Goal: Task Accomplishment & Management: Manage account settings

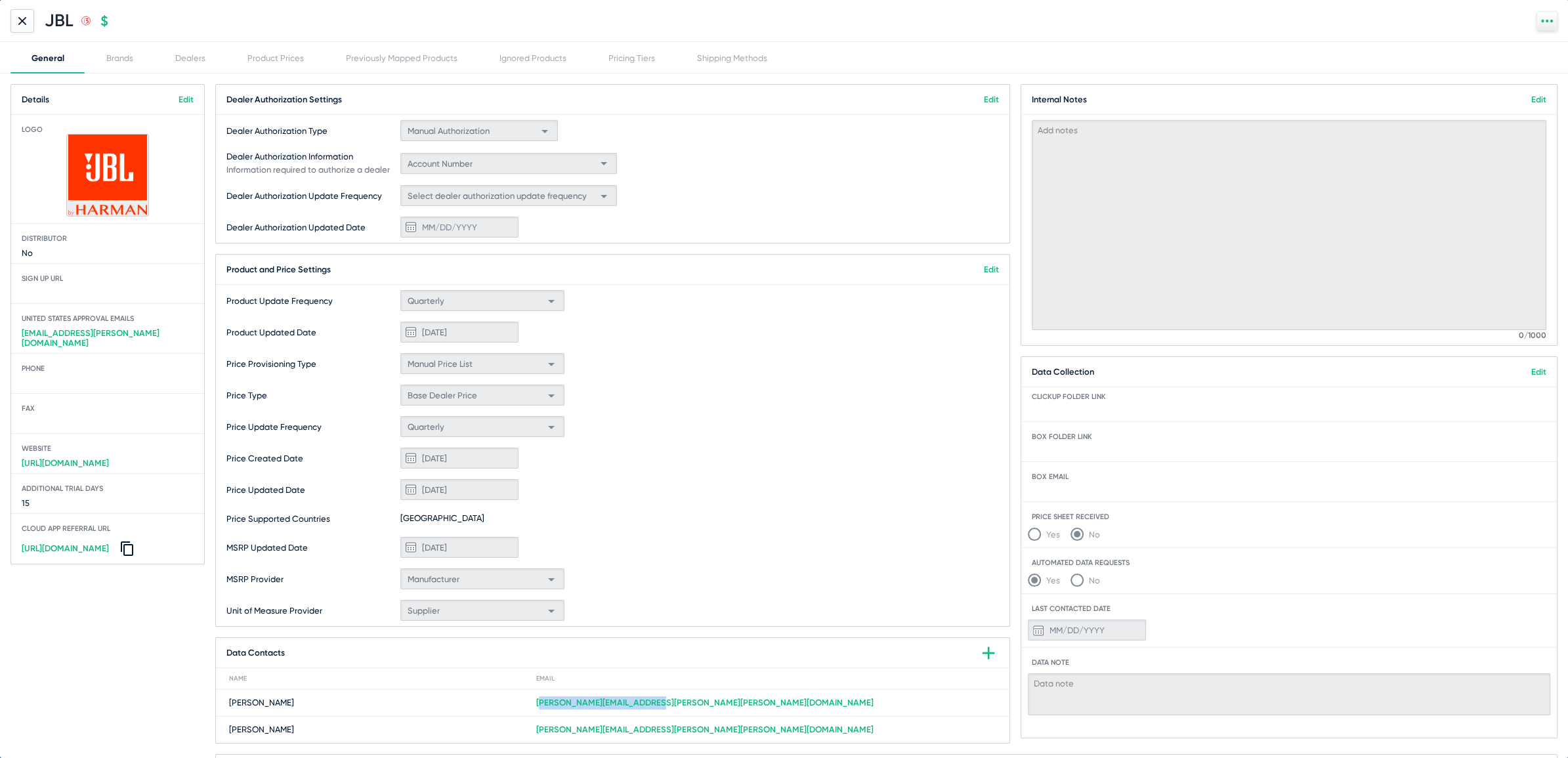
scroll to position [67, 0]
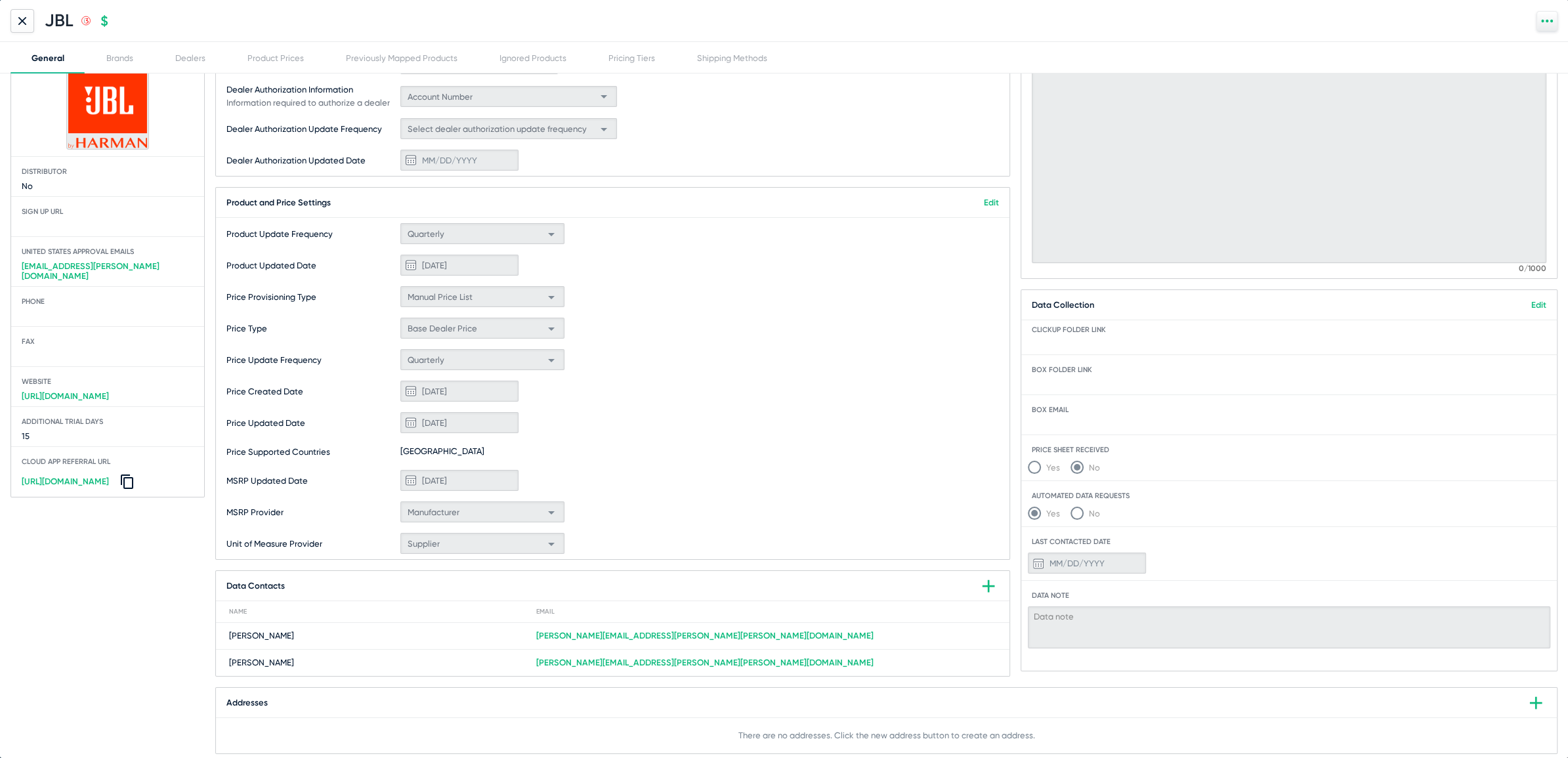
click at [19, 13] on div at bounding box center [22, 21] width 24 height 24
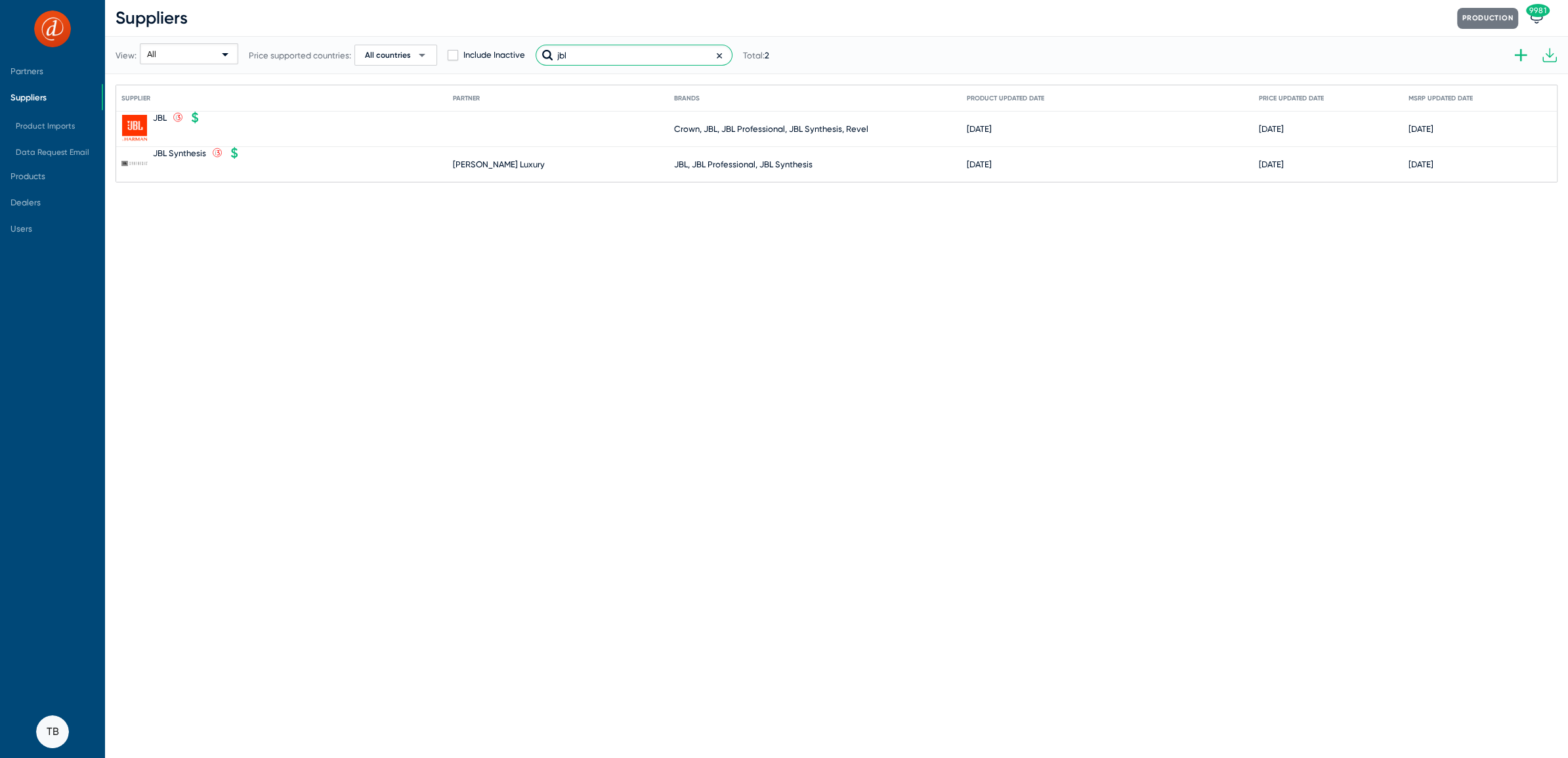
click at [571, 63] on input "jbl" at bounding box center [634, 55] width 197 height 21
drag, startPoint x: 592, startPoint y: 57, endPoint x: 395, endPoint y: 16, distance: 201.2
click at [395, 16] on div "Suppliers Production 9981 View: All Price supported countries: All countries ar…" at bounding box center [837, 91] width 1463 height 182
click at [33, 175] on span "Products" at bounding box center [28, 175] width 35 height 10
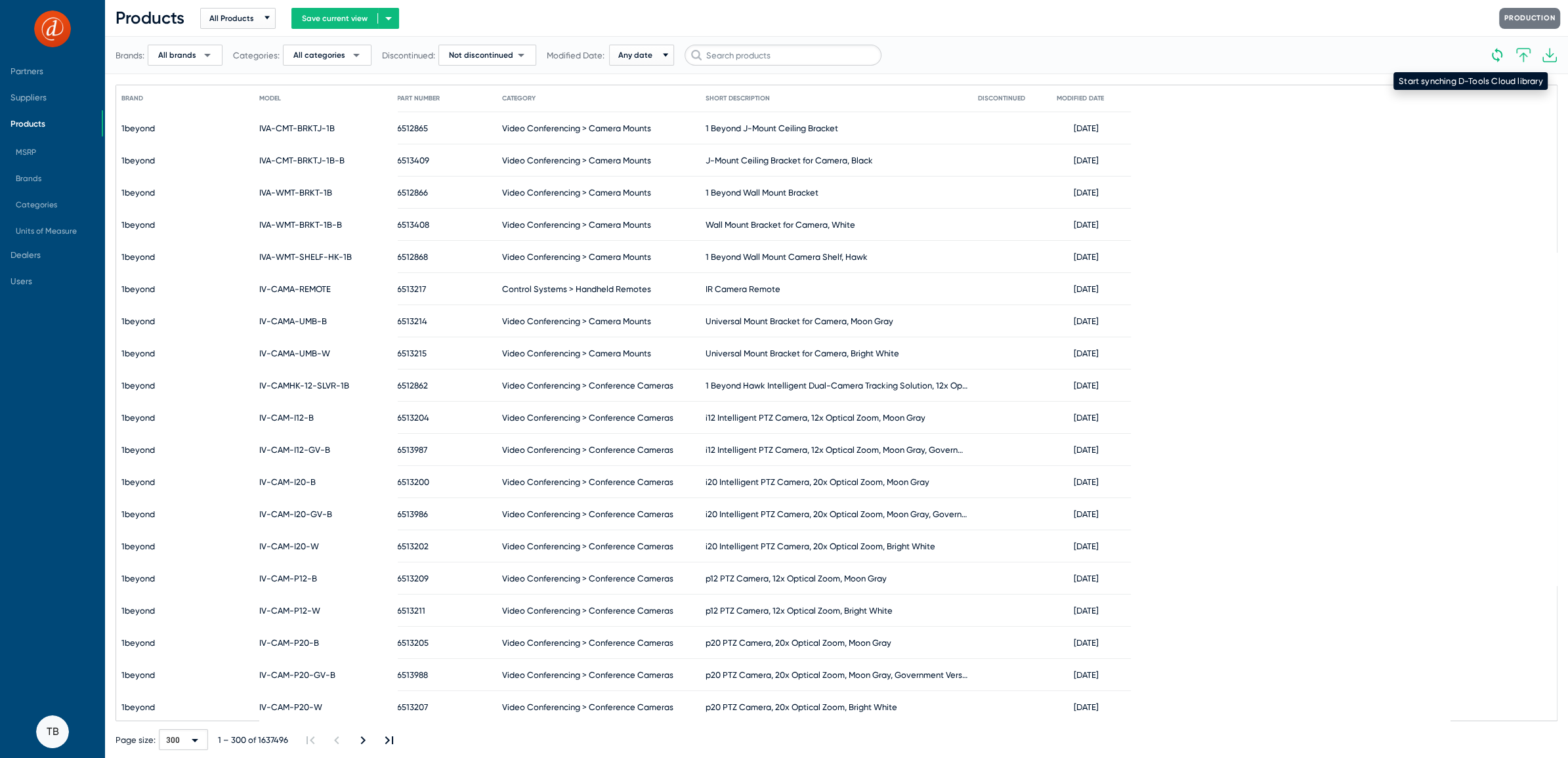
click at [1498, 56] on icon at bounding box center [1496, 54] width 16 height 16
click at [1496, 55] on icon at bounding box center [1496, 54] width 16 height 16
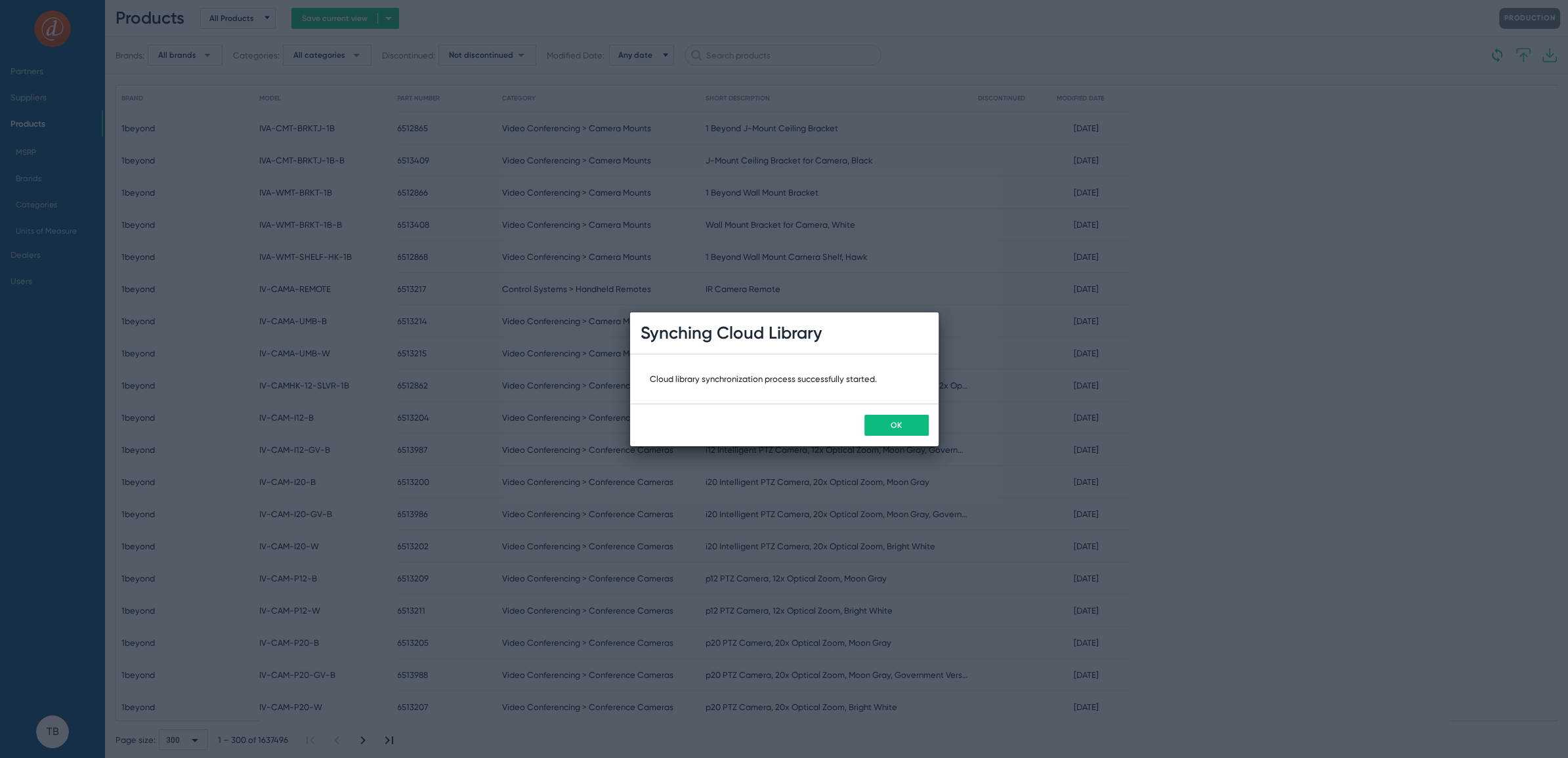
click at [895, 418] on button "OK" at bounding box center [896, 425] width 64 height 21
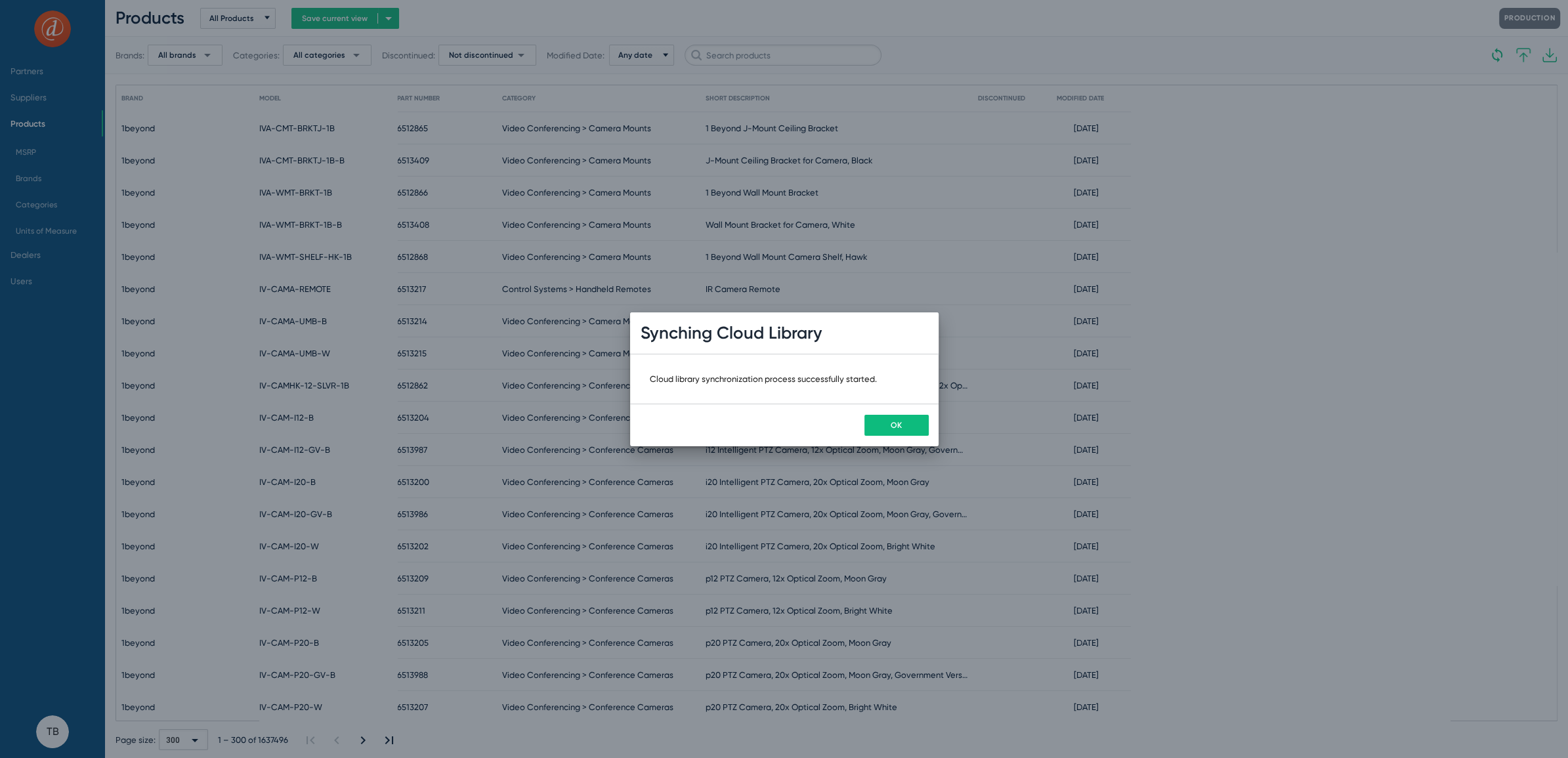
click at [878, 426] on button "OK" at bounding box center [896, 425] width 64 height 21
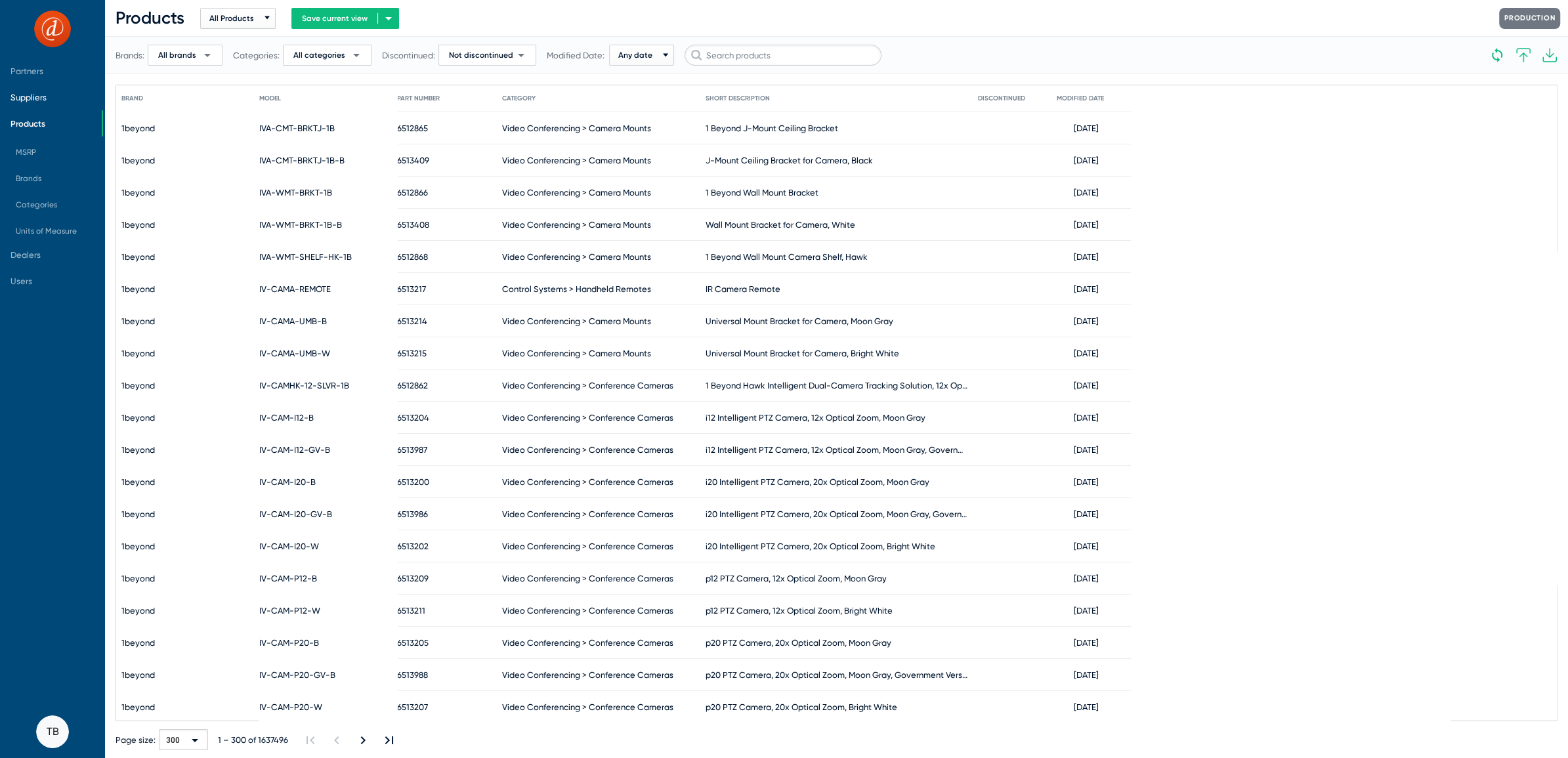
click at [19, 94] on span "Suppliers" at bounding box center [28, 97] width 36 height 10
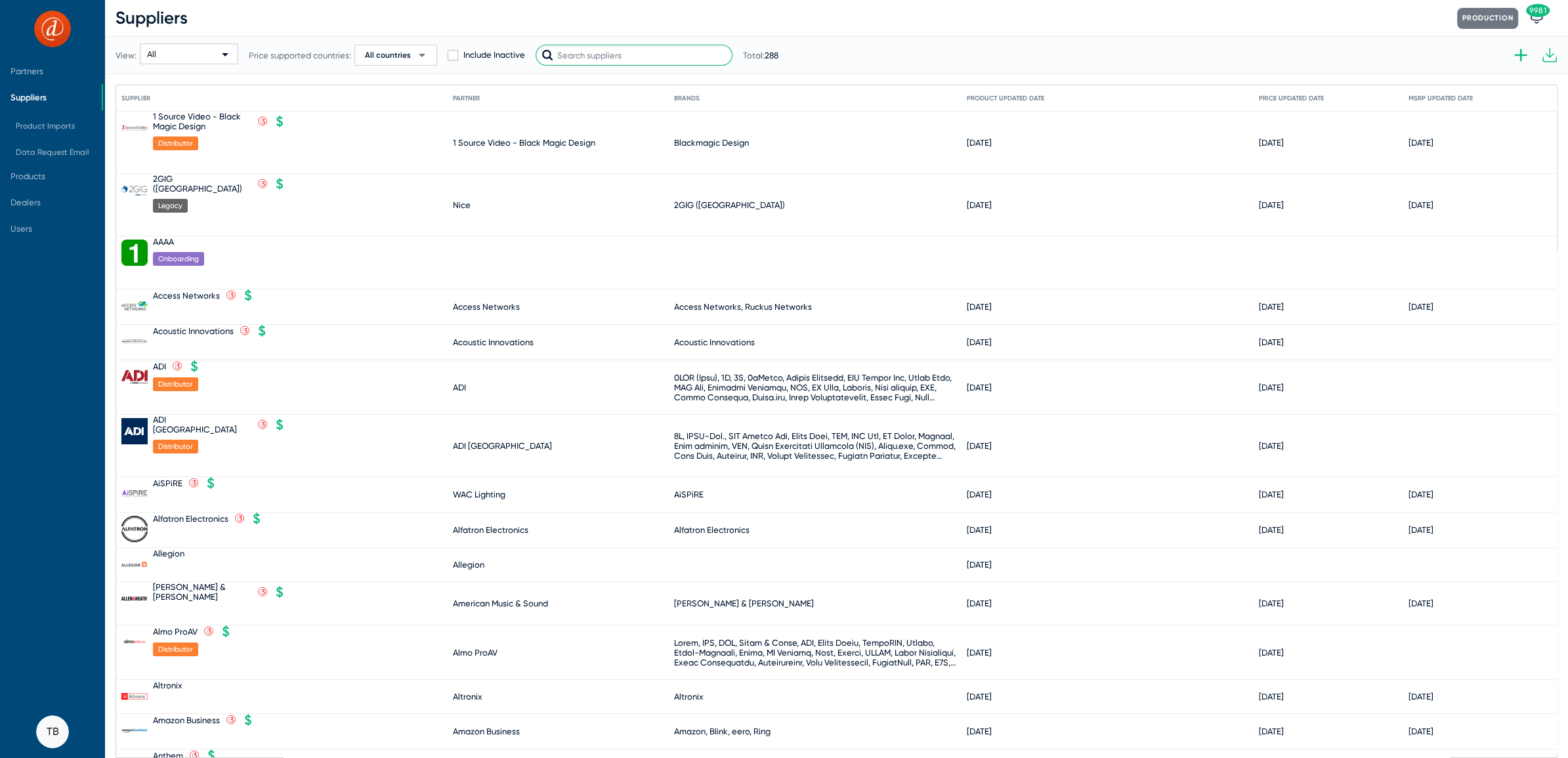
click at [576, 52] on input "text" at bounding box center [634, 55] width 197 height 21
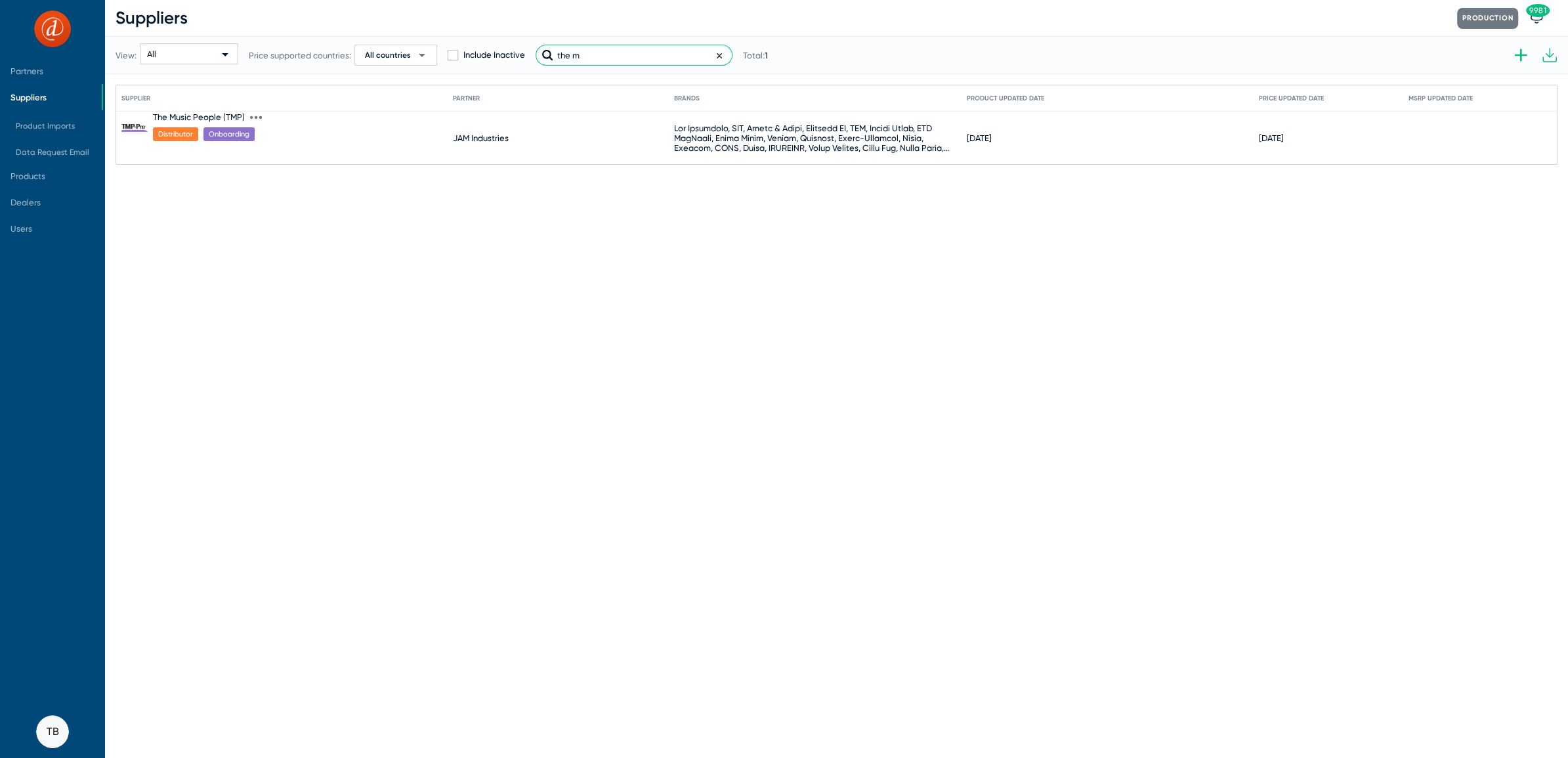
type input "the m"
click at [255, 115] on icon at bounding box center [256, 117] width 12 height 12
click at [321, 305] on button "Import product prices V2" at bounding box center [308, 309] width 117 height 26
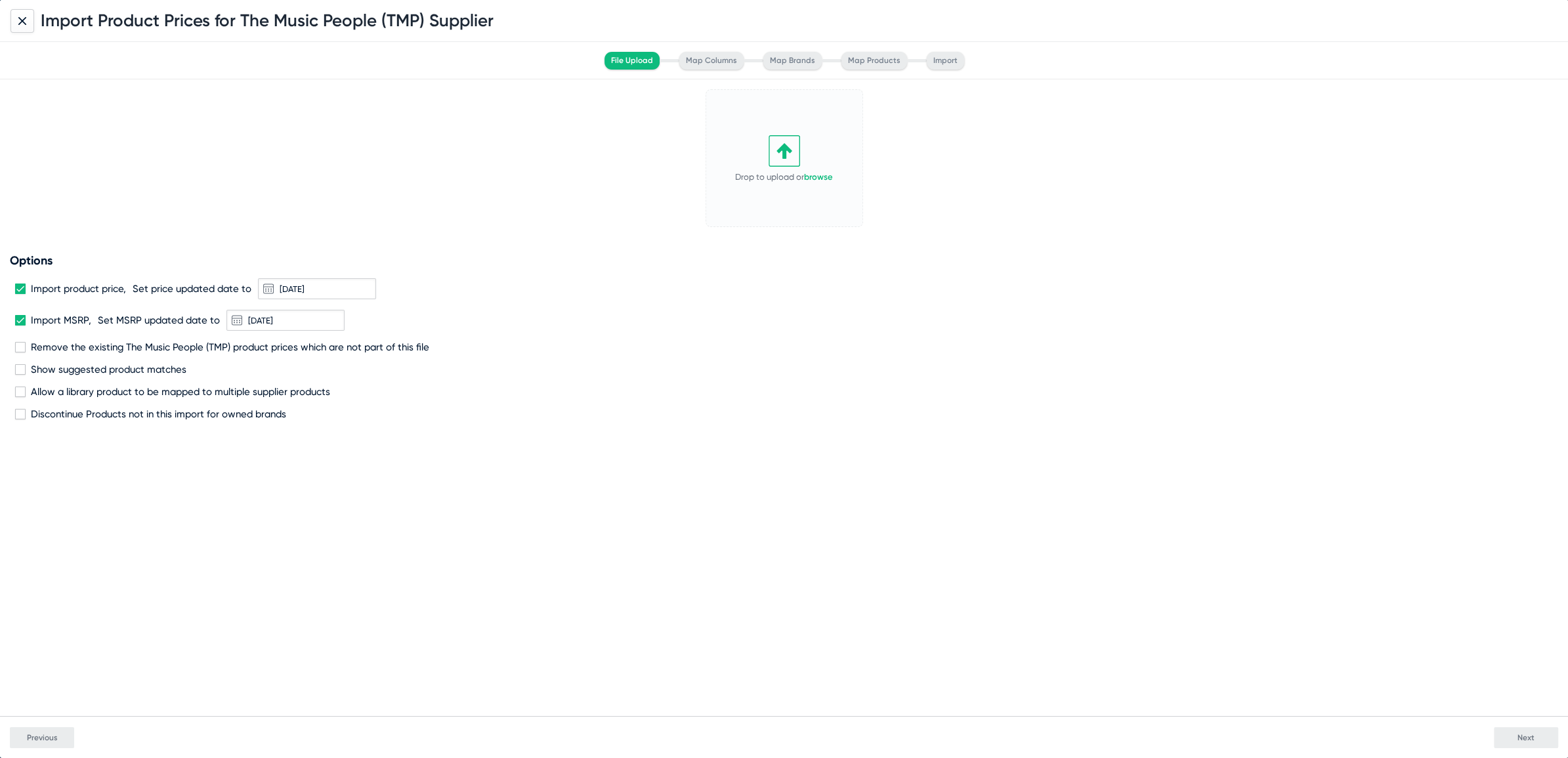
click at [22, 345] on span at bounding box center [20, 347] width 10 height 10
click at [20, 352] on input "Remove the existing The Music People (TMP) product prices which are not part of…" at bounding box center [19, 352] width 1 height 1
checkbox input "true"
click at [828, 178] on link "browse" at bounding box center [818, 176] width 29 height 10
click at [19, 11] on div "Import Product Prices for The Music People (TMP) Supplier" at bounding box center [784, 21] width 1568 height 42
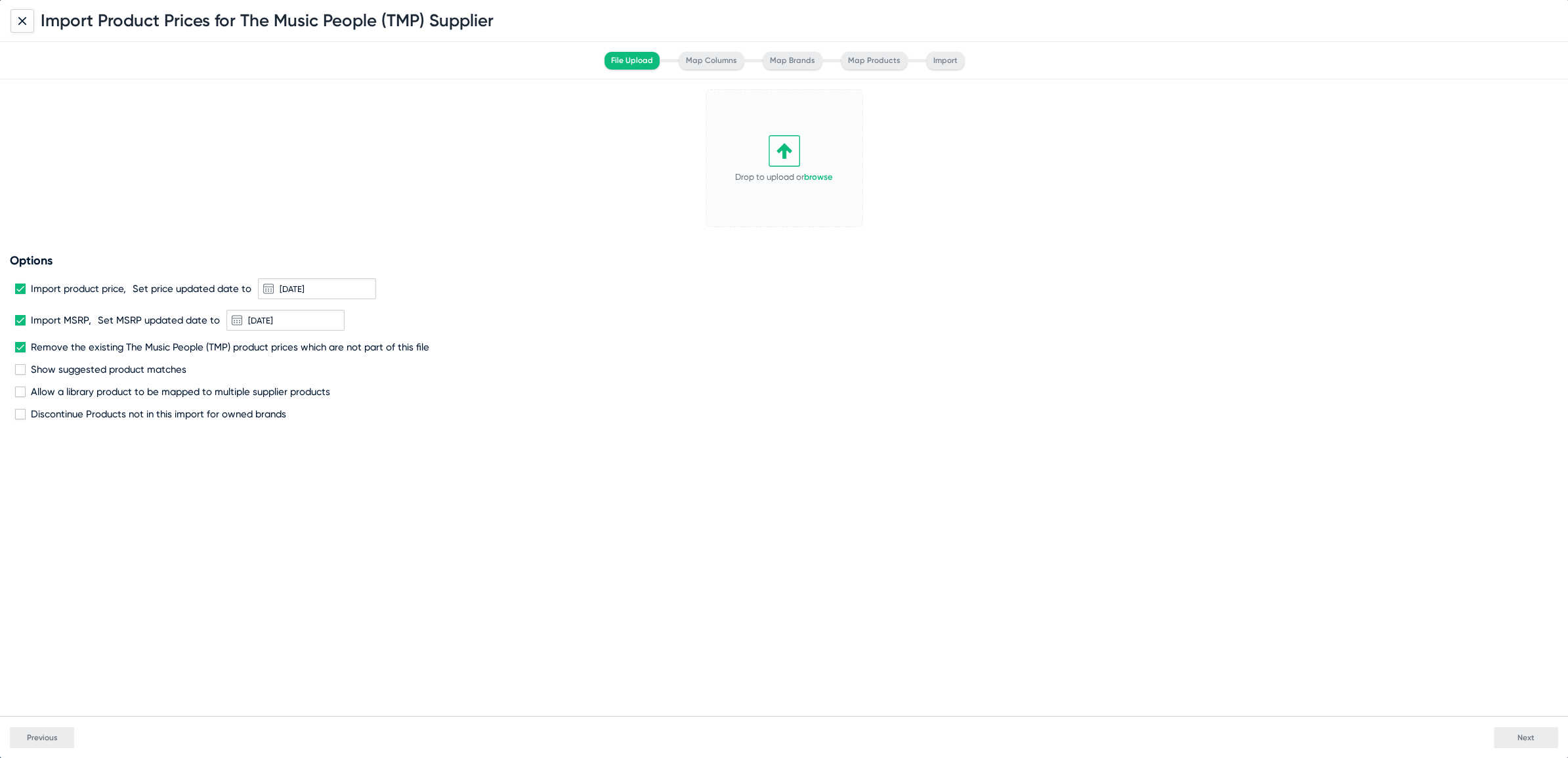
click at [19, 13] on div at bounding box center [22, 21] width 24 height 24
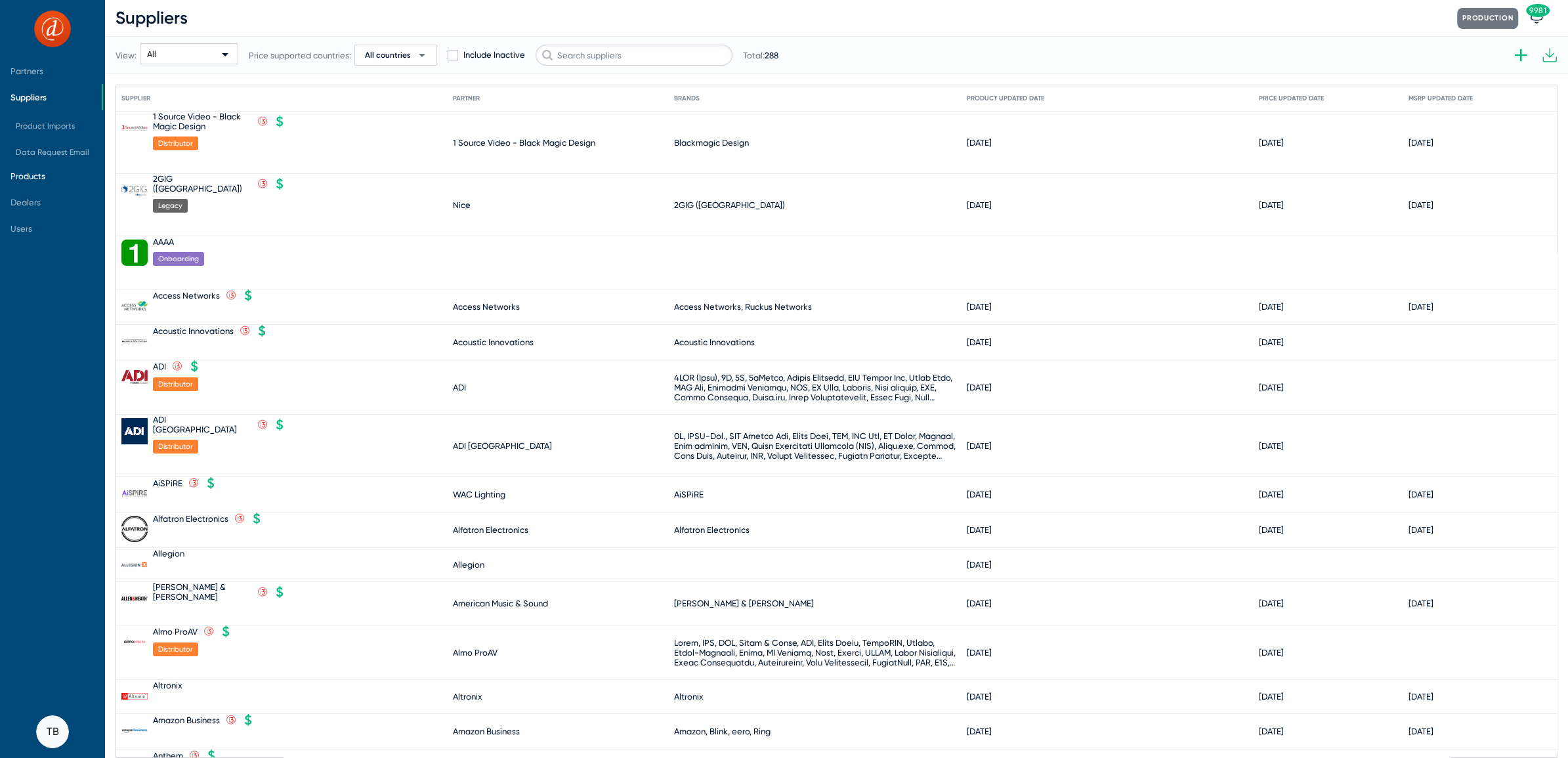
click at [34, 171] on span "Products" at bounding box center [28, 175] width 35 height 10
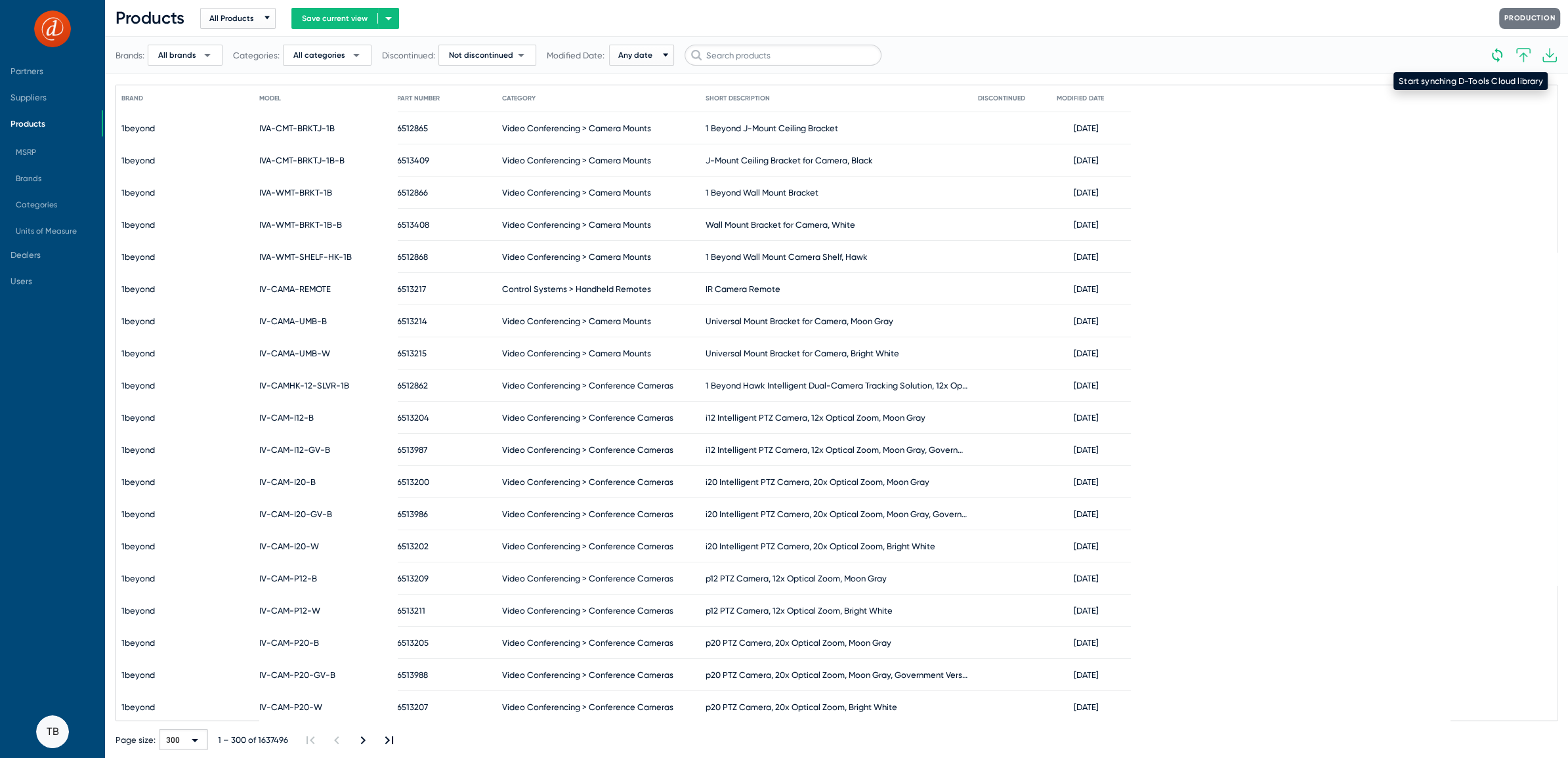
click at [1491, 61] on icon at bounding box center [1496, 54] width 16 height 16
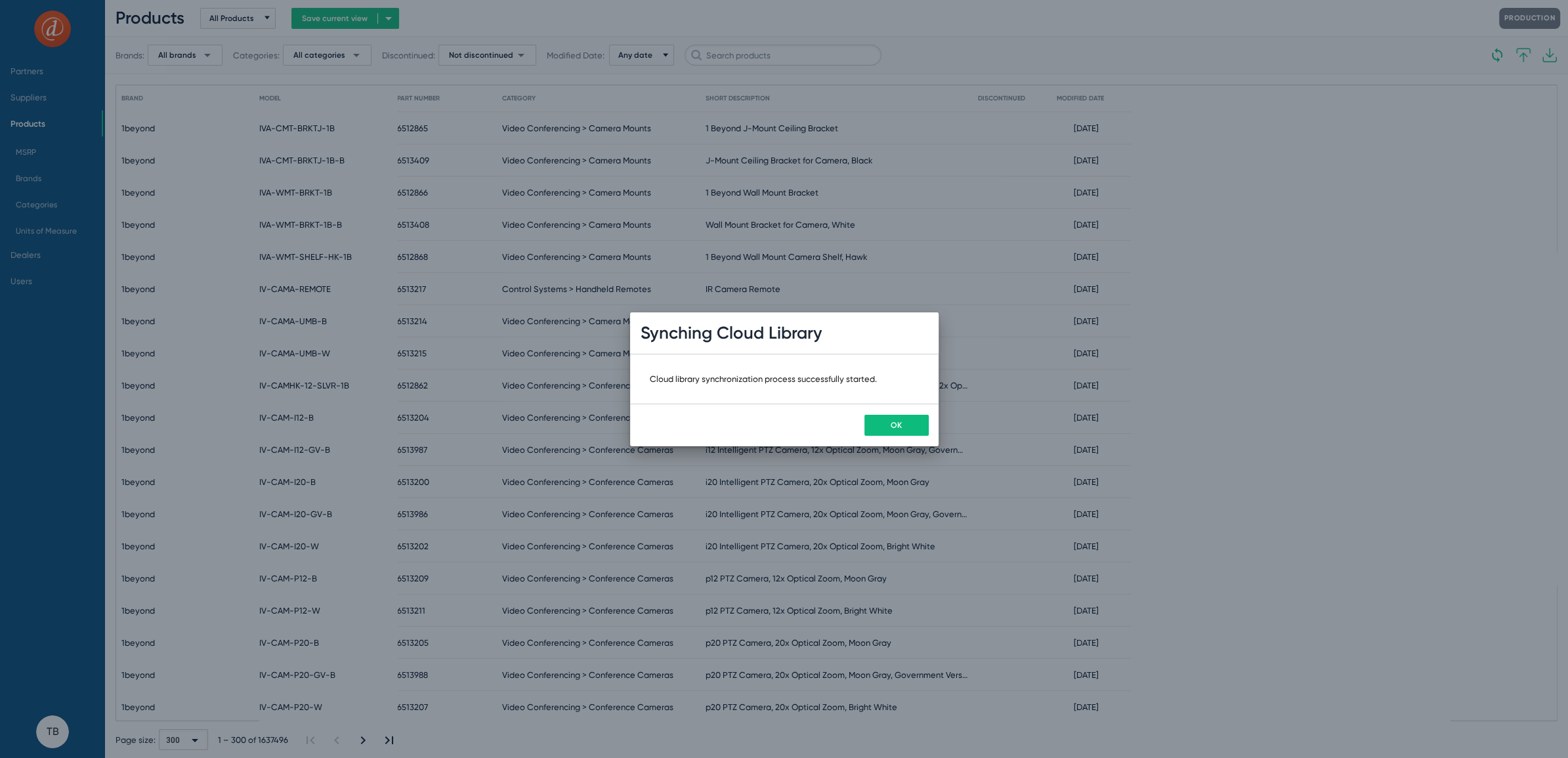
click at [900, 430] on button "OK" at bounding box center [896, 425] width 64 height 21
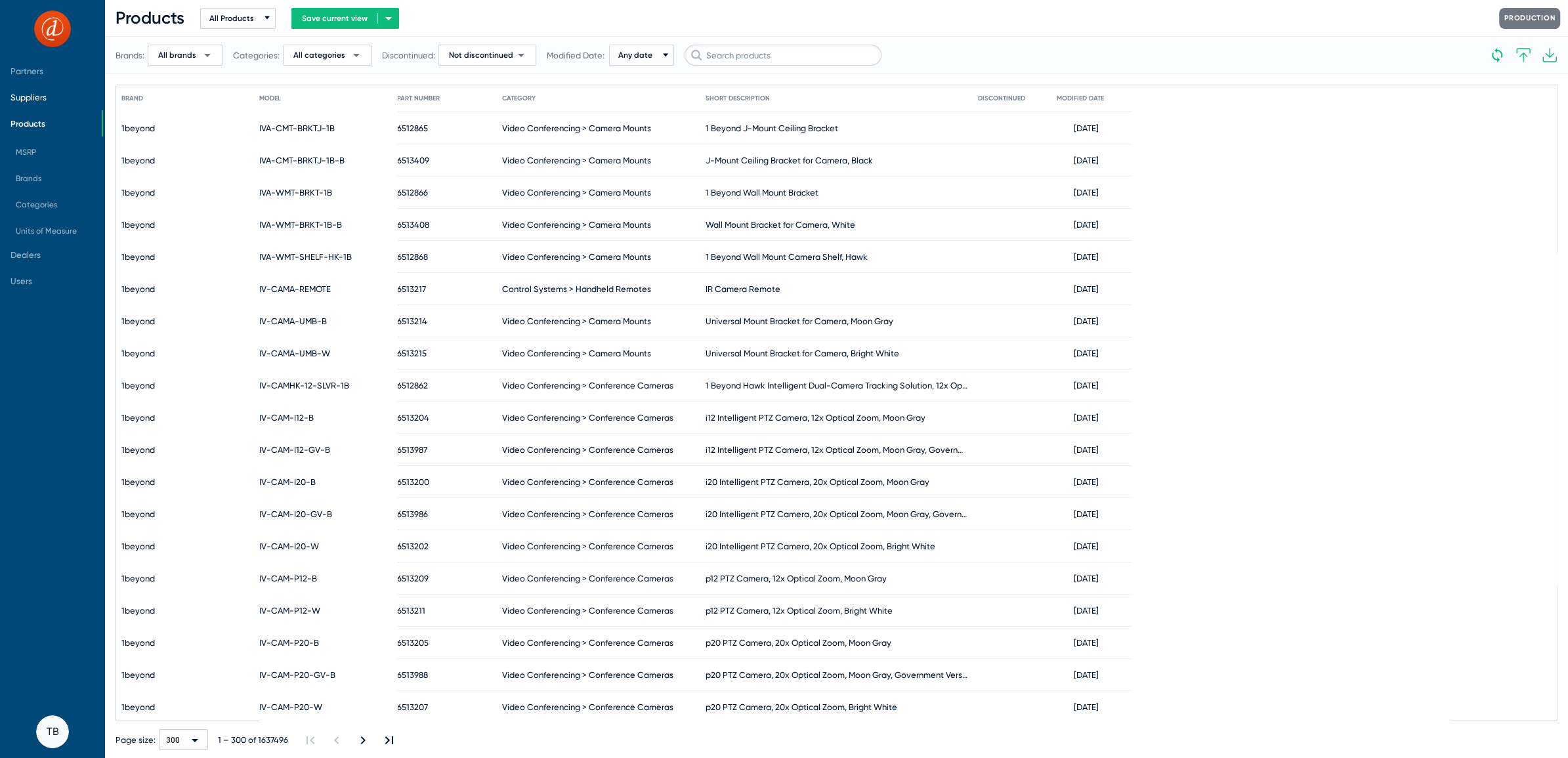
click at [28, 98] on span "Suppliers" at bounding box center [28, 97] width 36 height 10
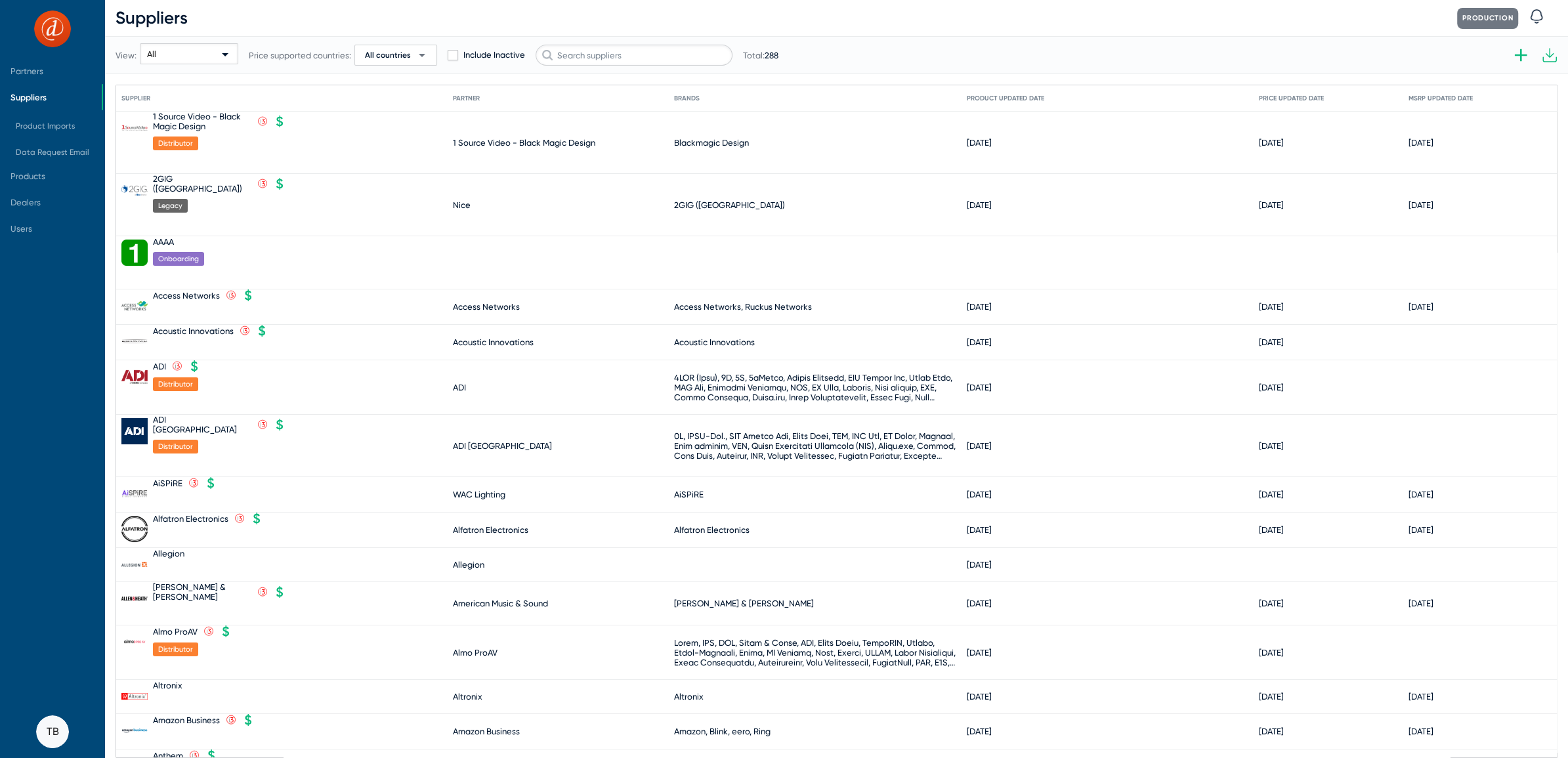
click at [28, 98] on span "Suppliers" at bounding box center [28, 97] width 36 height 10
click at [602, 50] on input "text" at bounding box center [634, 55] width 197 height 21
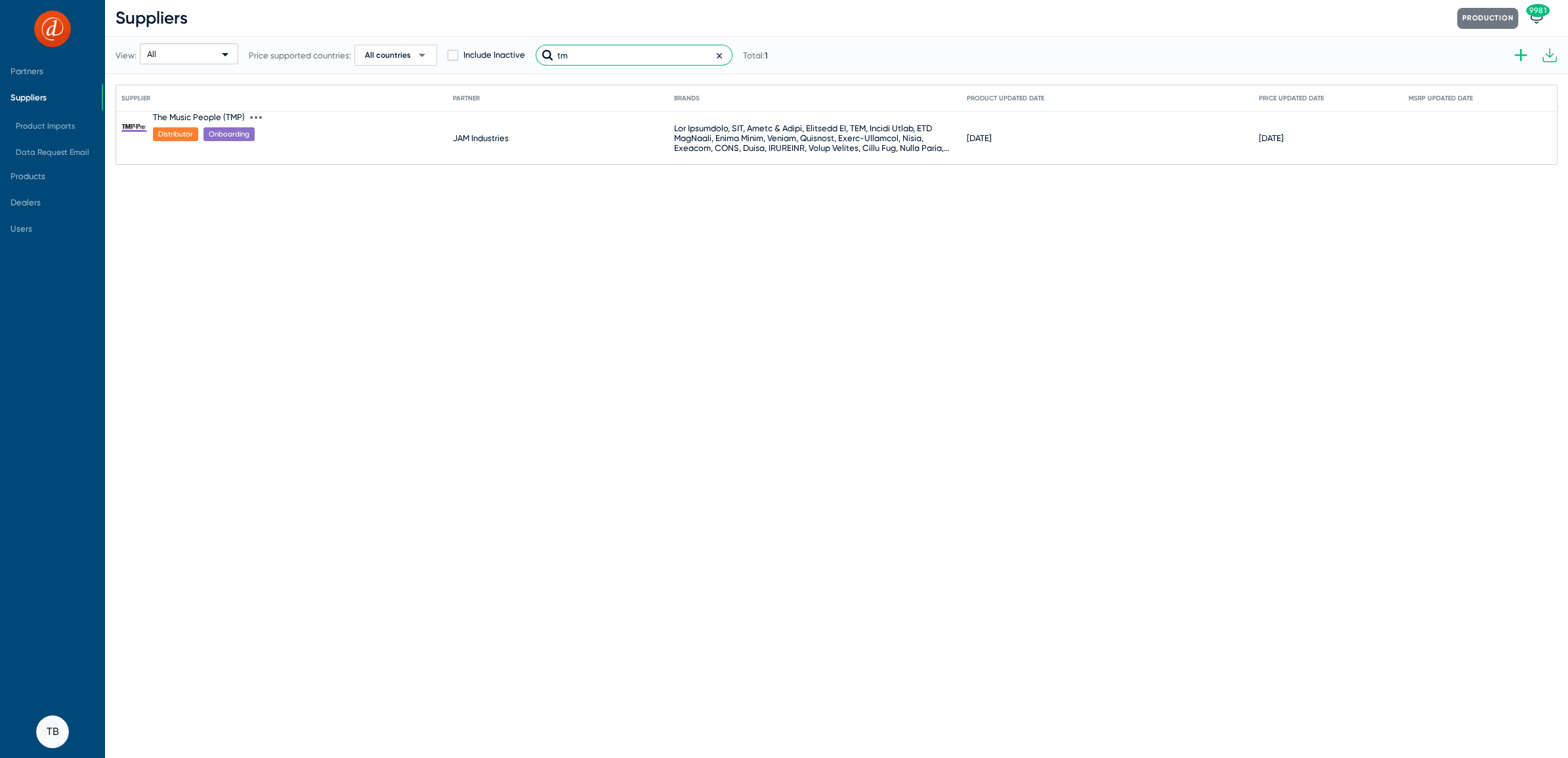
type input "tm"
click at [253, 116] on icon at bounding box center [256, 117] width 12 height 12
click at [299, 306] on button "Import product prices V2" at bounding box center [308, 309] width 117 height 26
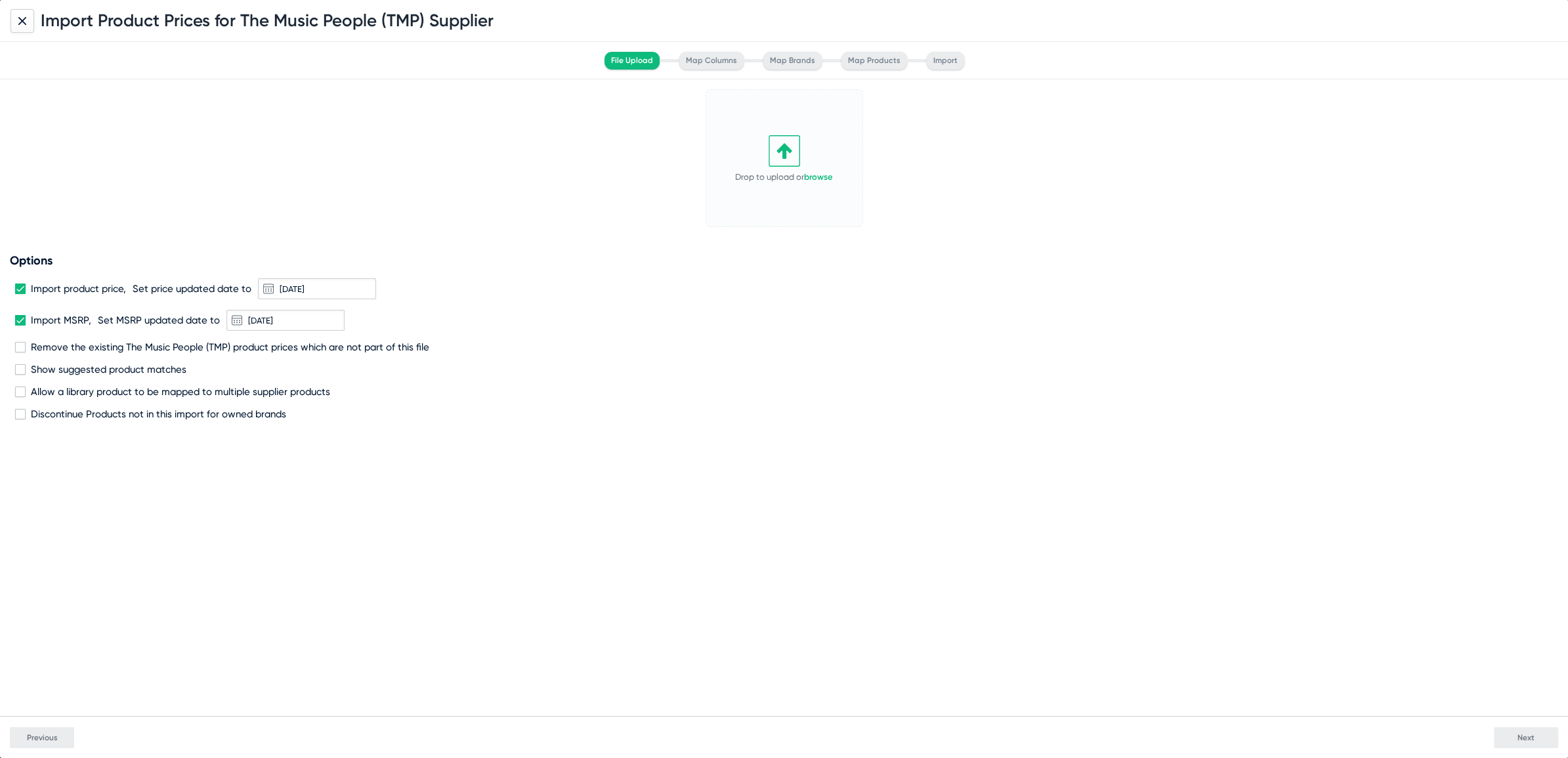
click at [15, 320] on span at bounding box center [20, 320] width 10 height 10
click at [19, 325] on input "Import MSRP," at bounding box center [19, 325] width 1 height 1
checkbox input "false"
click at [18, 286] on span at bounding box center [20, 289] width 10 height 10
click at [19, 294] on input "Import product price," at bounding box center [19, 294] width 1 height 1
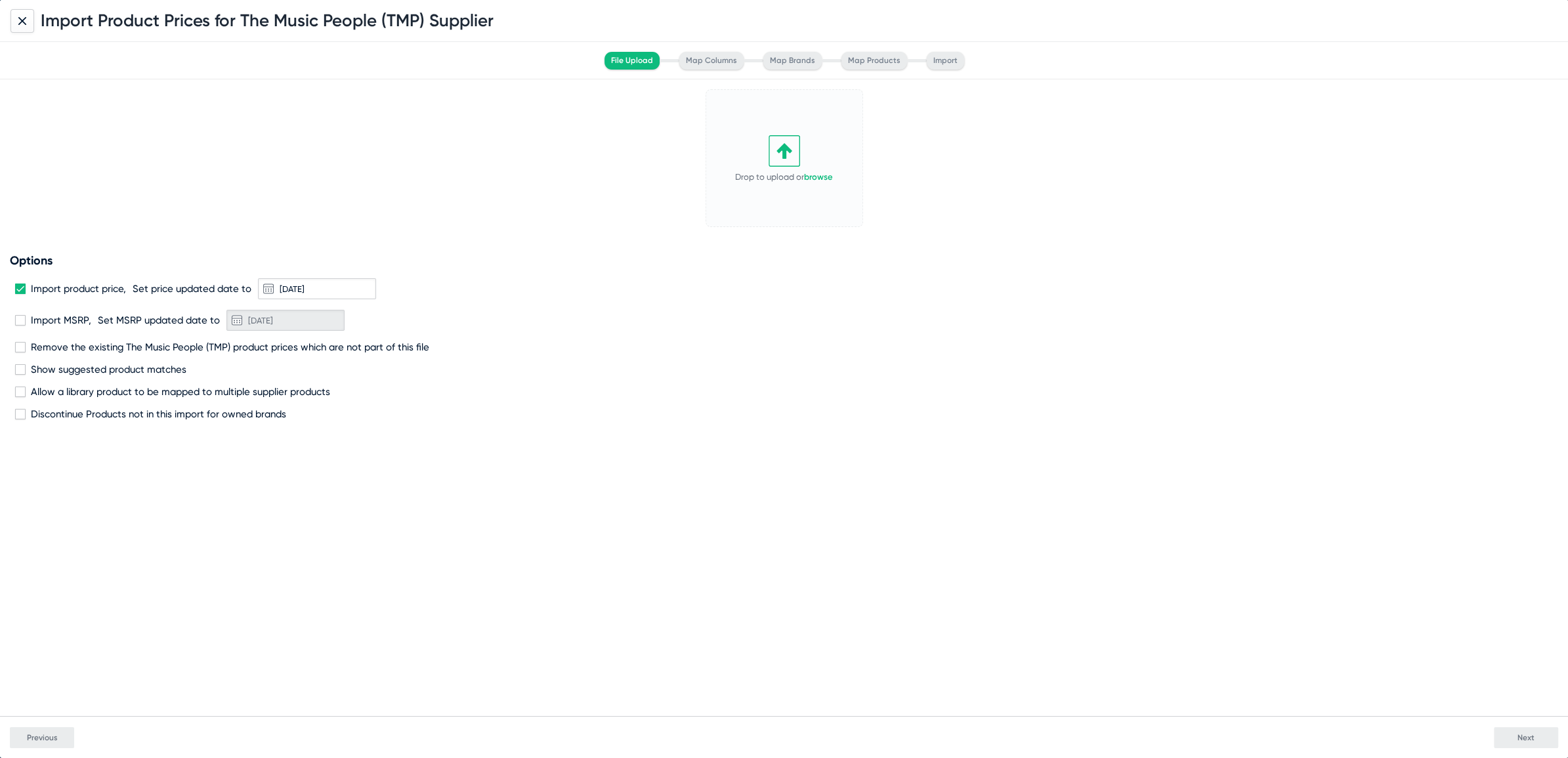
checkbox input "false"
click at [820, 174] on link "browse" at bounding box center [818, 176] width 29 height 10
click at [840, 96] on icon at bounding box center [846, 101] width 12 height 12
click at [806, 119] on button "Change" at bounding box center [822, 119] width 72 height 26
click at [1511, 731] on button "Next" at bounding box center [1525, 737] width 64 height 21
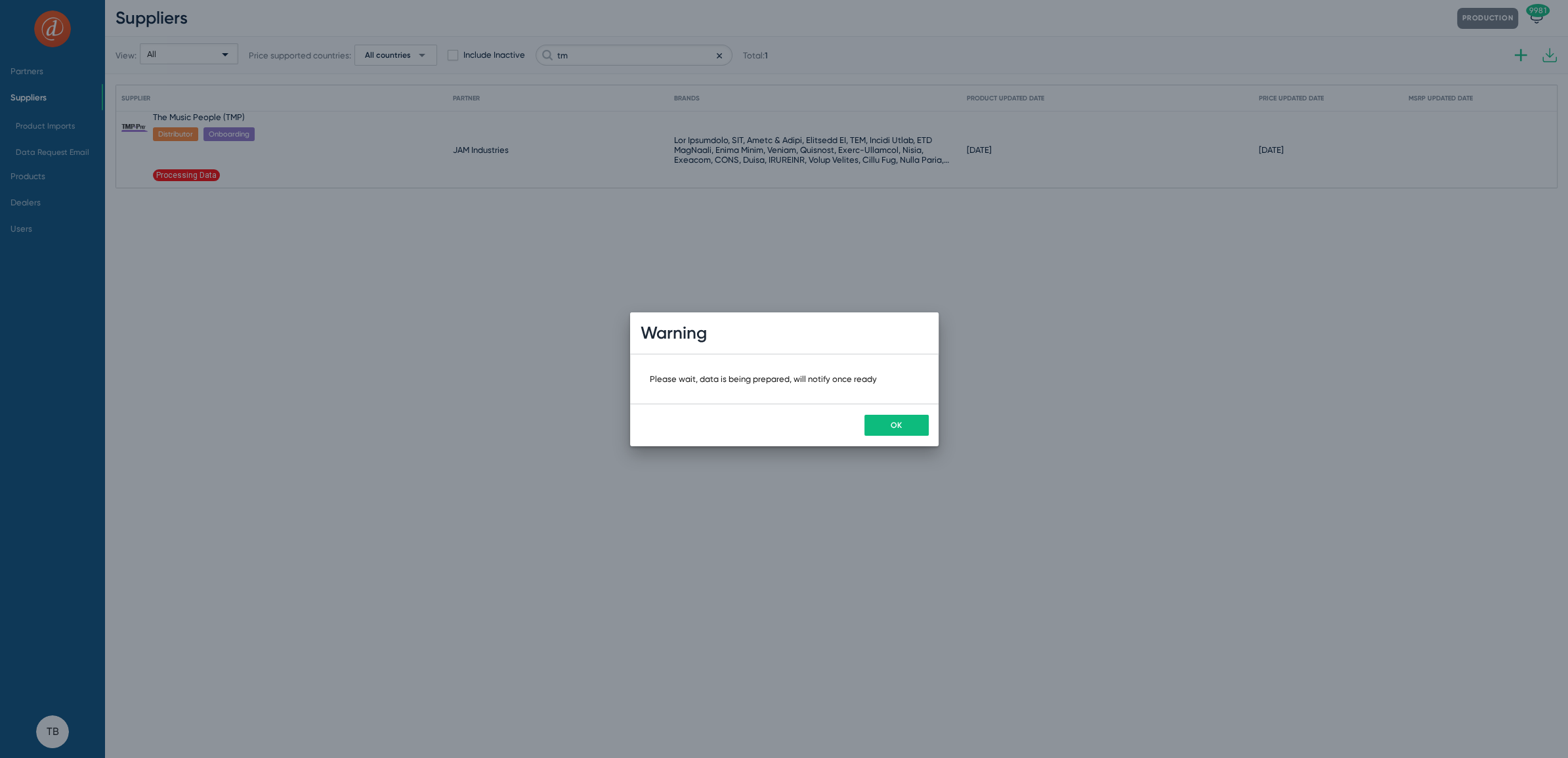
click at [907, 429] on button "OK" at bounding box center [896, 425] width 64 height 21
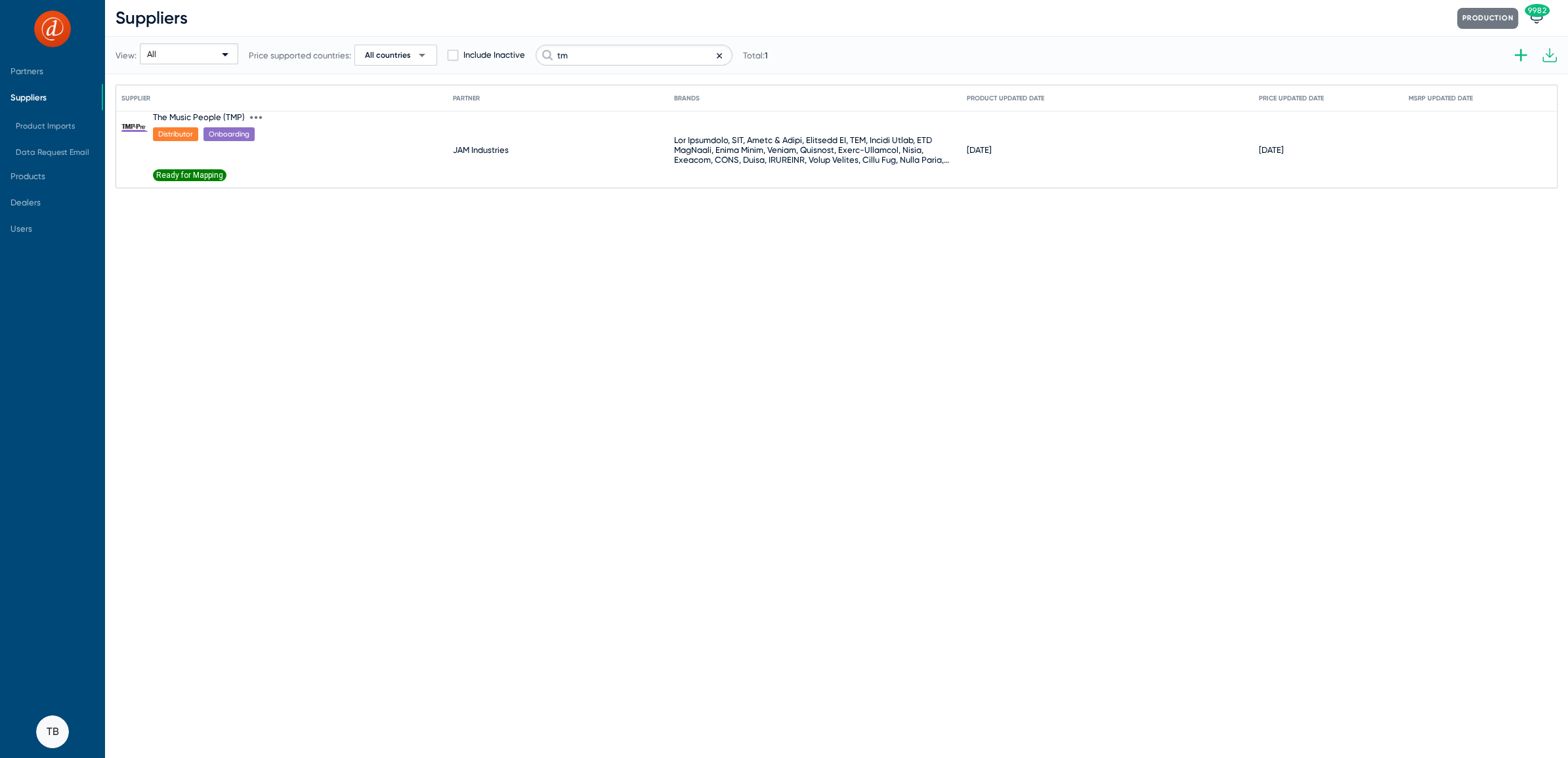
click at [190, 177] on span "Ready for Mapping" at bounding box center [190, 175] width 73 height 12
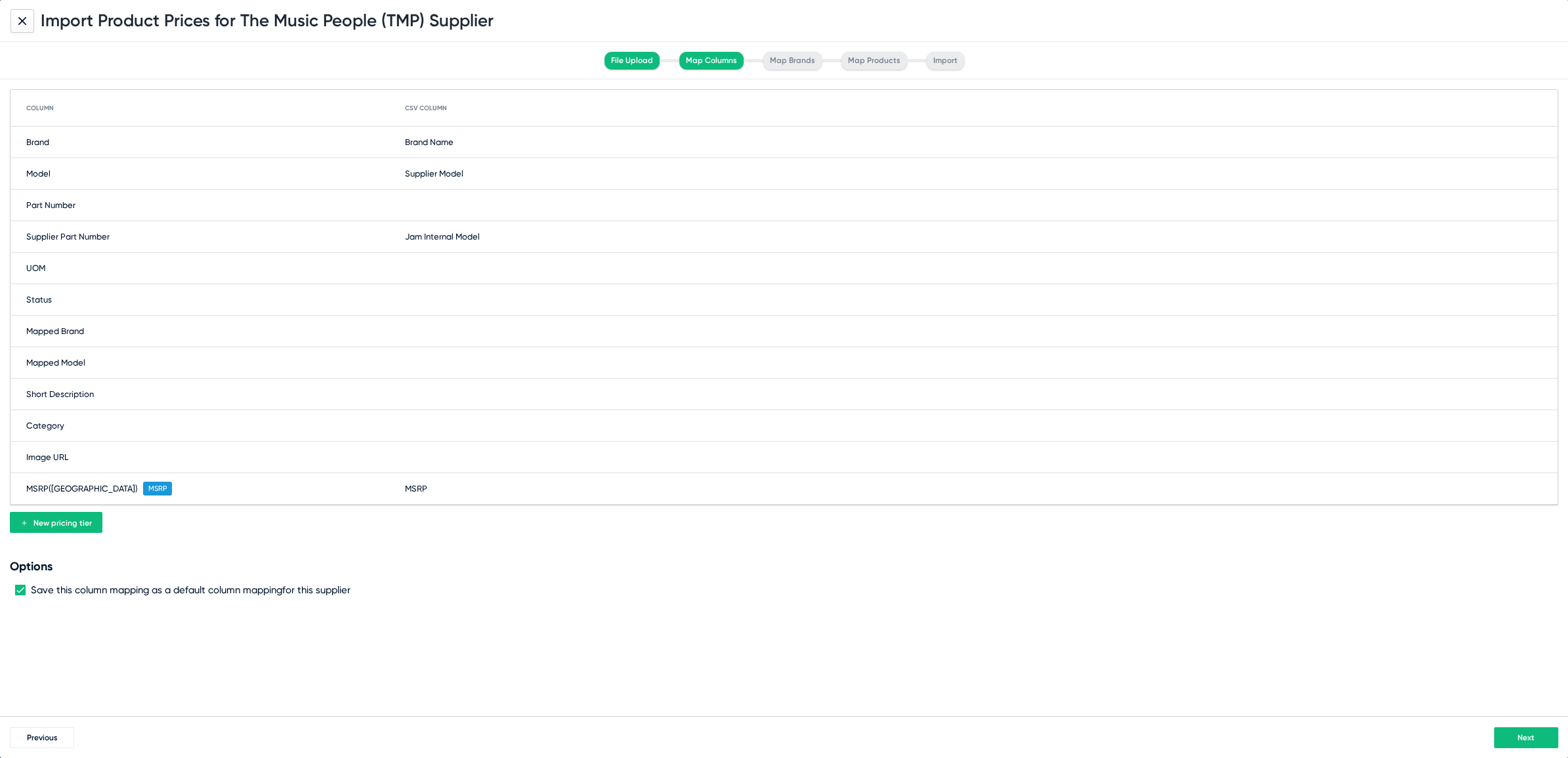
click at [1511, 730] on button "Next" at bounding box center [1525, 737] width 64 height 21
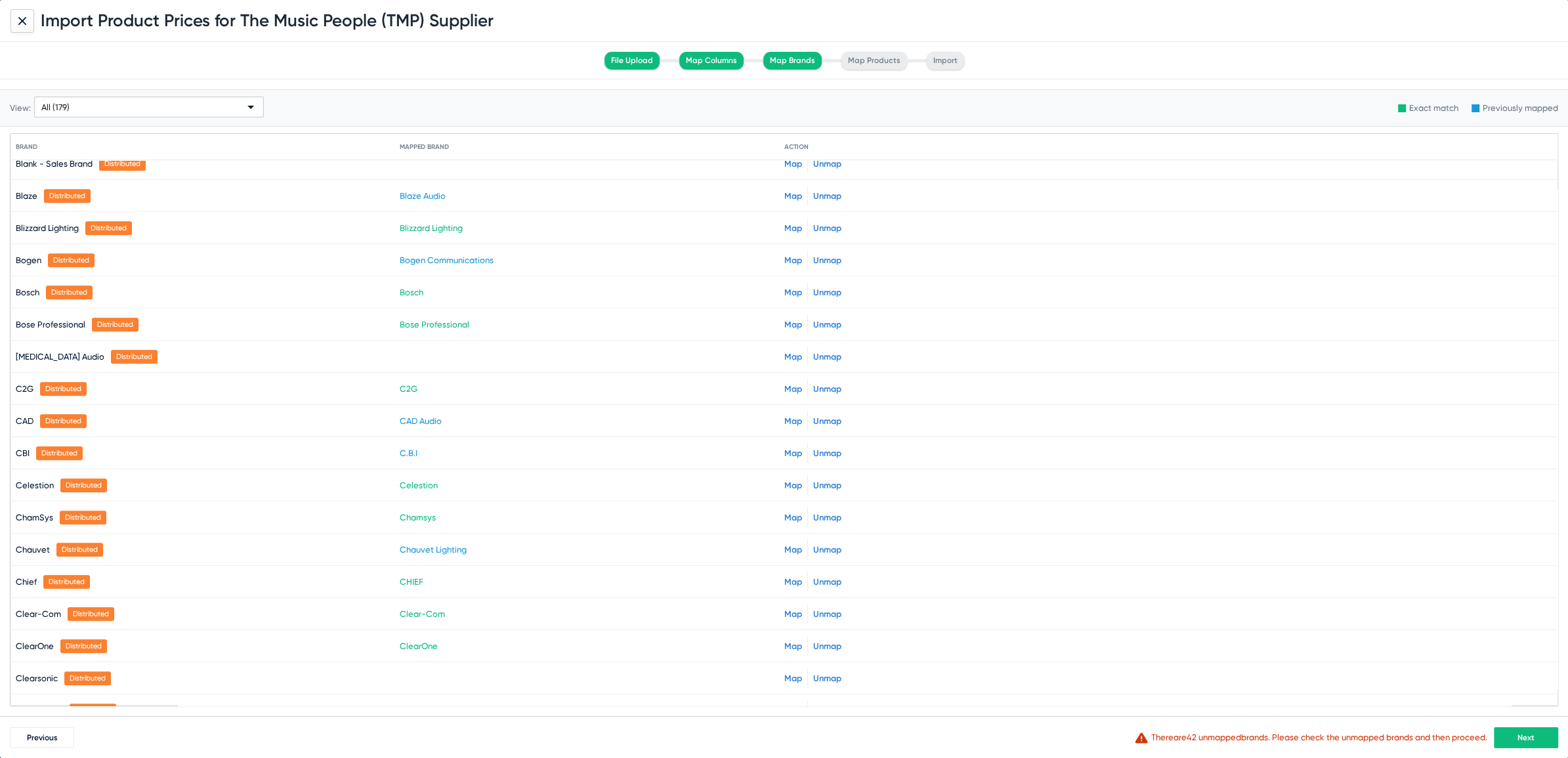
scroll to position [961, 0]
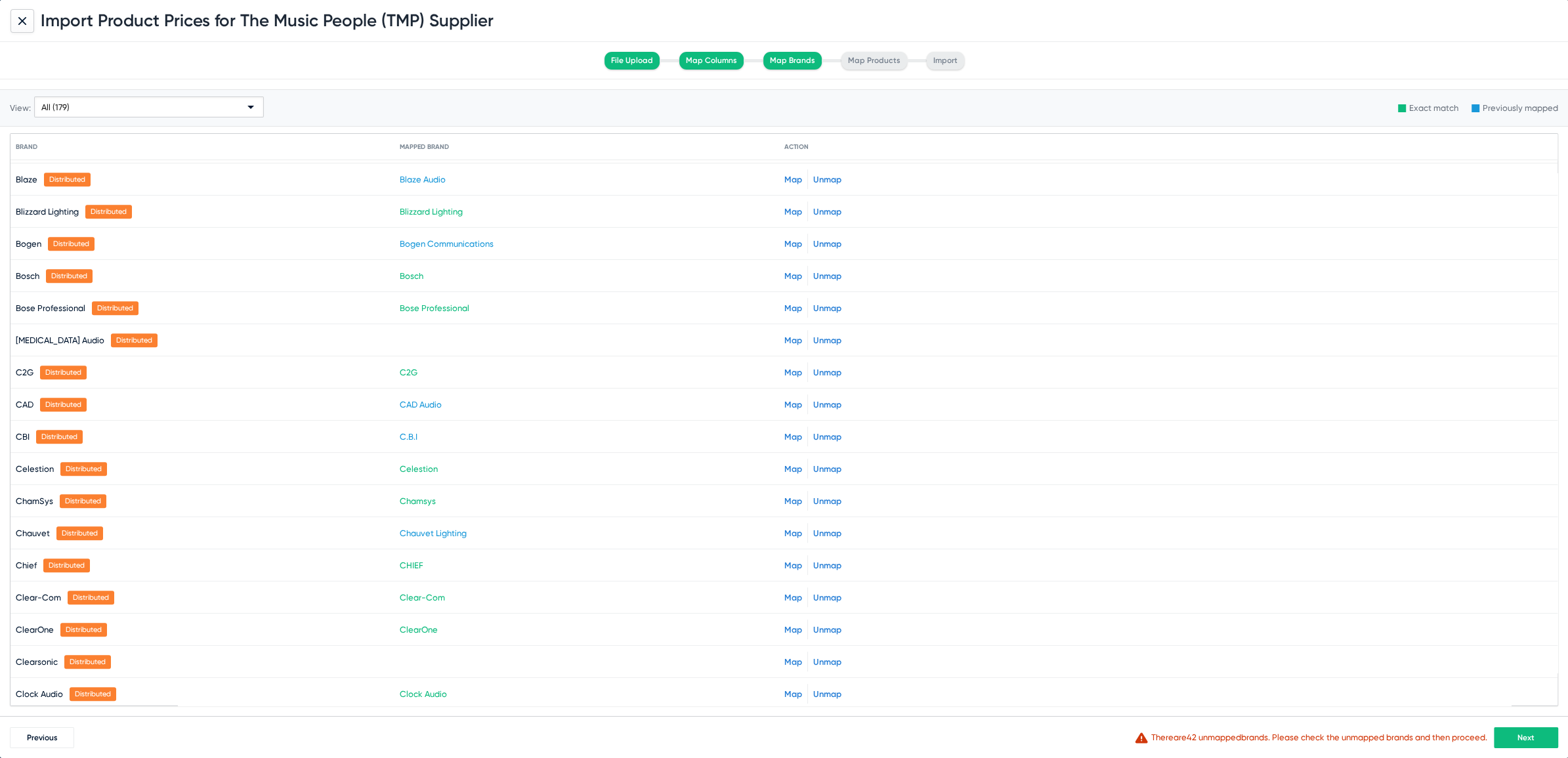
click at [790, 335] on link "Map" at bounding box center [793, 339] width 18 height 10
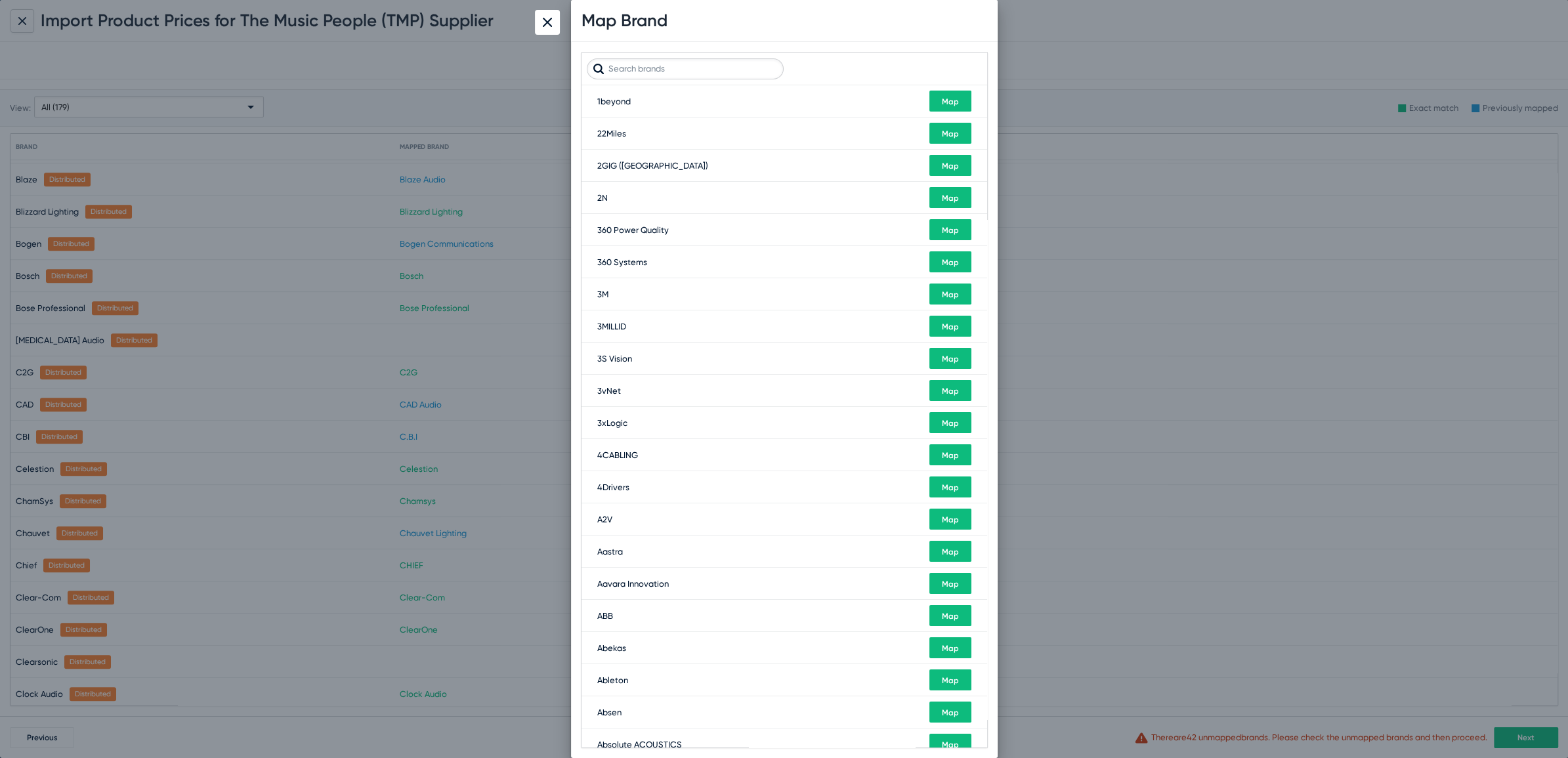
click at [685, 72] on input "text" at bounding box center [685, 69] width 197 height 21
type input "BS"
click at [949, 234] on button "Map" at bounding box center [950, 230] width 42 height 21
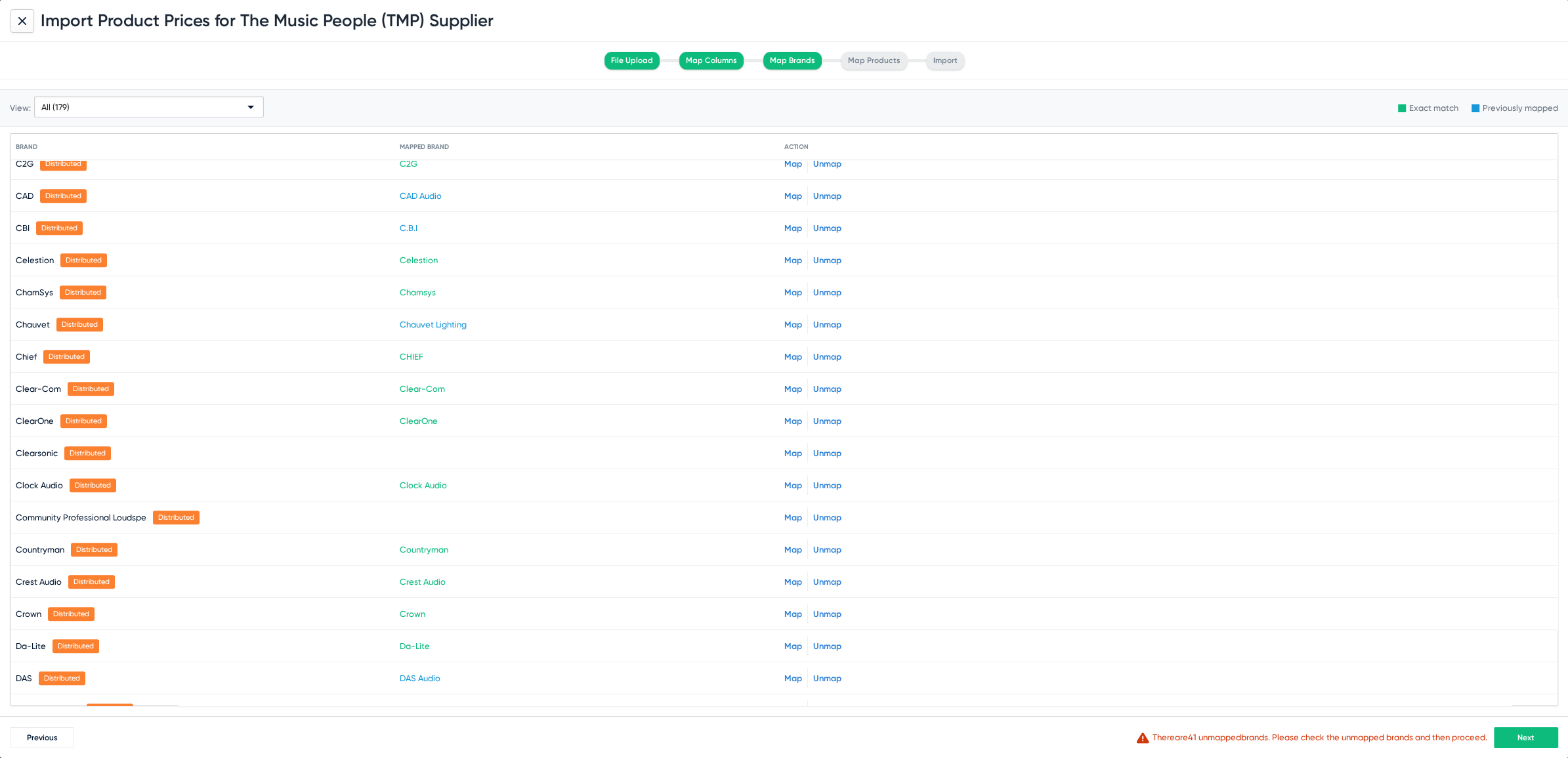
scroll to position [1171, 0]
click at [784, 447] on link "Map" at bounding box center [793, 451] width 18 height 10
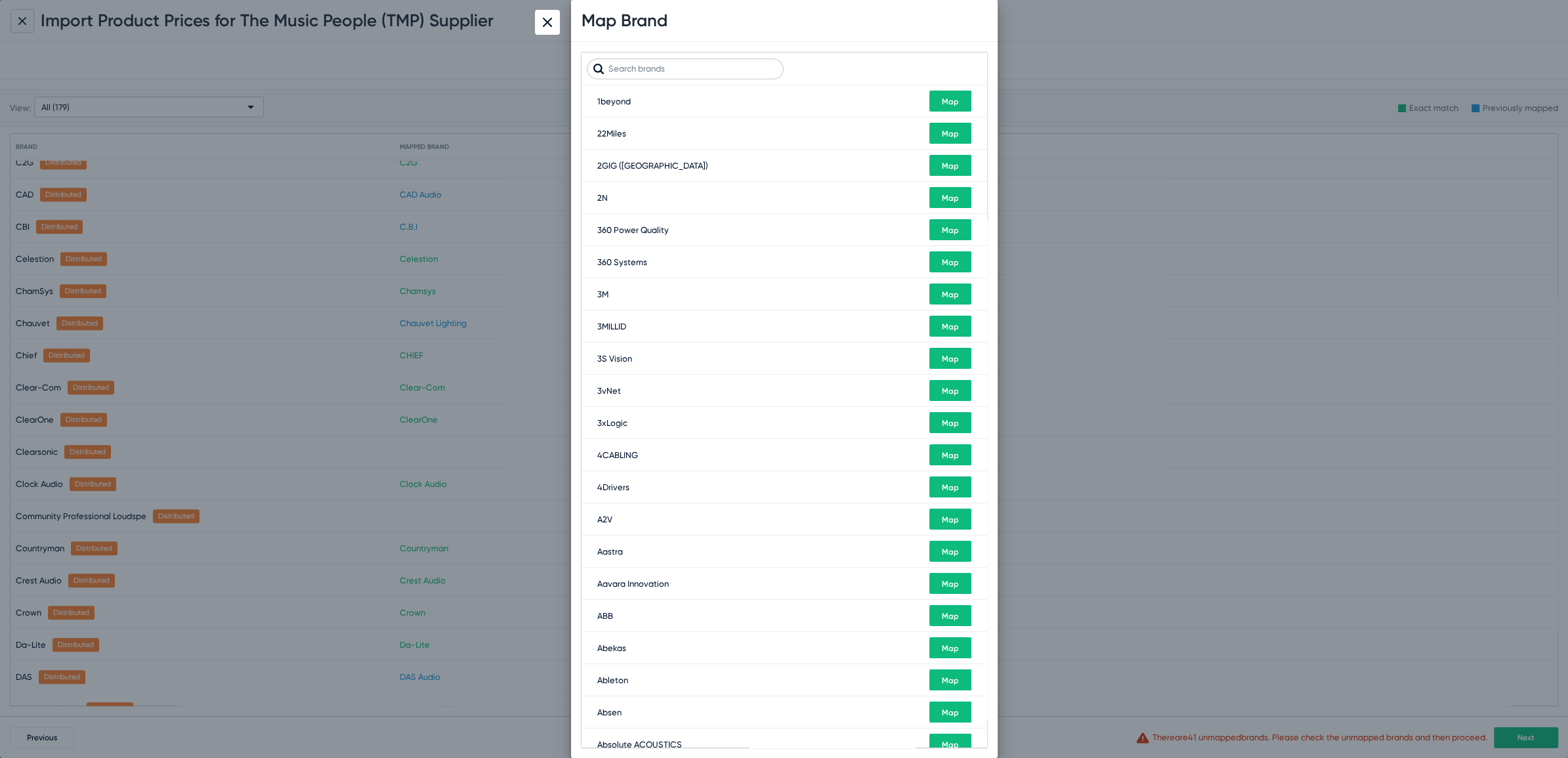
click at [673, 72] on input "text" at bounding box center [685, 69] width 197 height 21
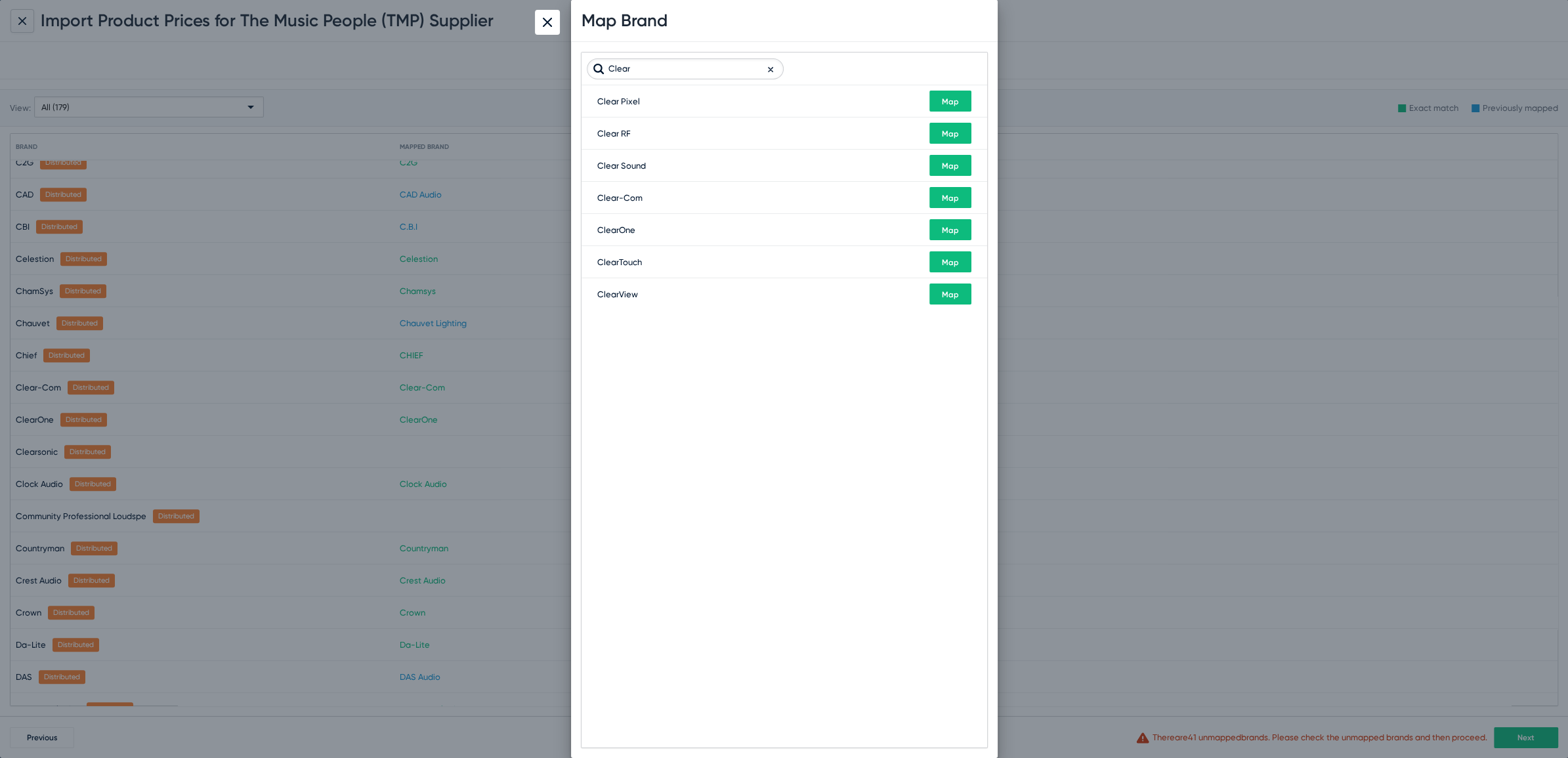
type input "Clear"
click at [365, 102] on div at bounding box center [784, 379] width 1568 height 758
click at [545, 31] on div at bounding box center [547, 22] width 25 height 25
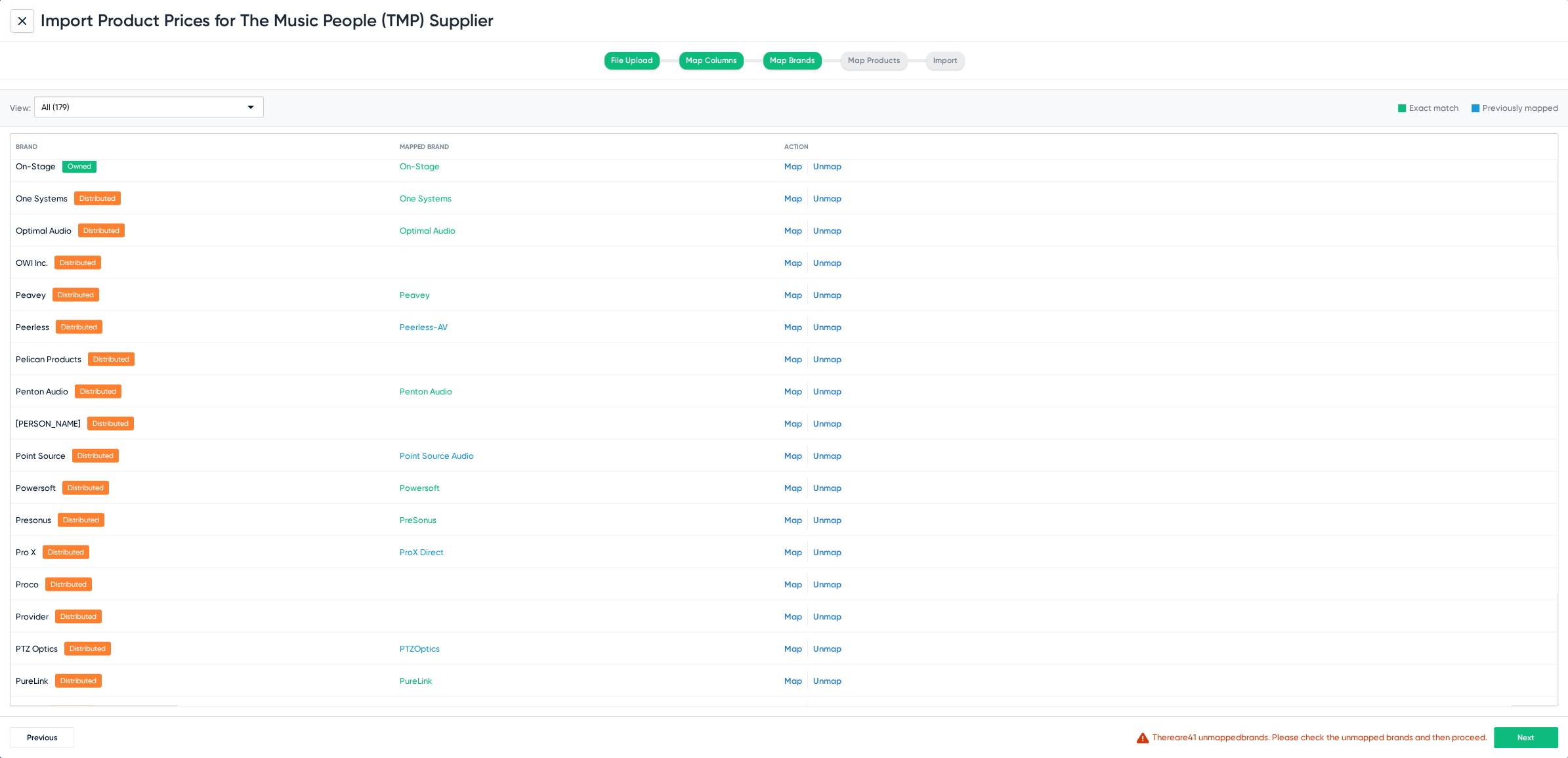
scroll to position [3710, 0]
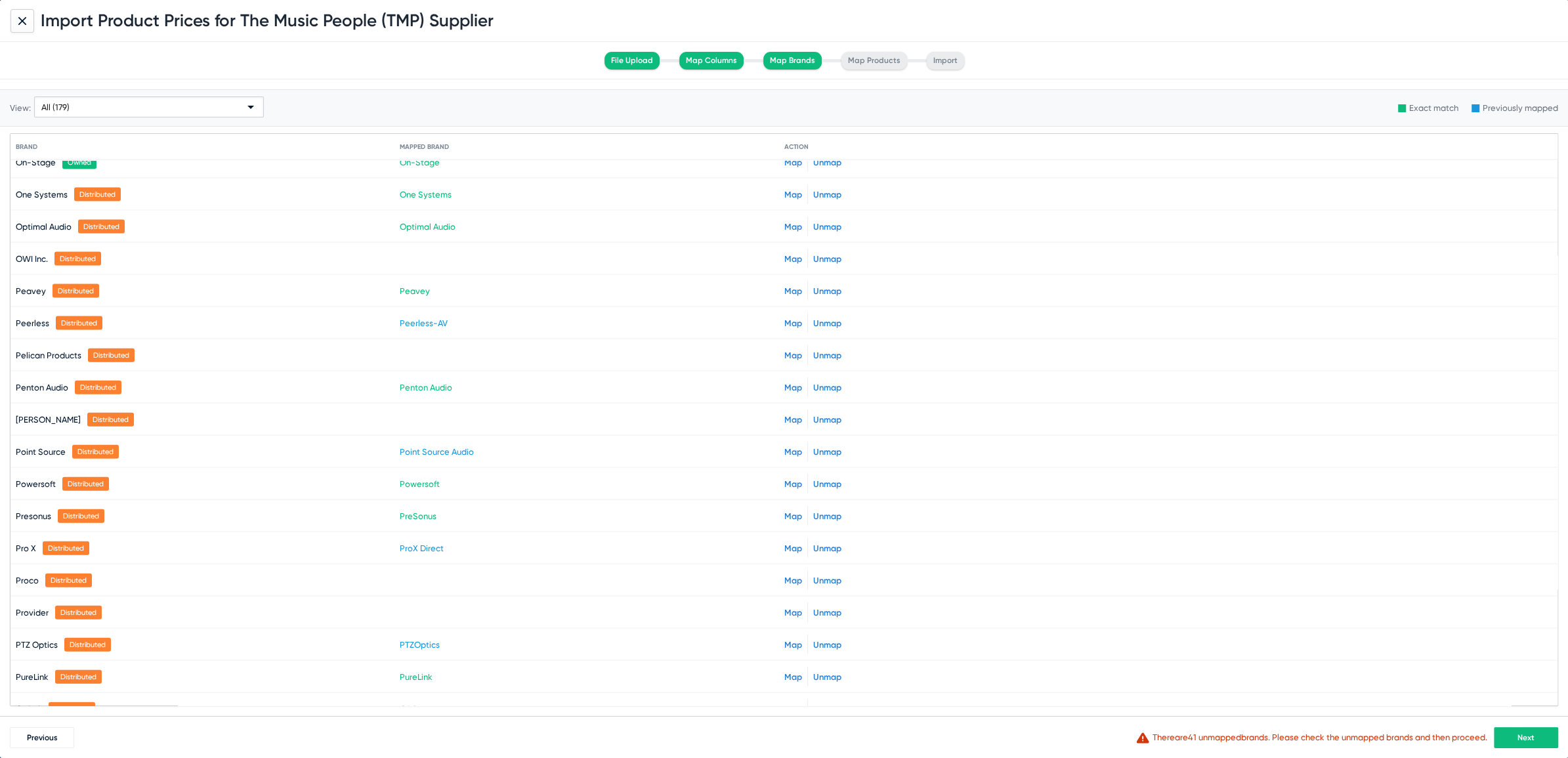
click at [785, 607] on link "Map" at bounding box center [793, 612] width 18 height 10
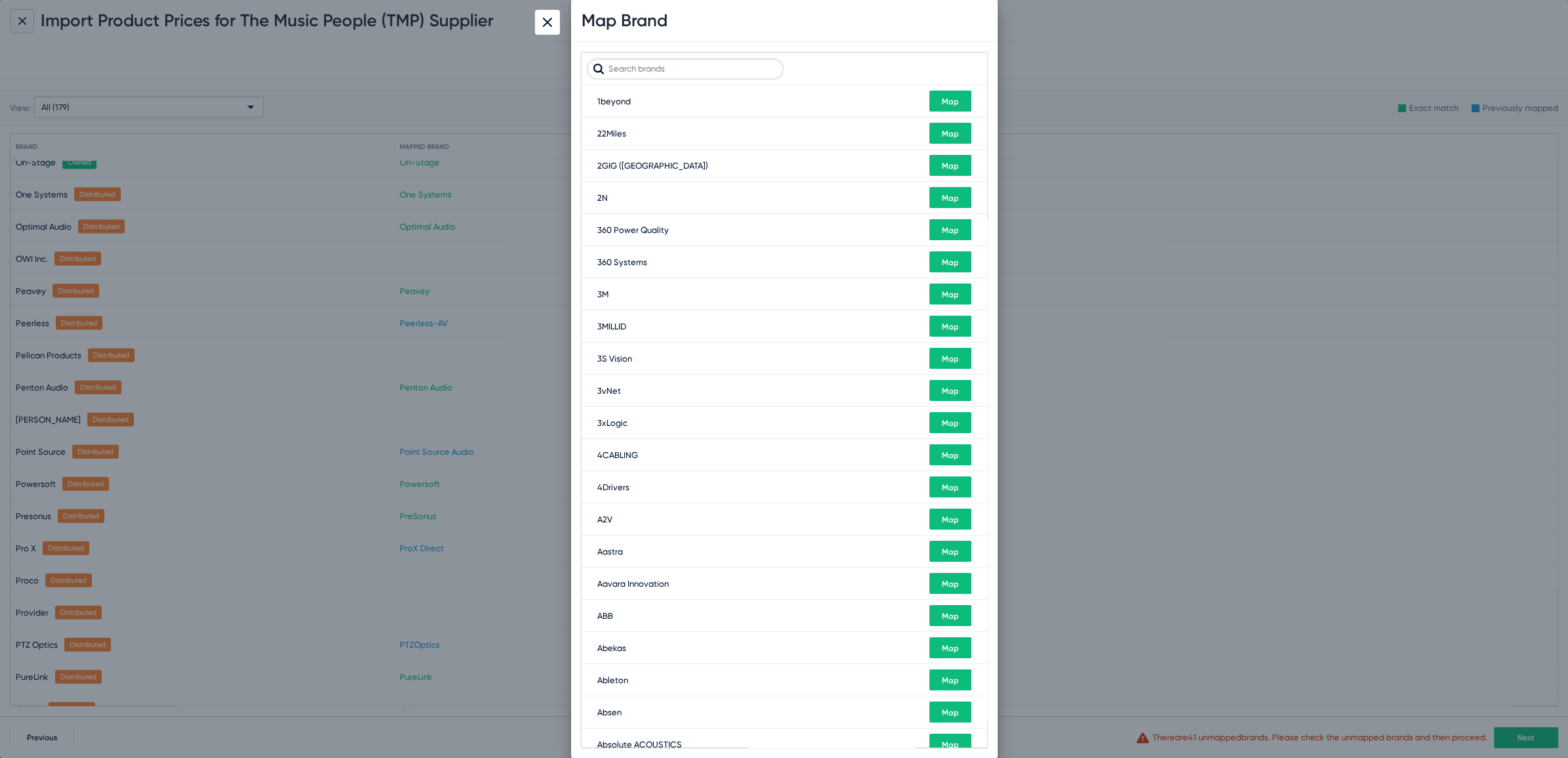
click at [728, 62] on input "text" at bounding box center [685, 69] width 197 height 21
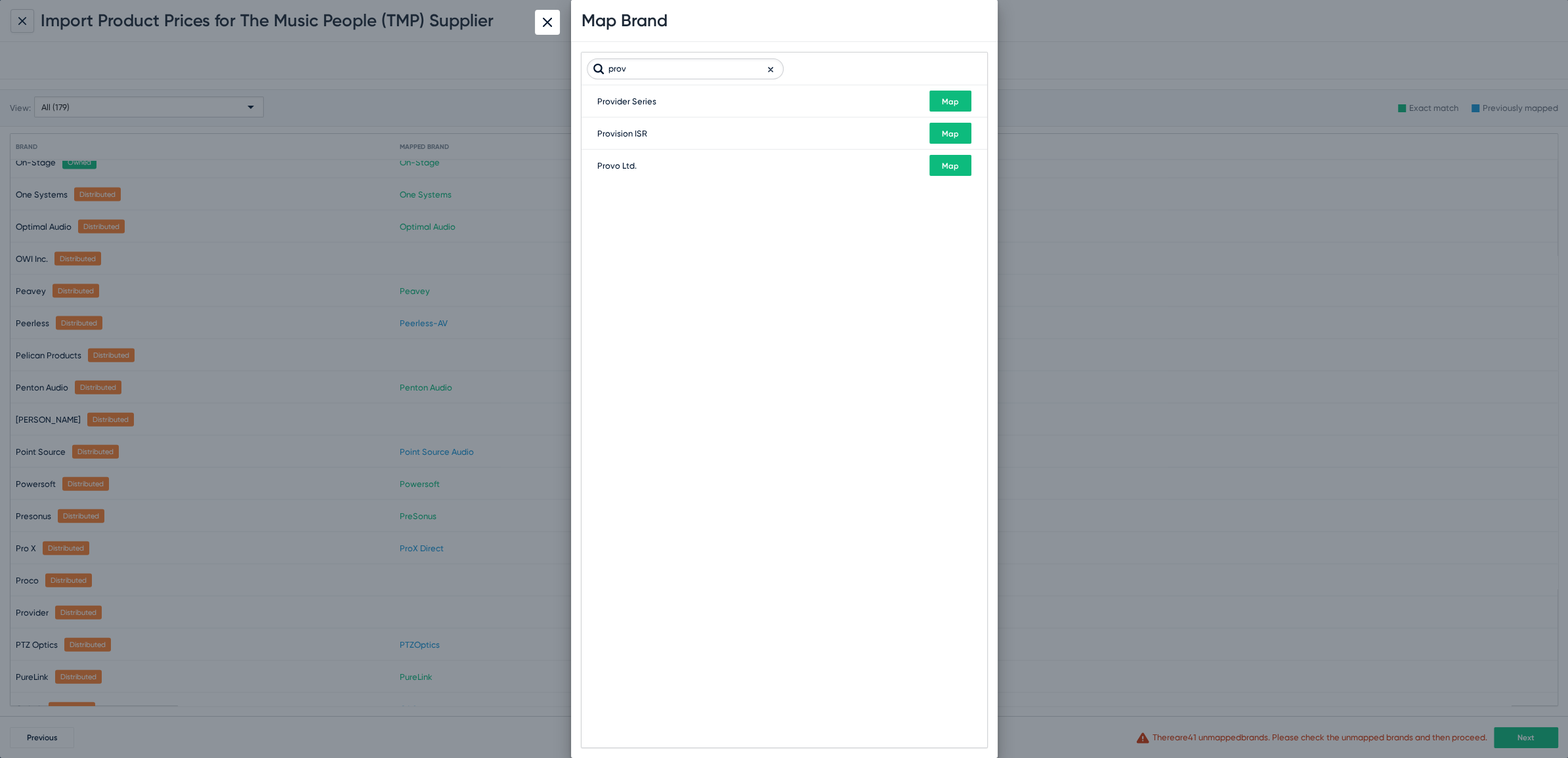
type input "prov"
click at [947, 101] on span "Map" at bounding box center [950, 101] width 17 height 9
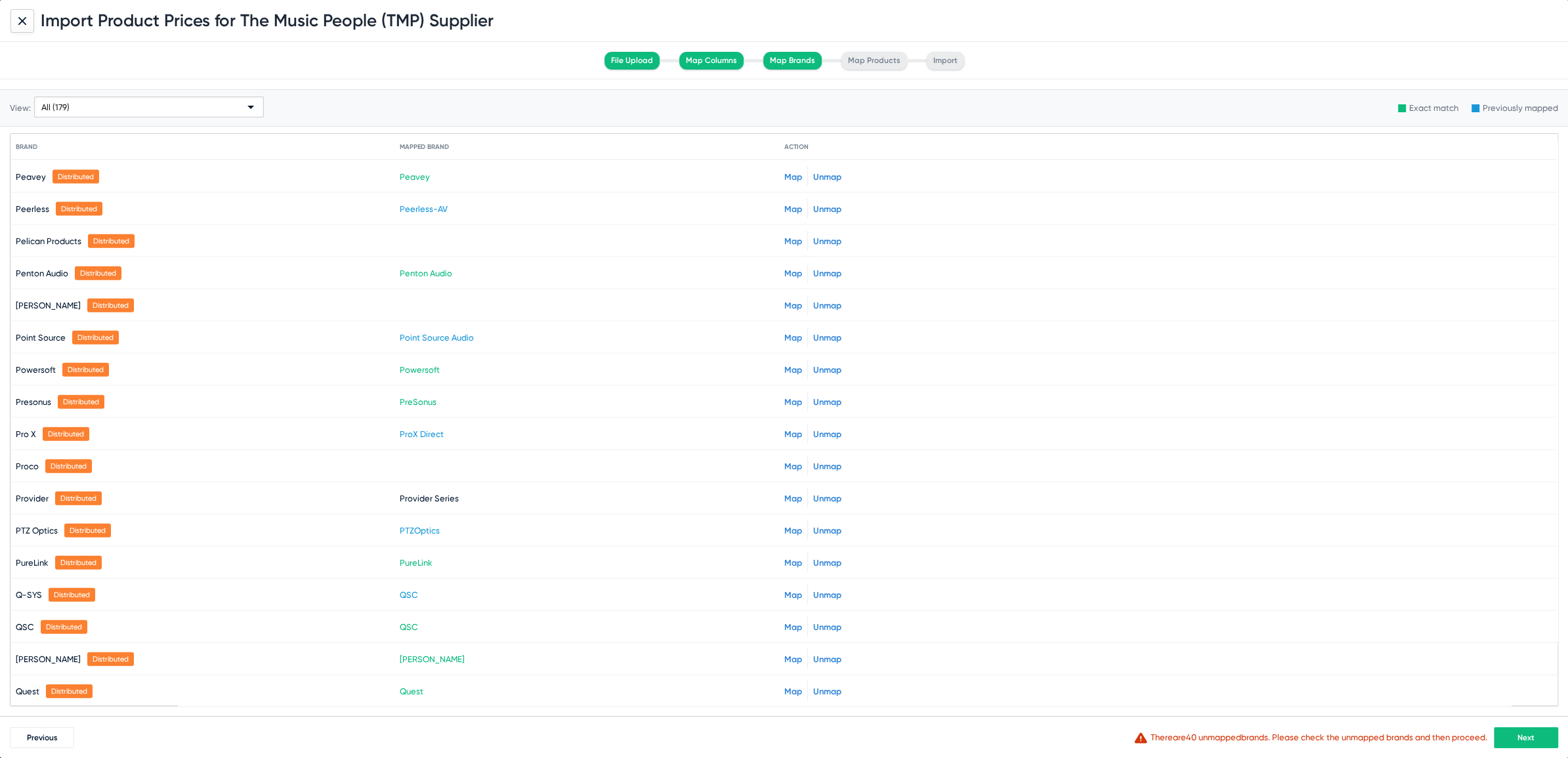
scroll to position [3828, 0]
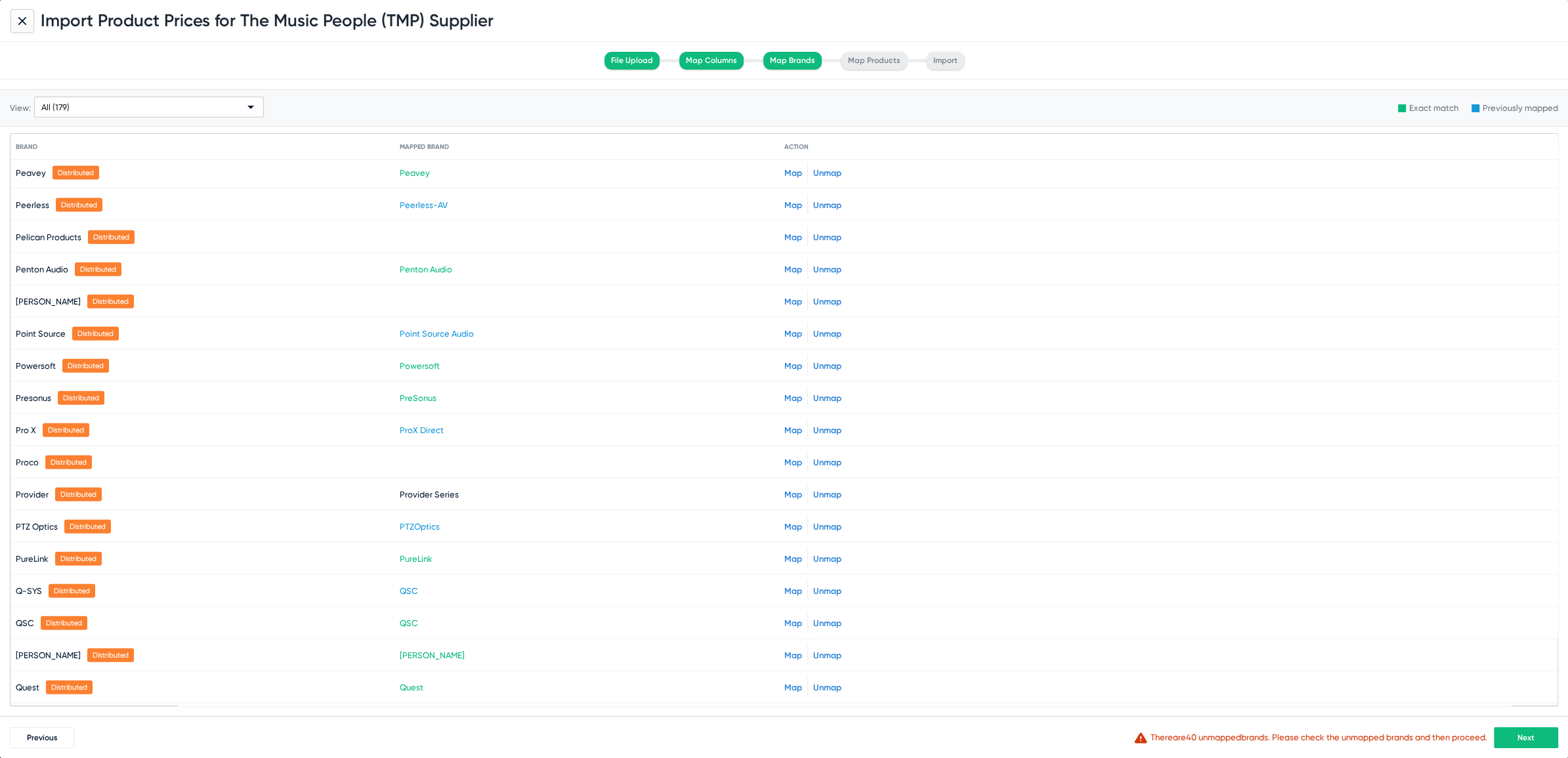
click at [785, 682] on link "Map" at bounding box center [793, 686] width 18 height 10
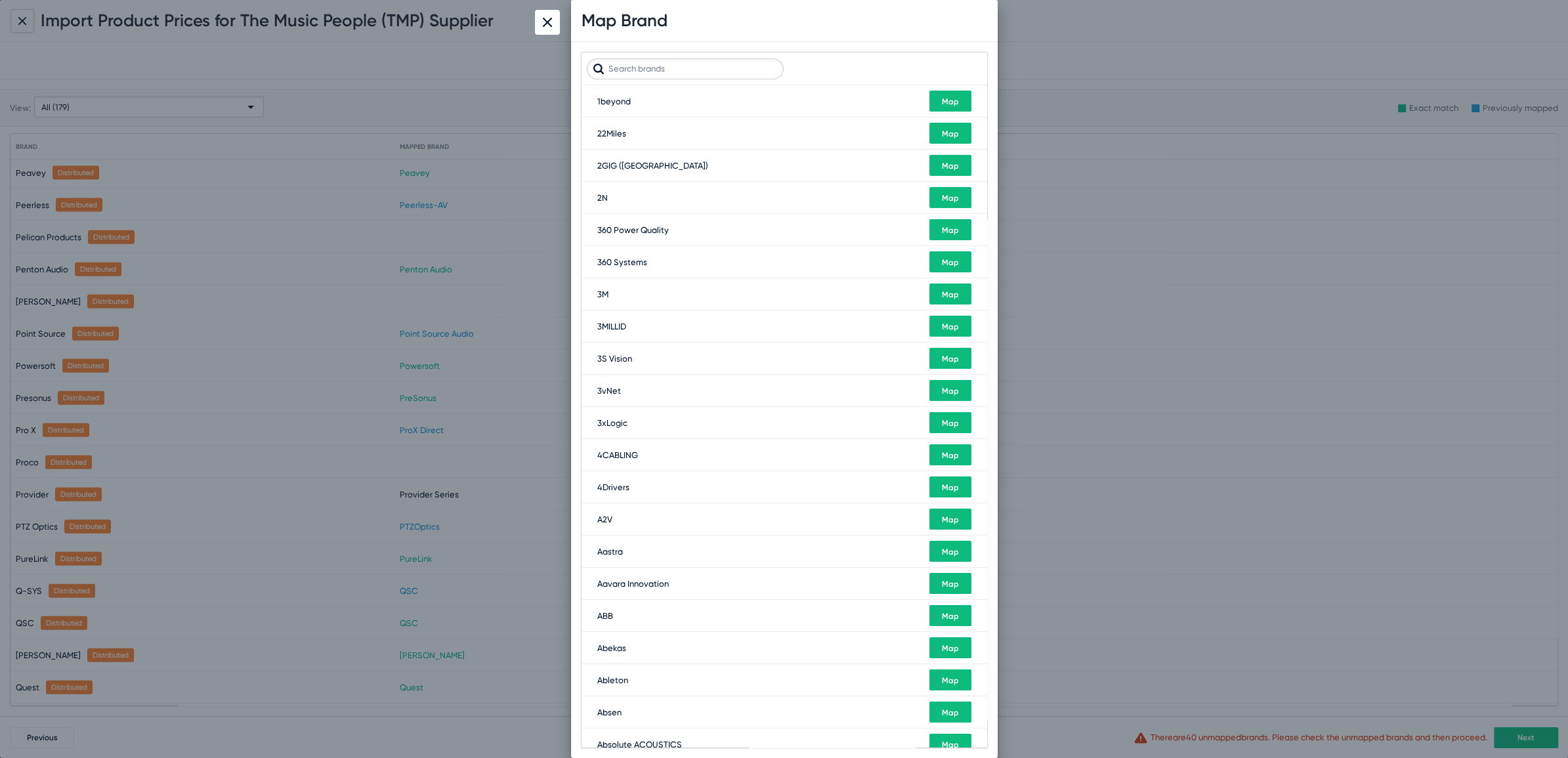
click at [686, 58] on input "text" at bounding box center [685, 69] width 197 height 21
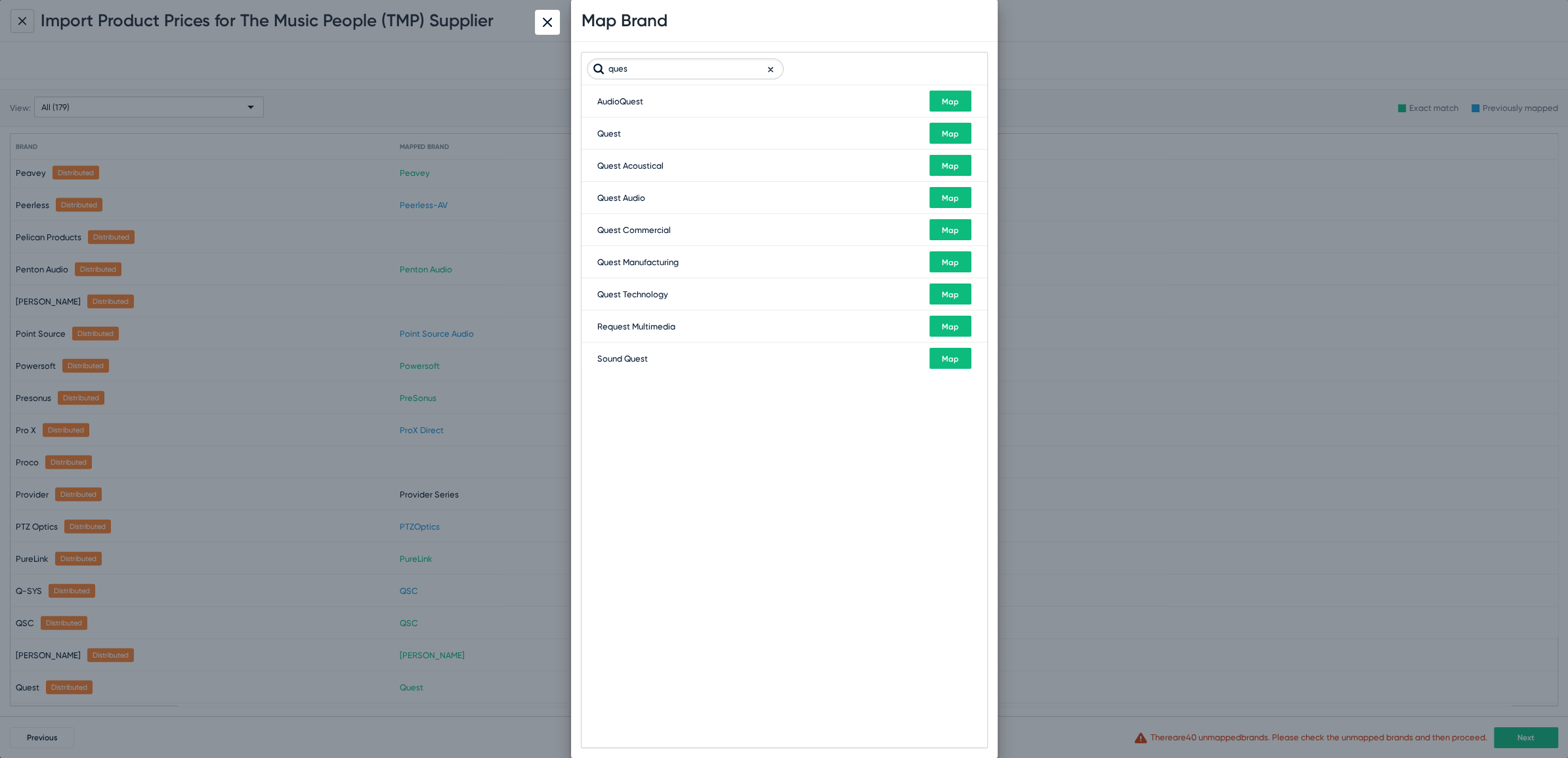
type input "ques"
click at [954, 236] on button "Map" at bounding box center [950, 230] width 42 height 21
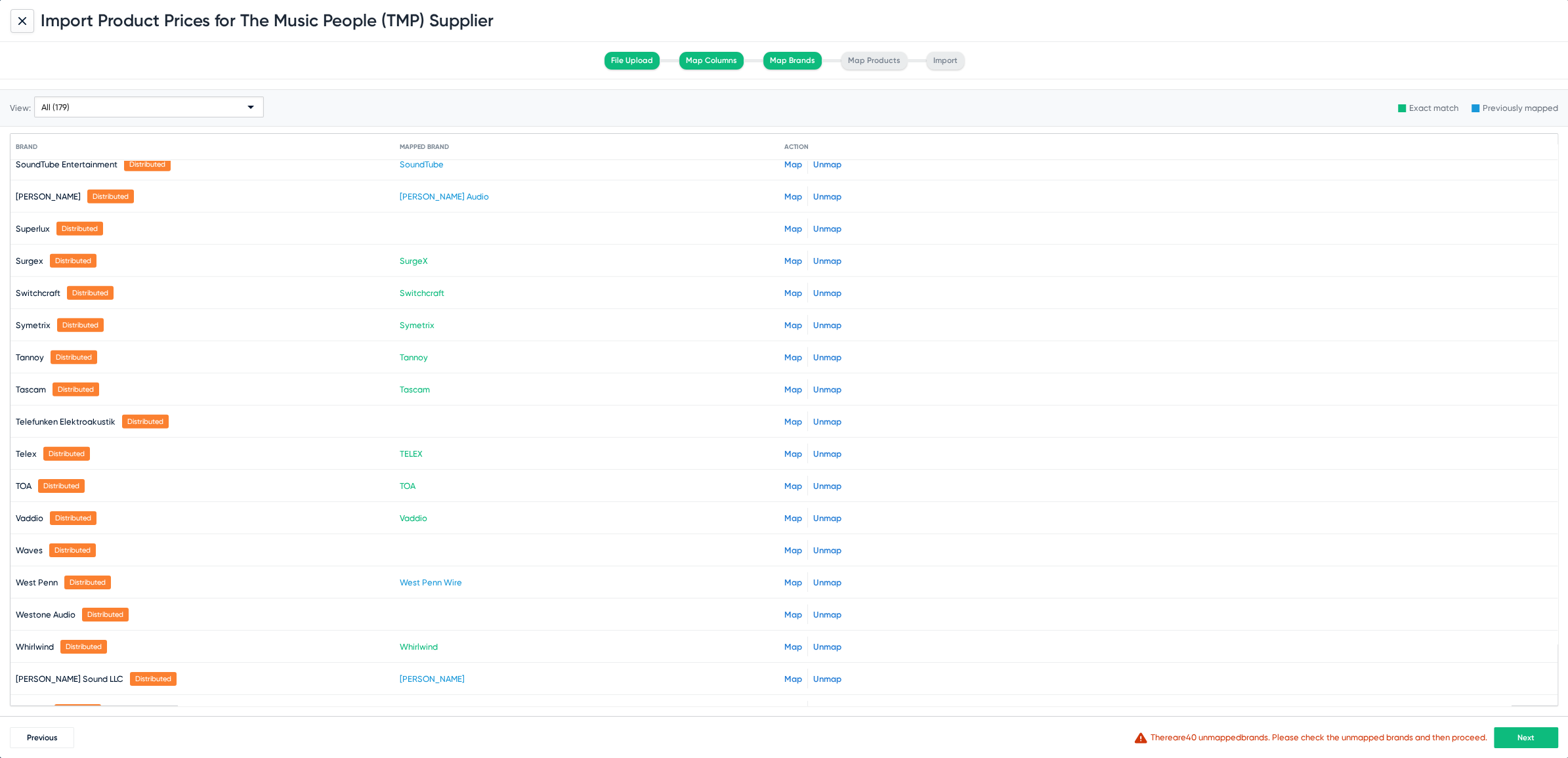
scroll to position [5163, 0]
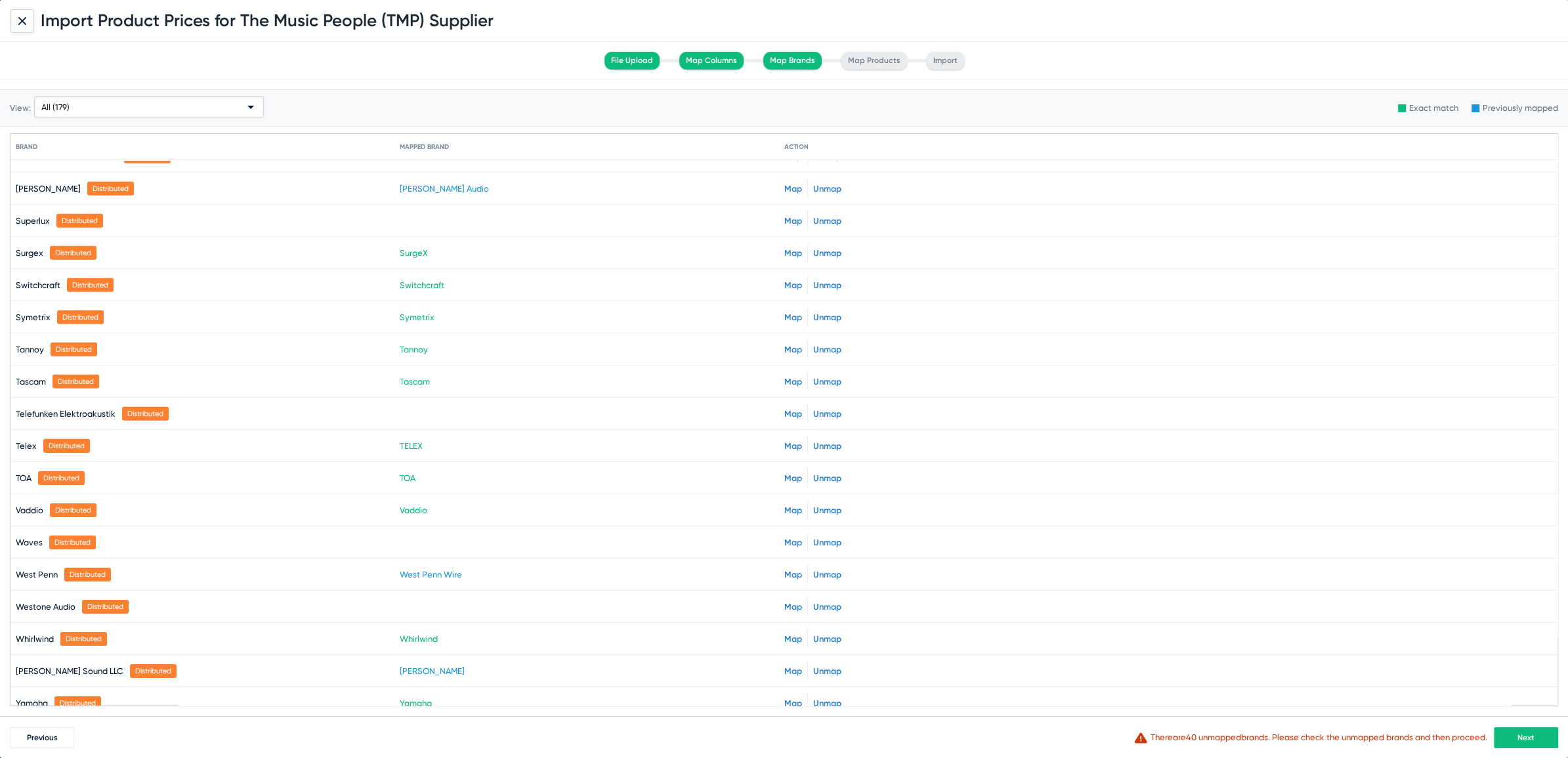
click at [1522, 742] on button "Next" at bounding box center [1525, 737] width 64 height 21
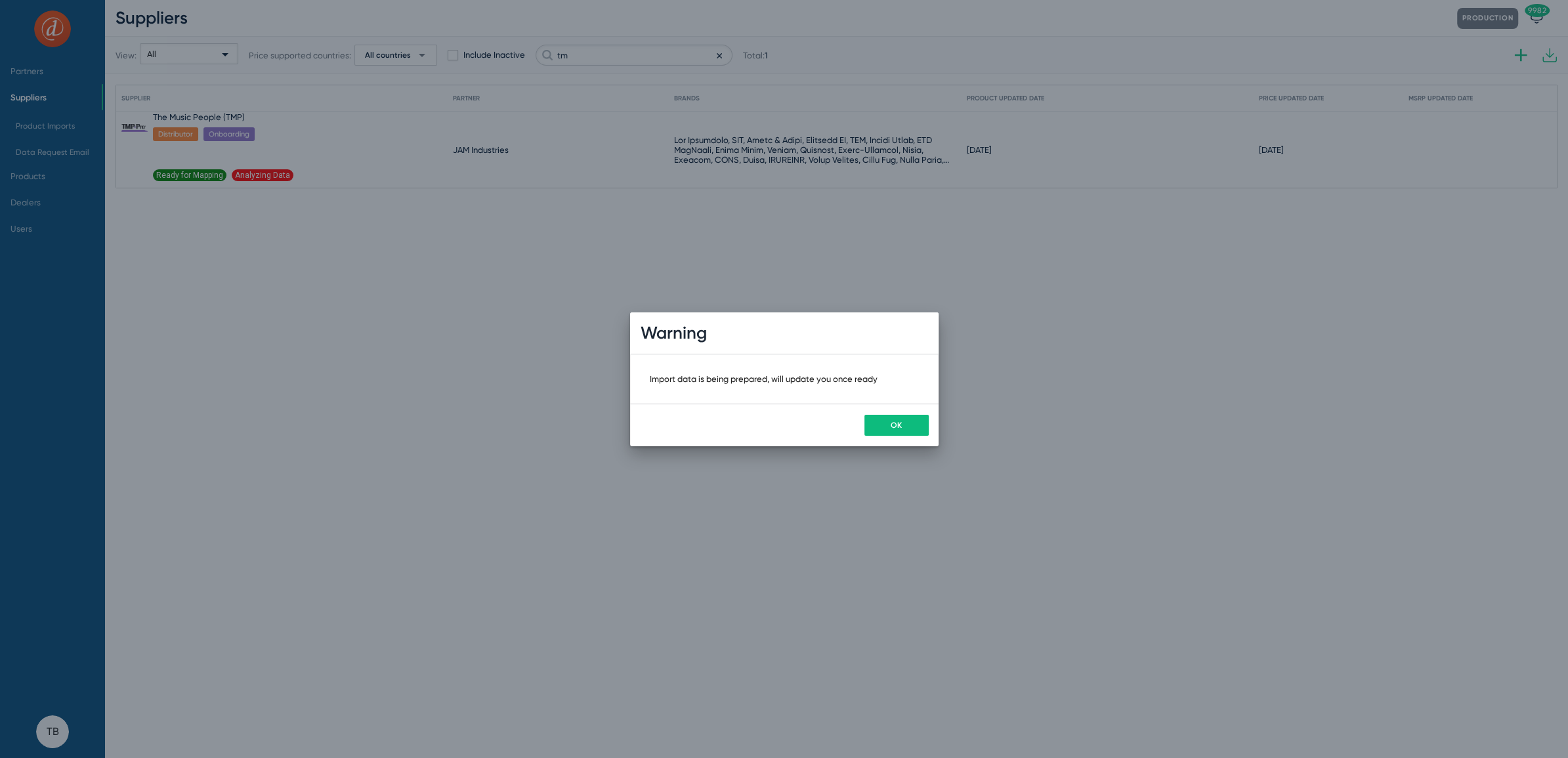
click at [878, 419] on button "OK" at bounding box center [896, 425] width 64 height 21
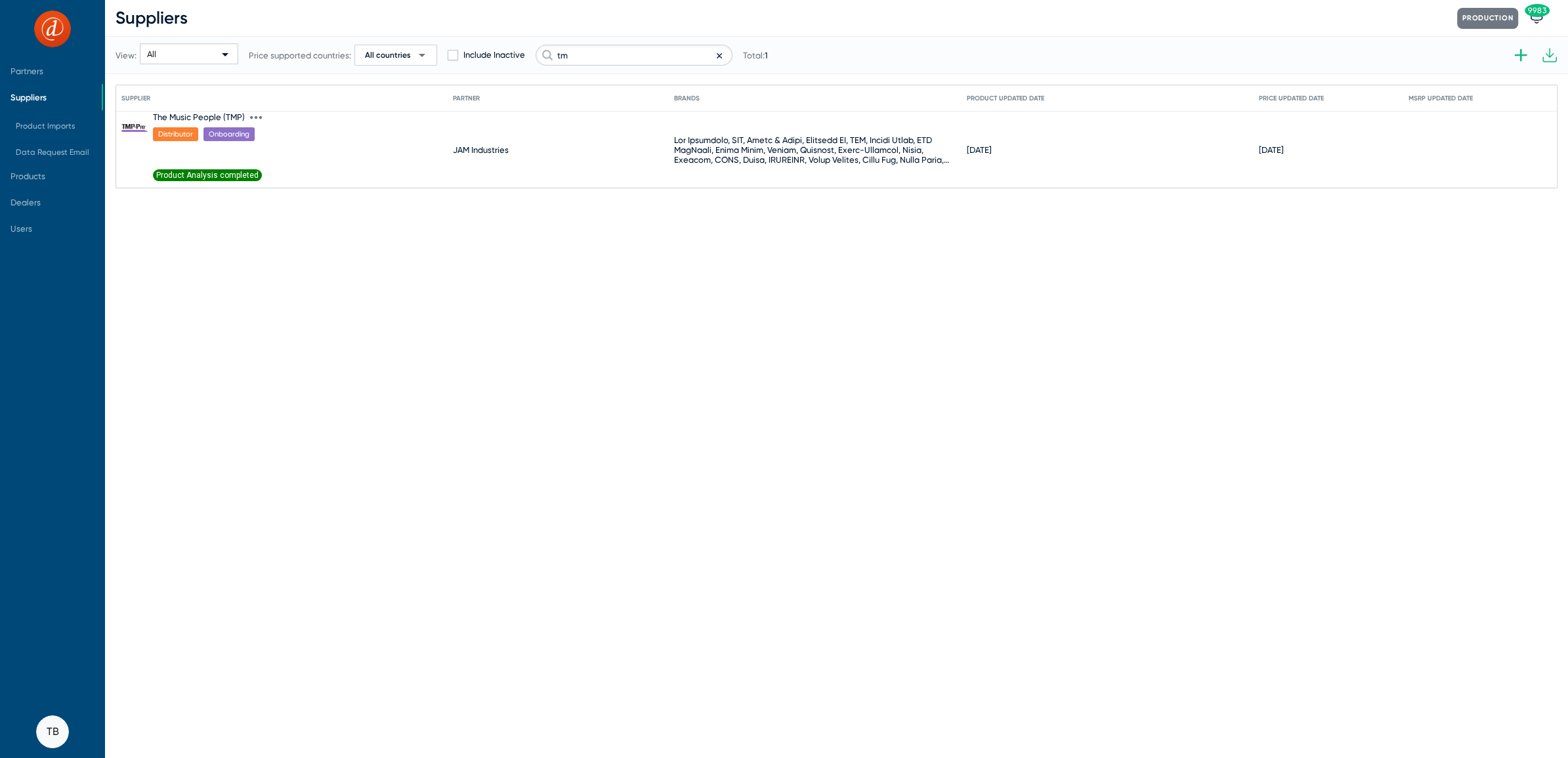
click at [235, 172] on span "Product Analysis completed" at bounding box center [207, 175] width 109 height 12
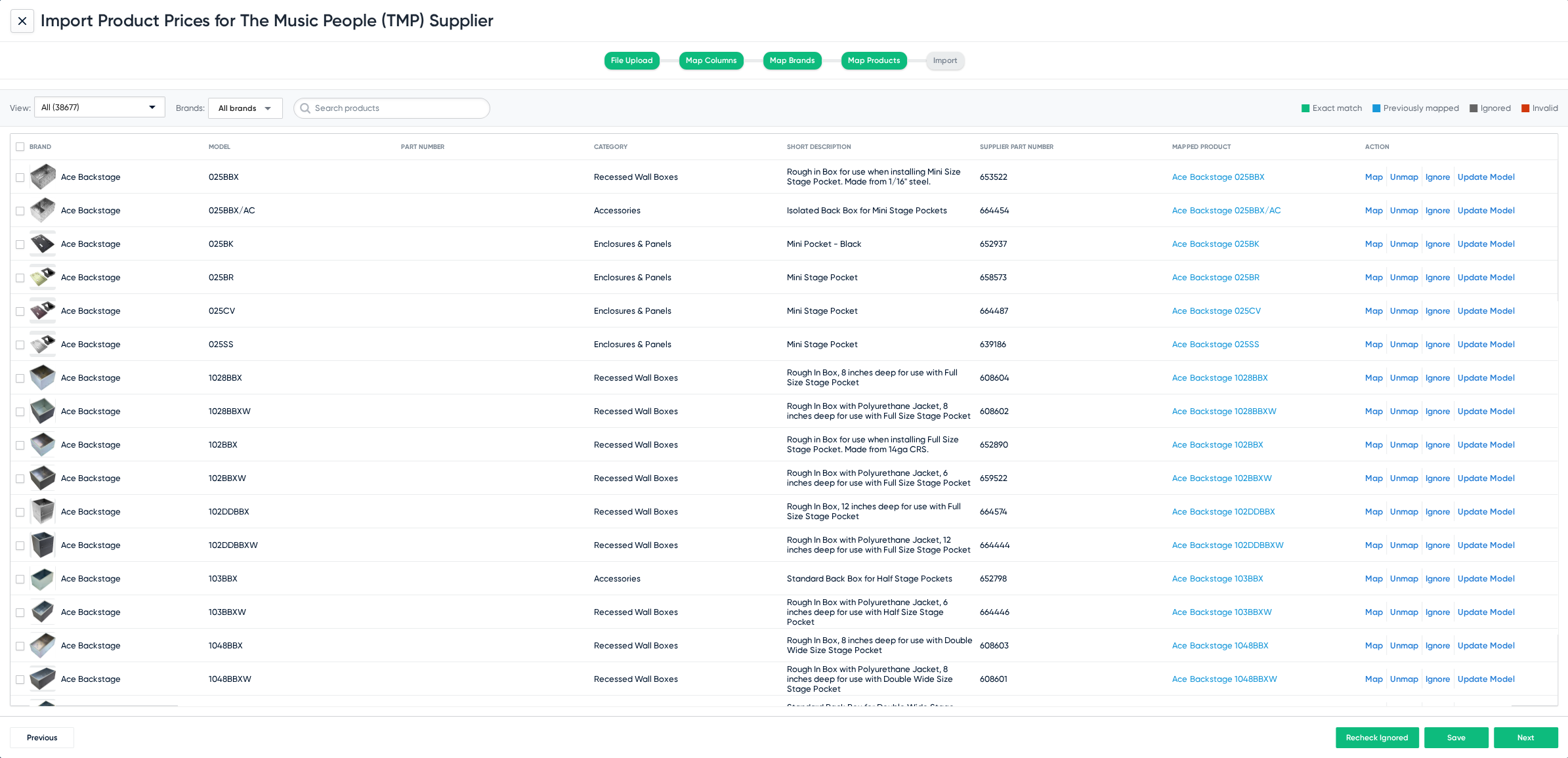
click at [107, 113] on div "All (38677)" at bounding box center [93, 107] width 105 height 21
click at [22, 19] on div at bounding box center [784, 379] width 1568 height 758
click at [22, 19] on icon at bounding box center [22, 20] width 7 height 7
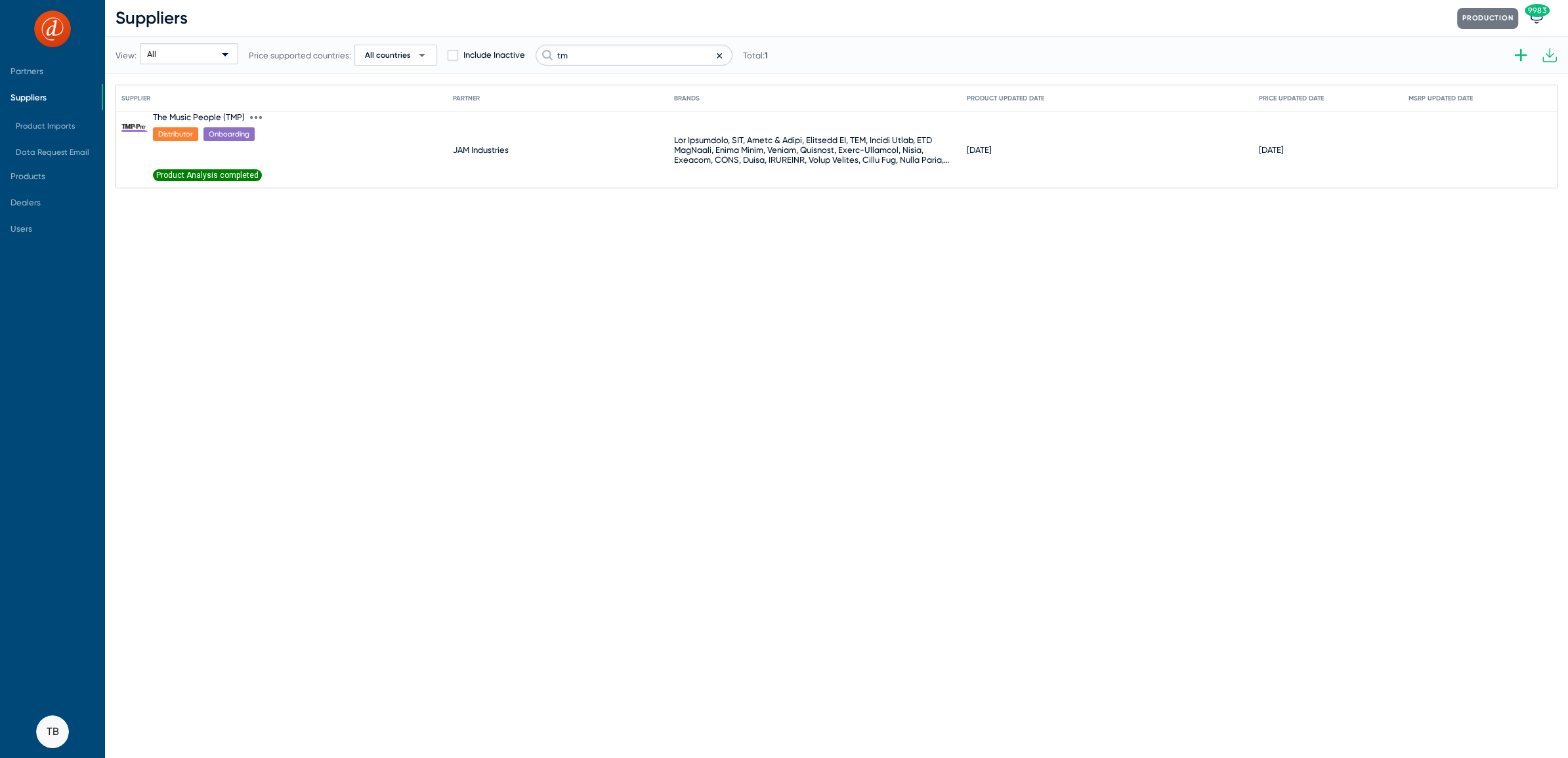
click at [259, 117] on icon at bounding box center [260, 118] width 3 height 3
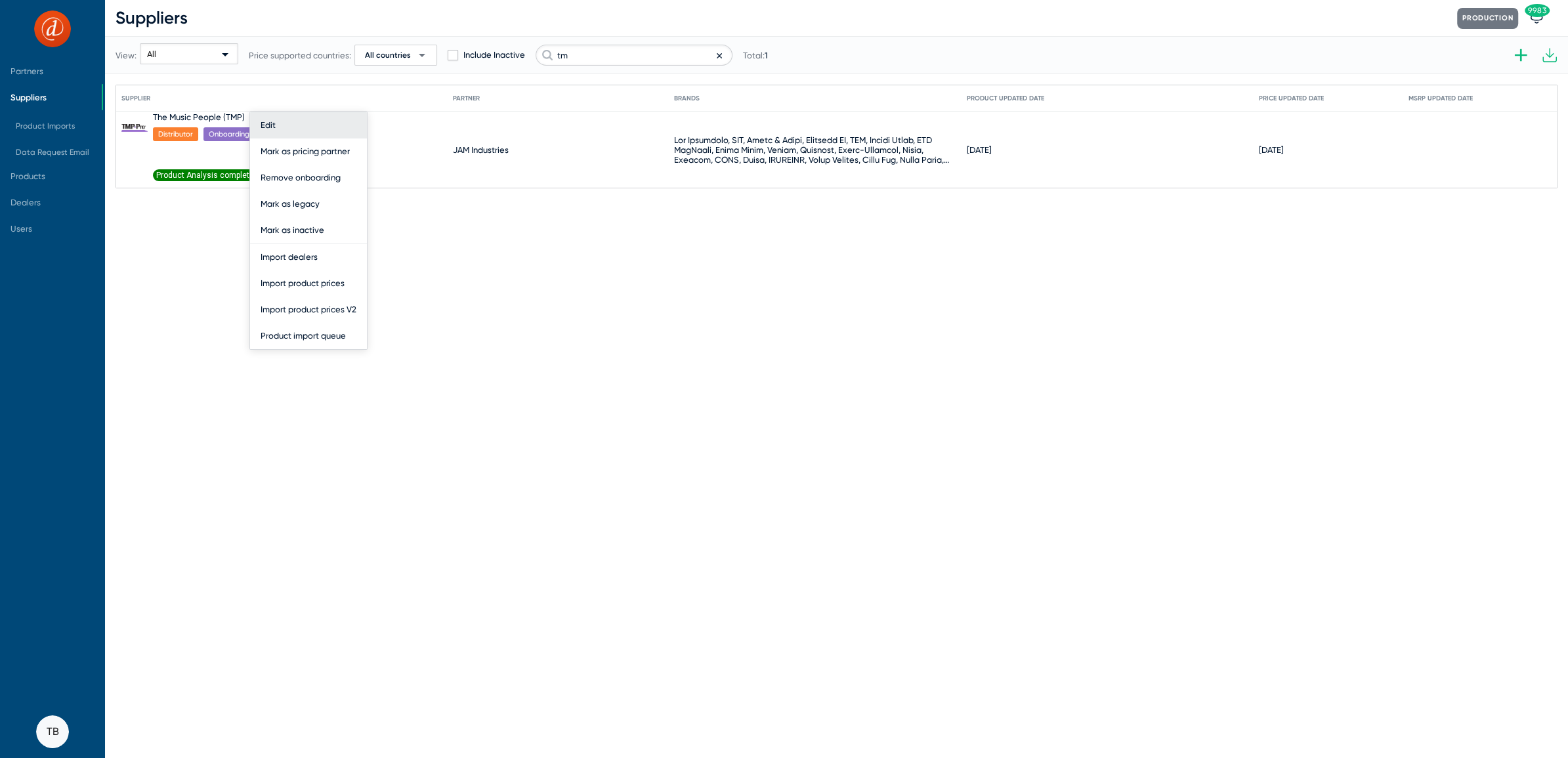
click at [266, 119] on button "Edit" at bounding box center [308, 125] width 117 height 26
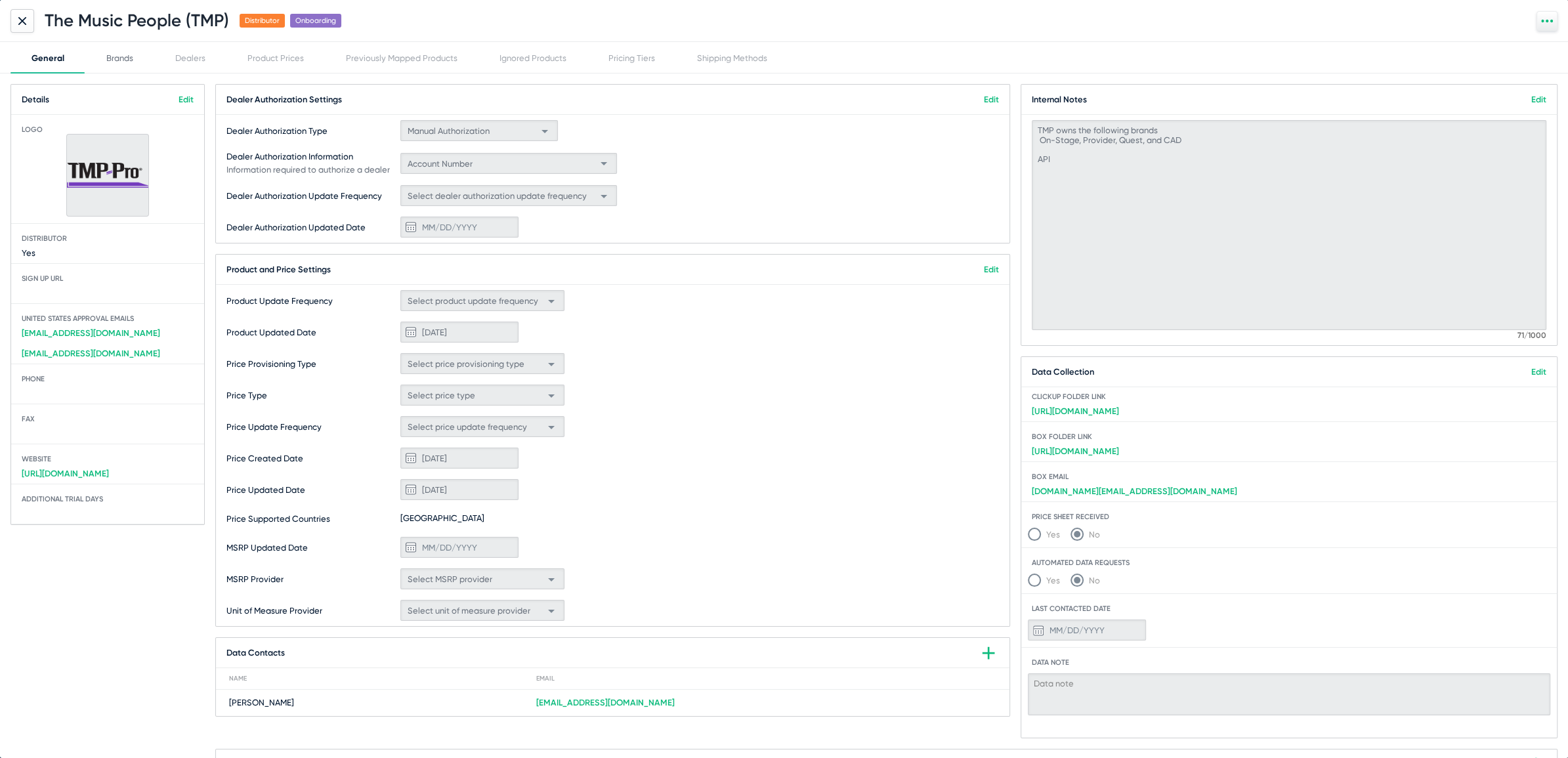
click at [119, 57] on div "Brands" at bounding box center [119, 57] width 27 height 10
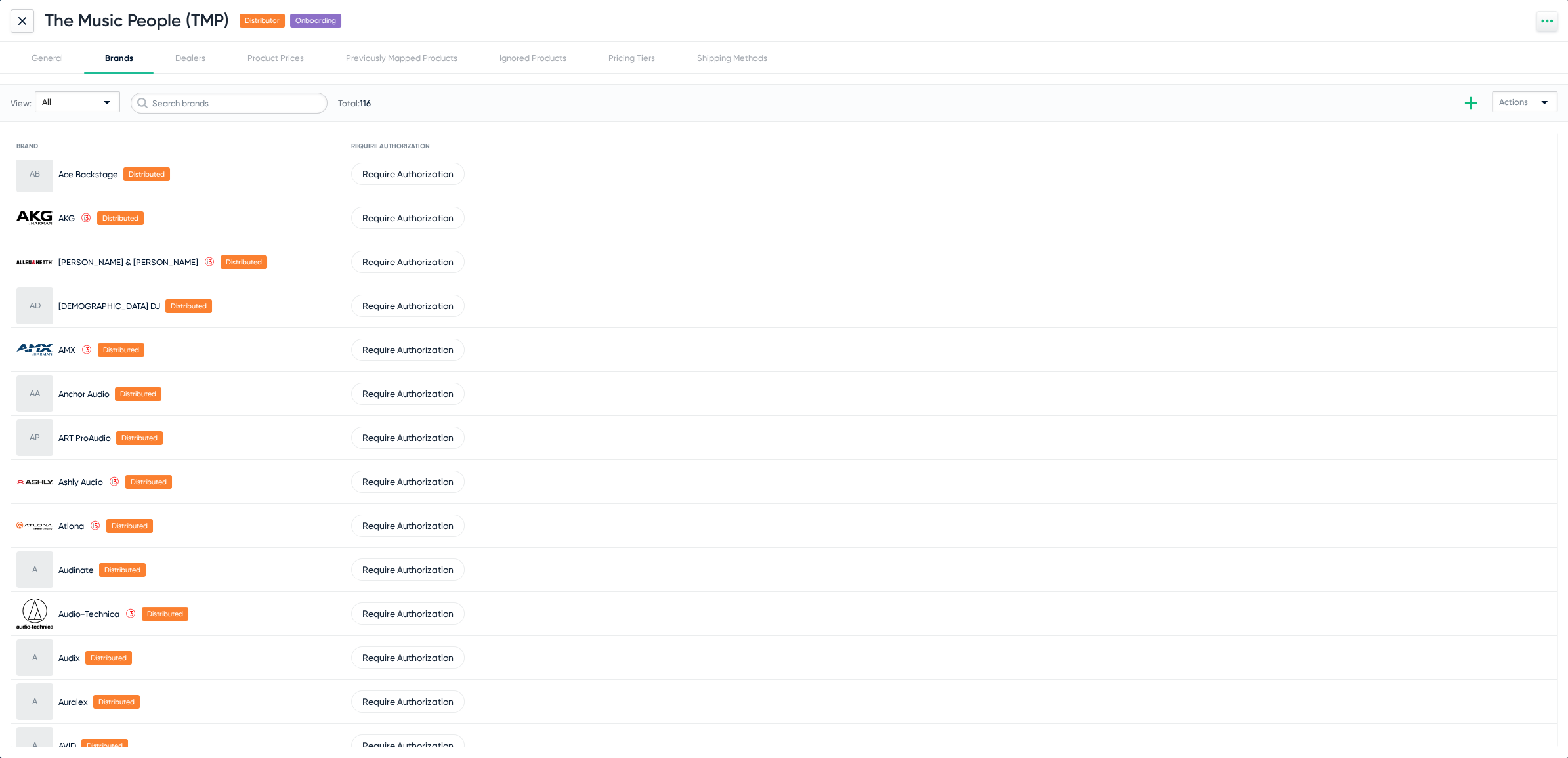
scroll to position [8, 0]
click at [239, 103] on input "text" at bounding box center [229, 103] width 197 height 21
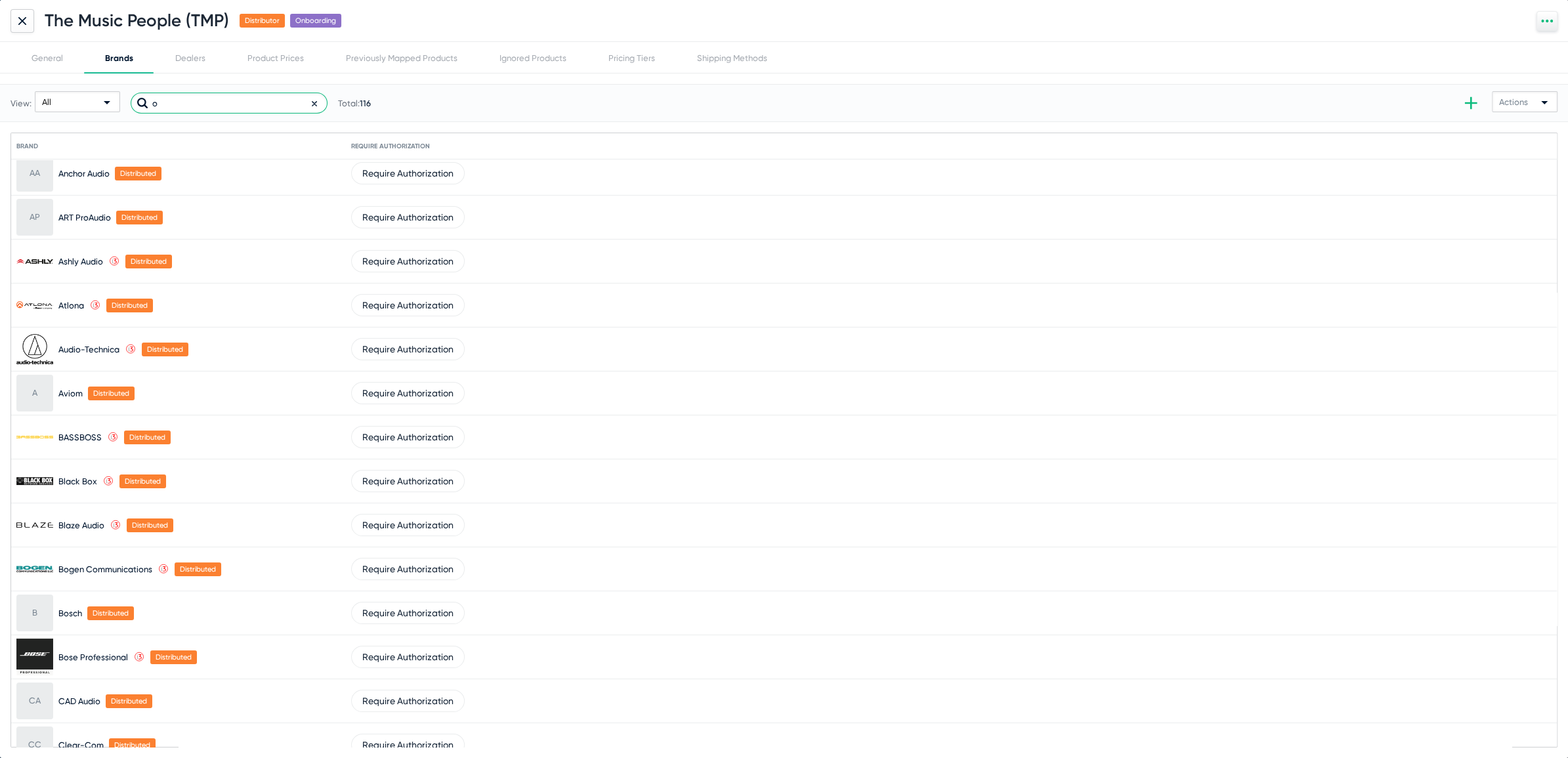
scroll to position [0, 0]
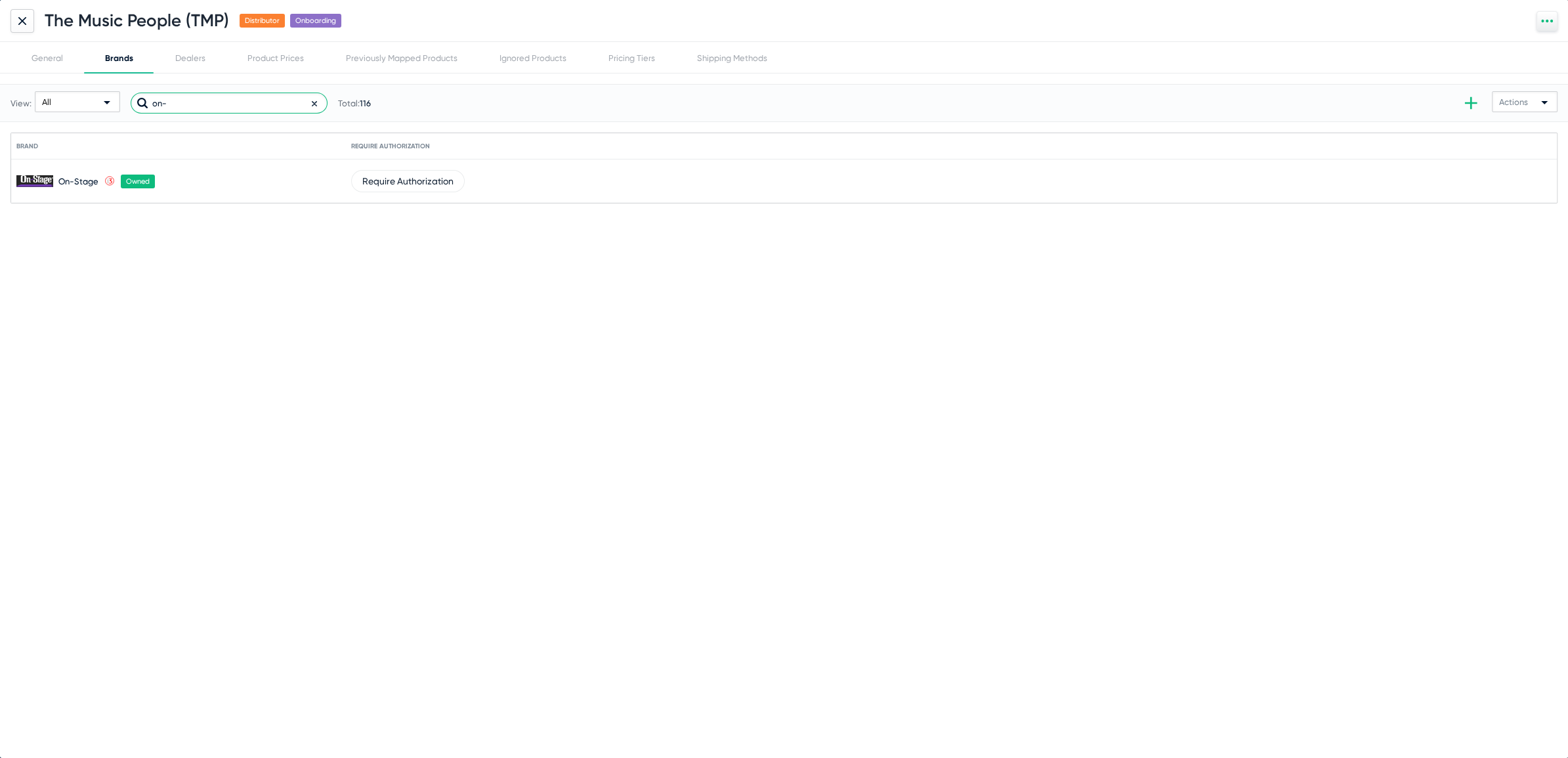
drag, startPoint x: 188, startPoint y: 101, endPoint x: -23, endPoint y: 66, distance: 213.9
click at [0, 66] on html "Partners Suppliers Product Imports Data Request Email Products Dealers Users TB…" at bounding box center [784, 379] width 1568 height 758
click at [172, 182] on icon at bounding box center [171, 182] width 3 height 3
click at [177, 202] on button "Mark as owned" at bounding box center [199, 207] width 80 height 26
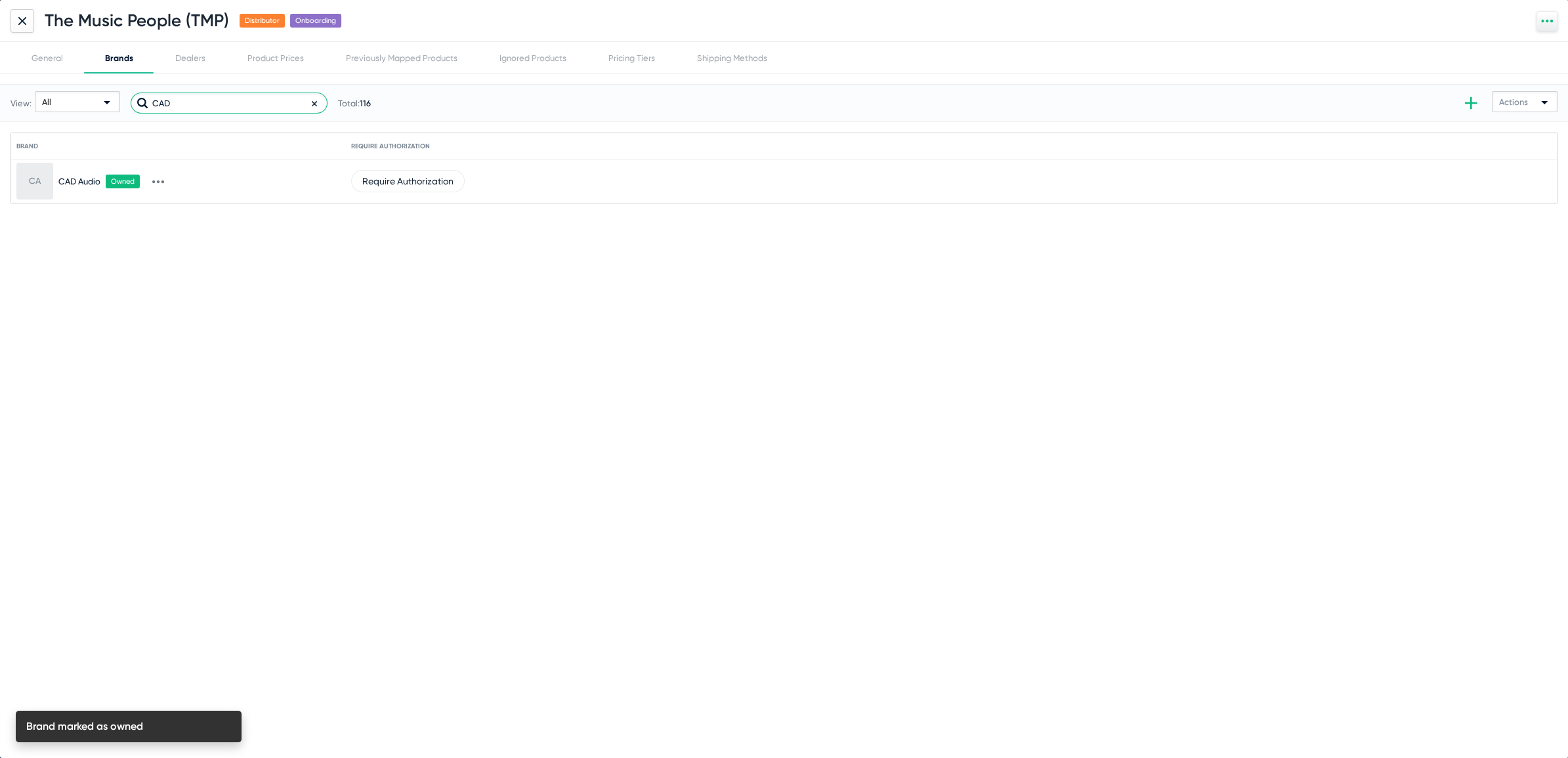
drag, startPoint x: 184, startPoint y: 104, endPoint x: 87, endPoint y: 94, distance: 97.5
click at [108, 101] on div "View: All CAD Total: 116" at bounding box center [190, 103] width 360 height 64
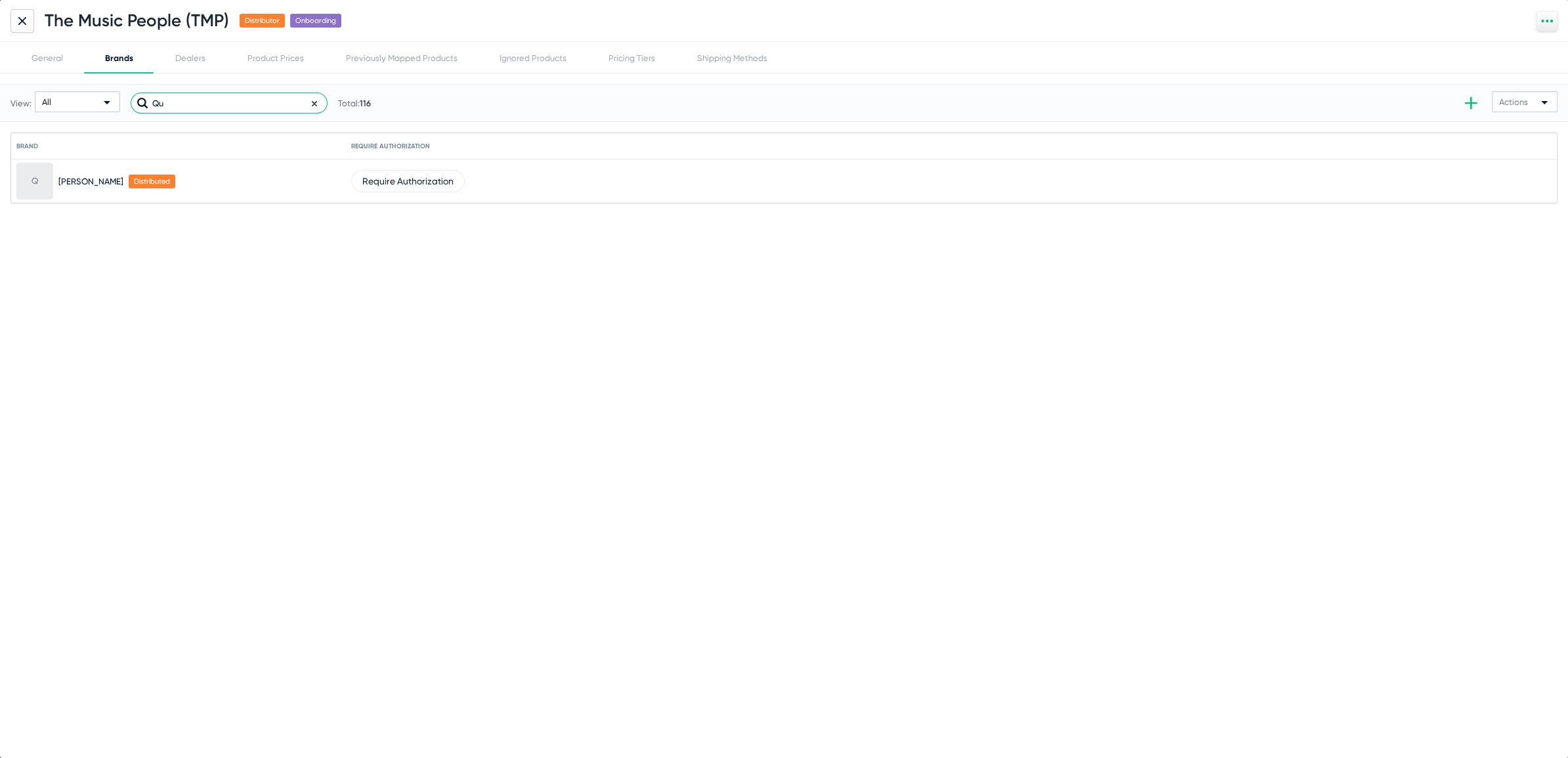
drag, startPoint x: 198, startPoint y: 107, endPoint x: 94, endPoint y: 92, distance: 105.1
click at [95, 93] on div "View: All Qu Total: 116" at bounding box center [190, 103] width 360 height 64
type input "Qu"
click at [313, 101] on icon at bounding box center [314, 103] width 4 height 4
click at [311, 101] on input "text" at bounding box center [229, 103] width 197 height 21
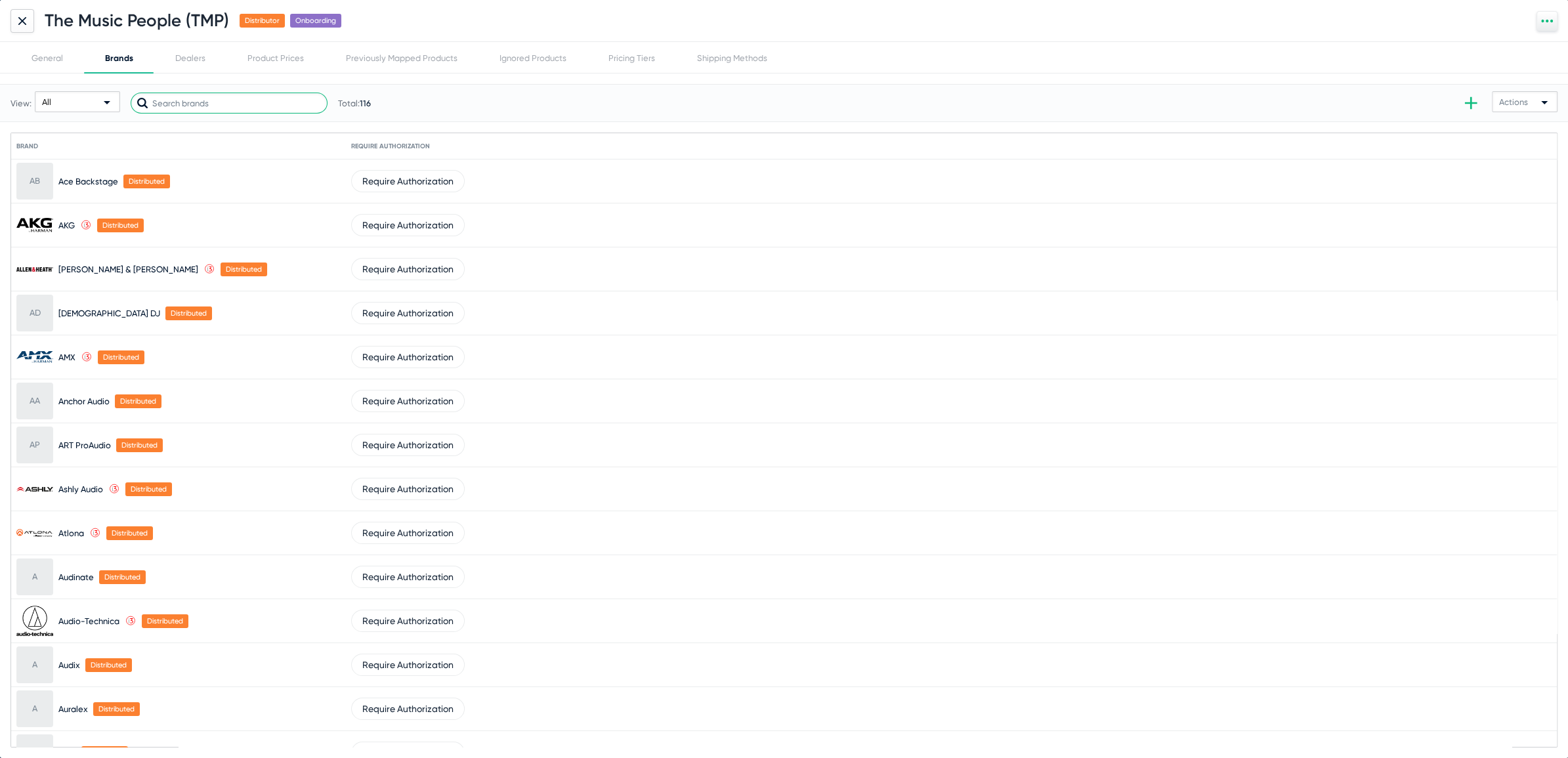
click at [266, 102] on input "text" at bounding box center [229, 103] width 197 height 21
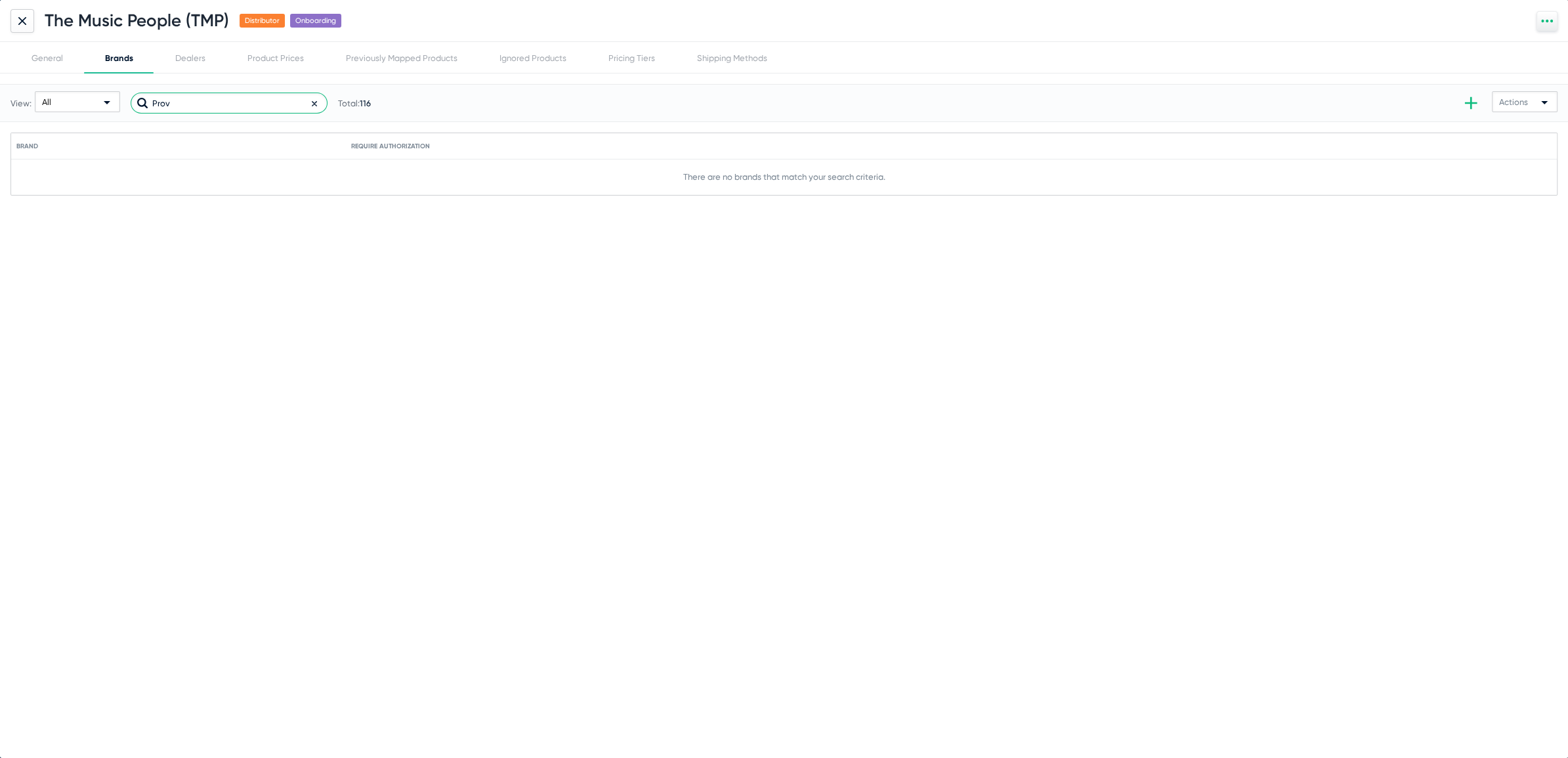
type input "Prov"
click at [26, 15] on div at bounding box center [22, 21] width 24 height 24
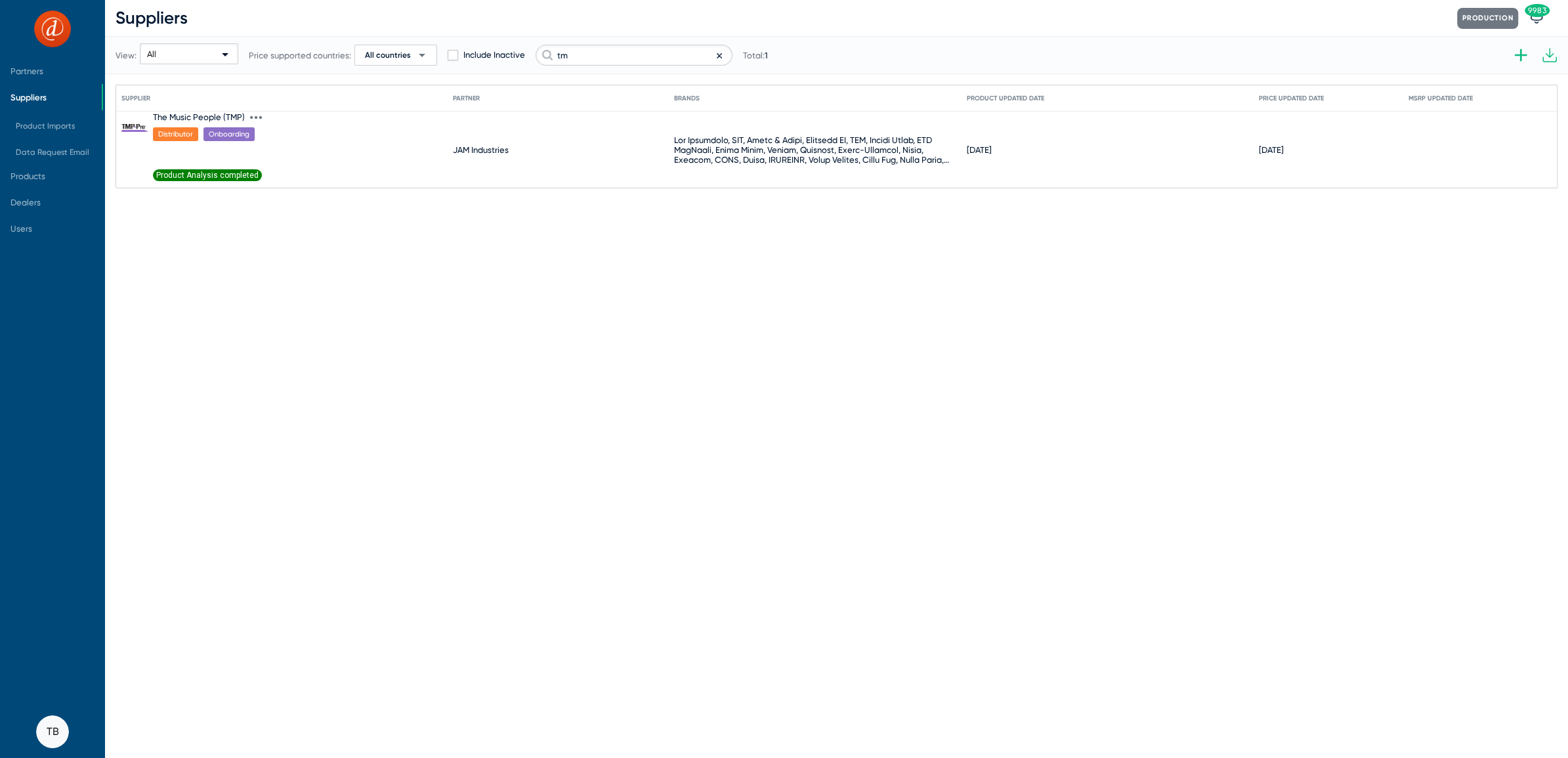
click at [228, 177] on span "Product Analysis completed" at bounding box center [207, 175] width 109 height 12
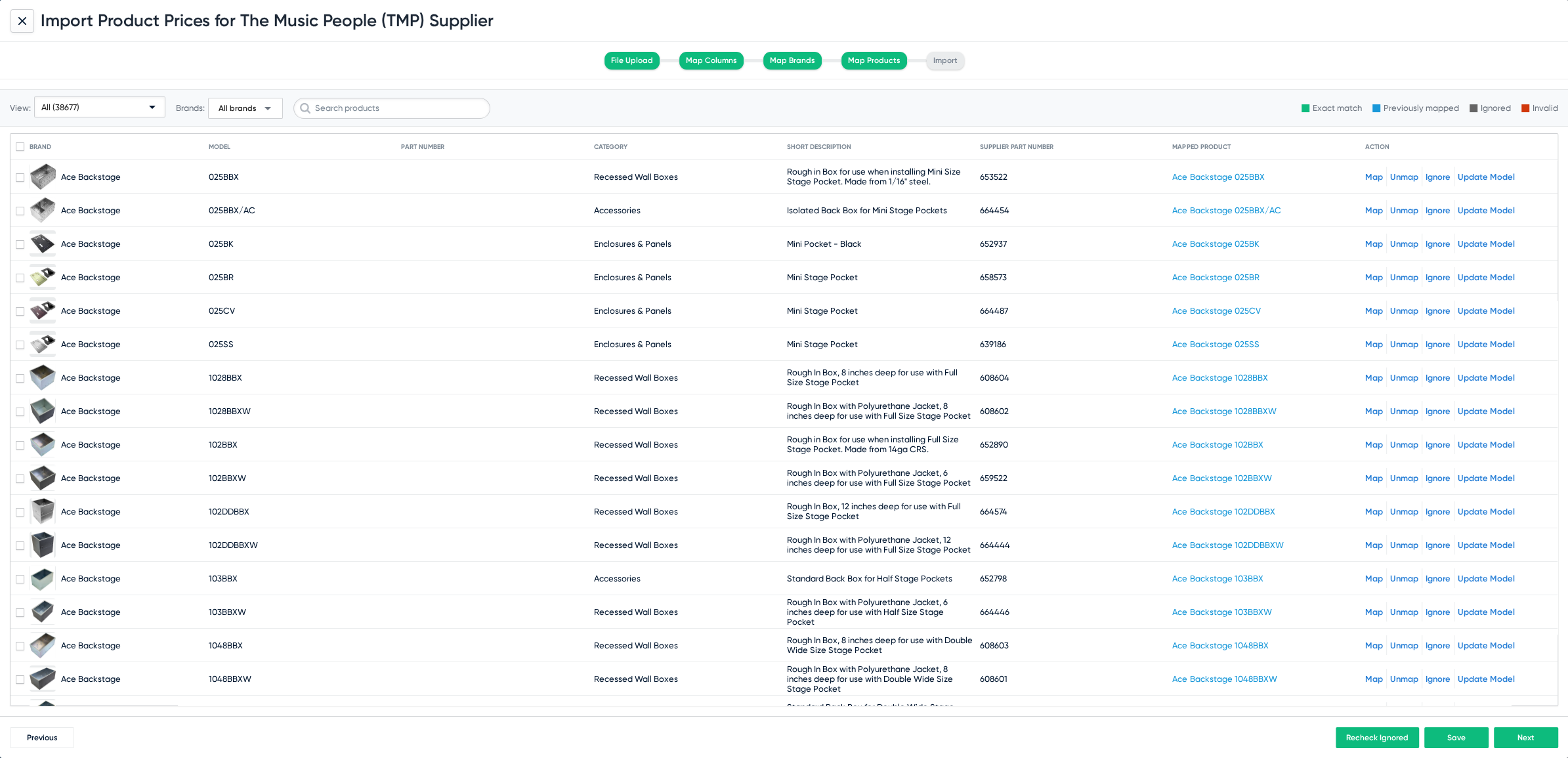
click at [79, 117] on div "All (38677)" at bounding box center [93, 107] width 105 height 21
click at [74, 208] on span "Unmapped (8614)" at bounding box center [101, 208] width 129 height 25
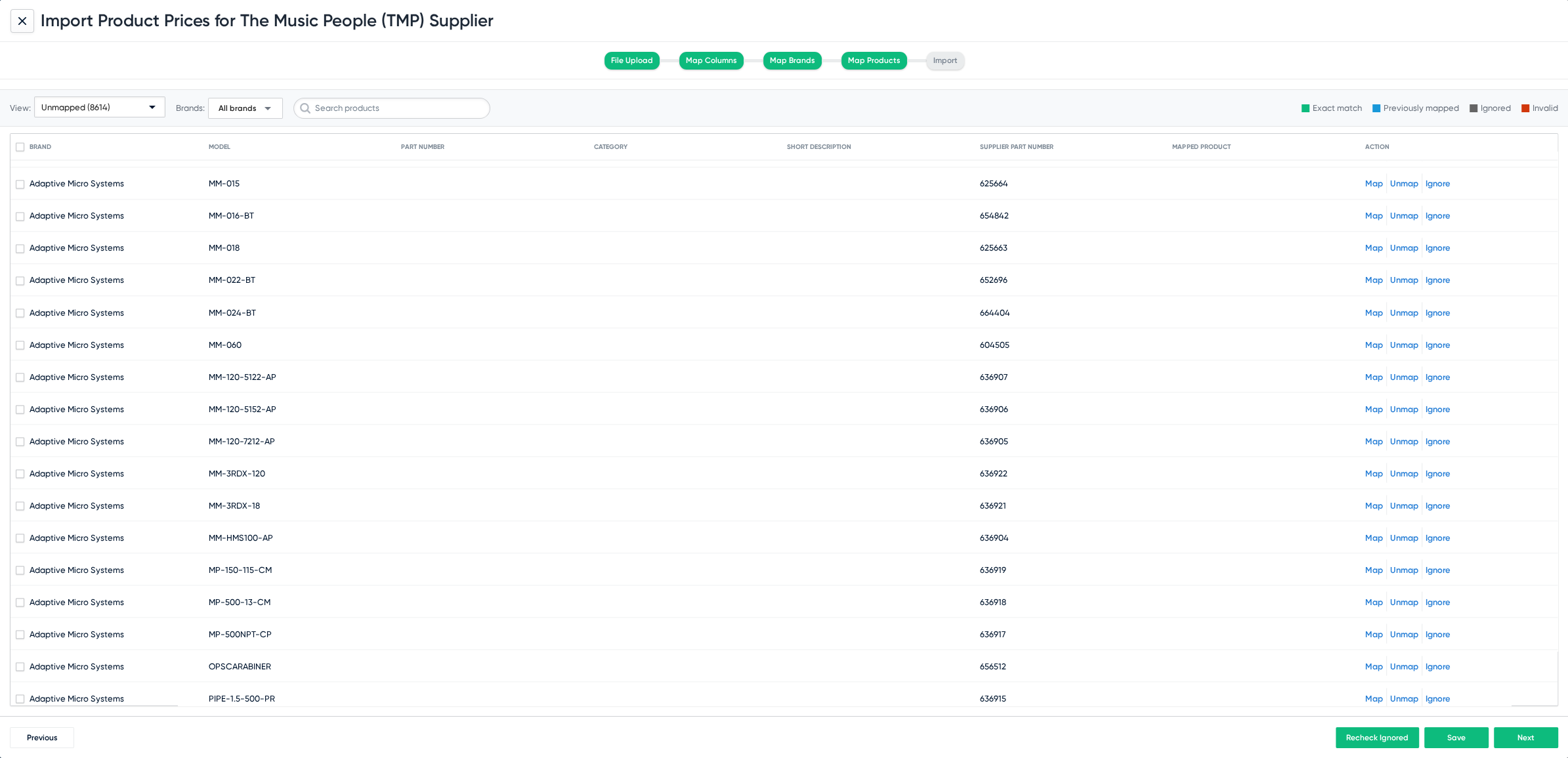
scroll to position [2947, 0]
click at [252, 103] on span "All brands" at bounding box center [237, 108] width 38 height 10
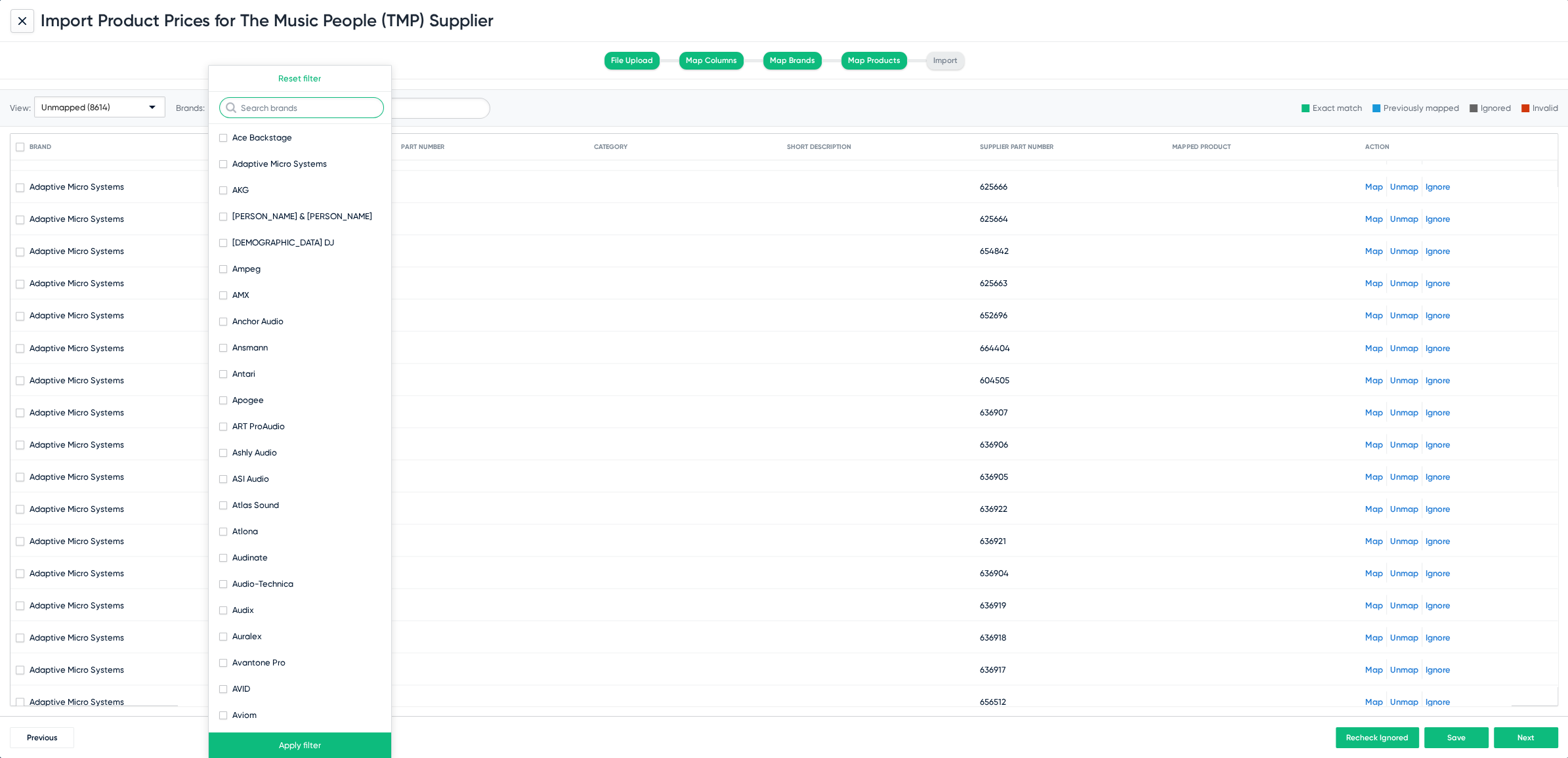
click at [299, 101] on input "text" at bounding box center [302, 107] width 165 height 21
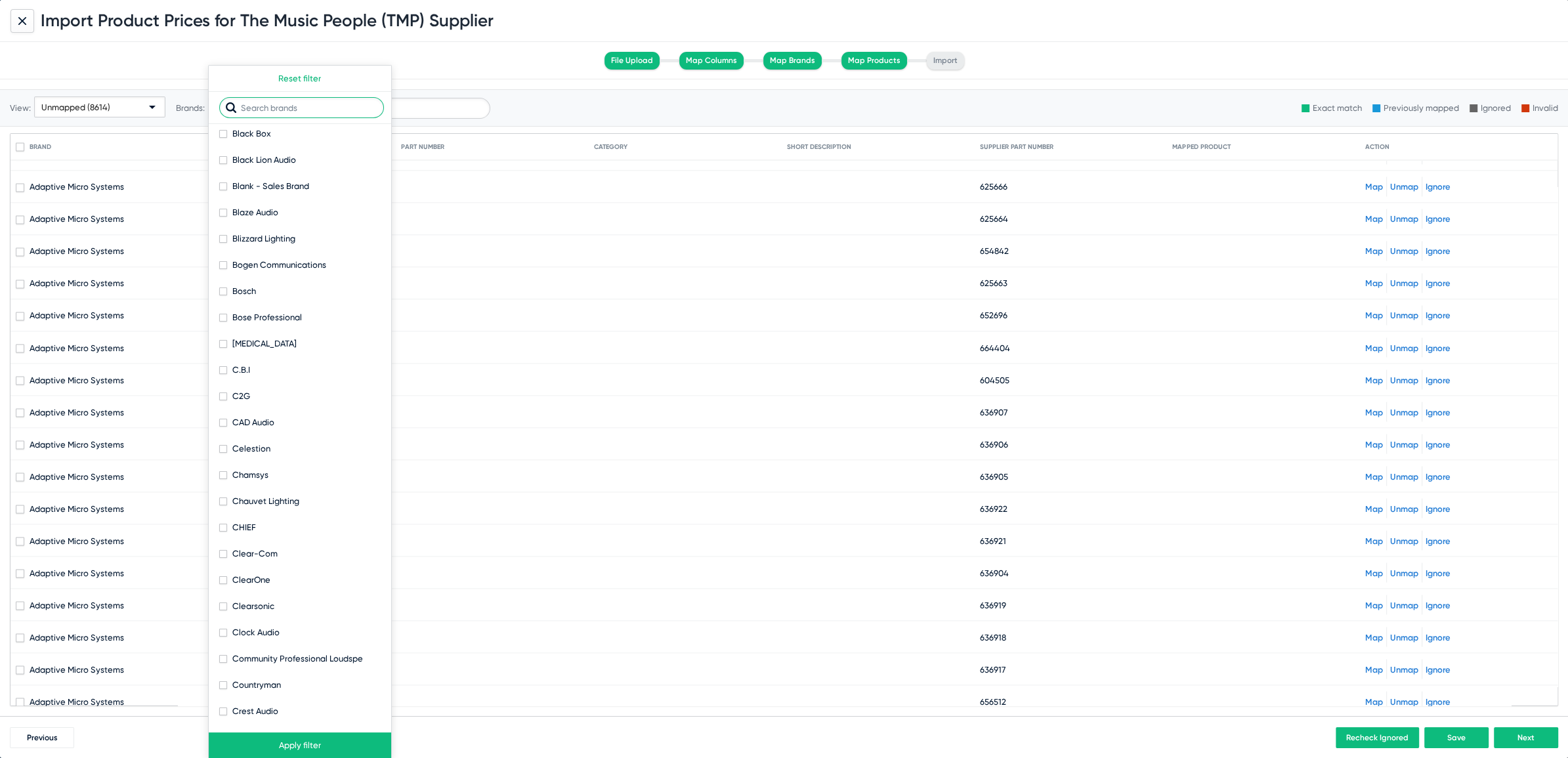
scroll to position [774, 0]
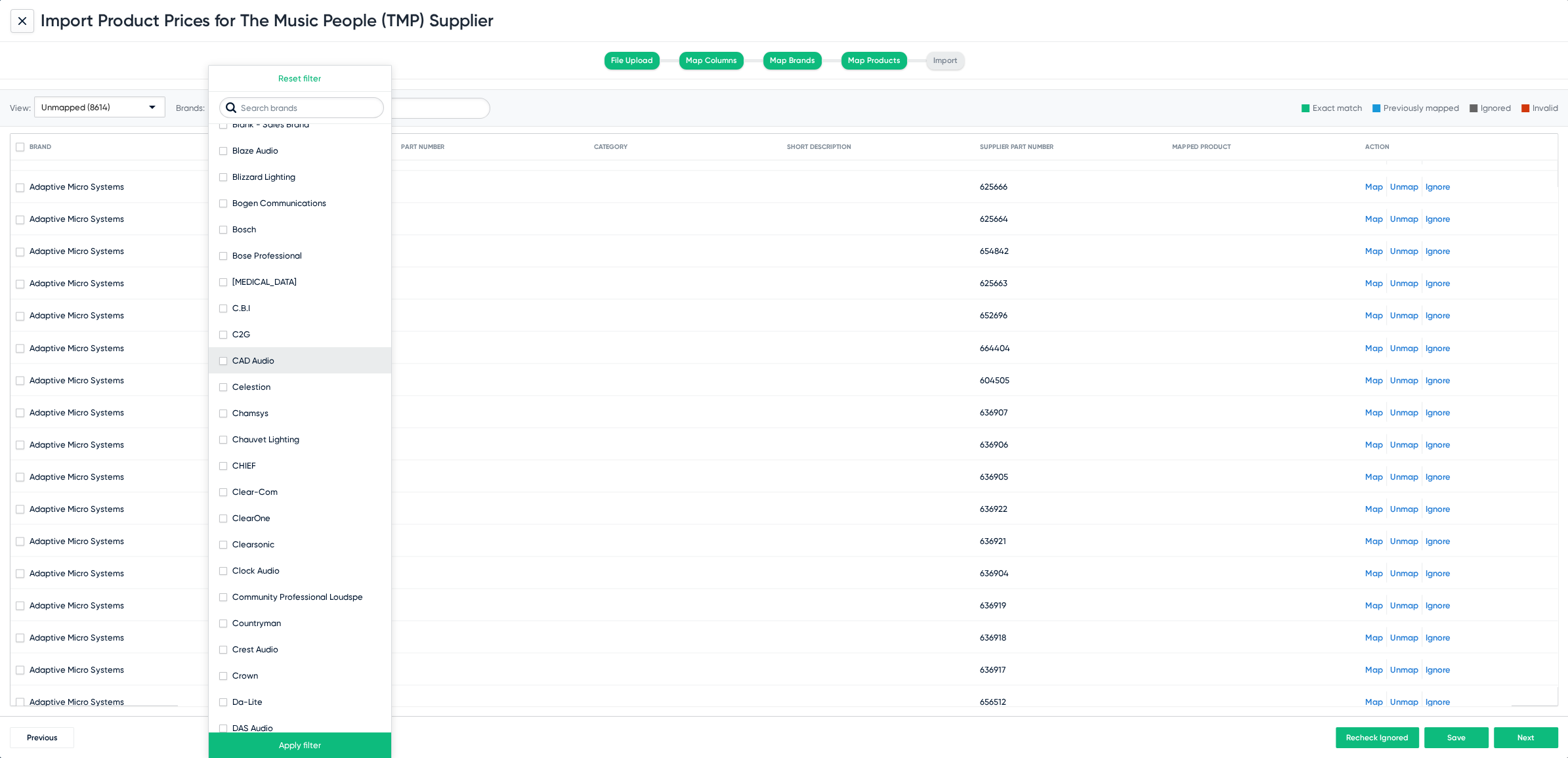
click at [222, 358] on span at bounding box center [223, 360] width 8 height 8
click at [222, 365] on input "CAD Audio" at bounding box center [222, 365] width 1 height 1
checkbox input "true"
click at [273, 113] on input "text" at bounding box center [302, 107] width 165 height 21
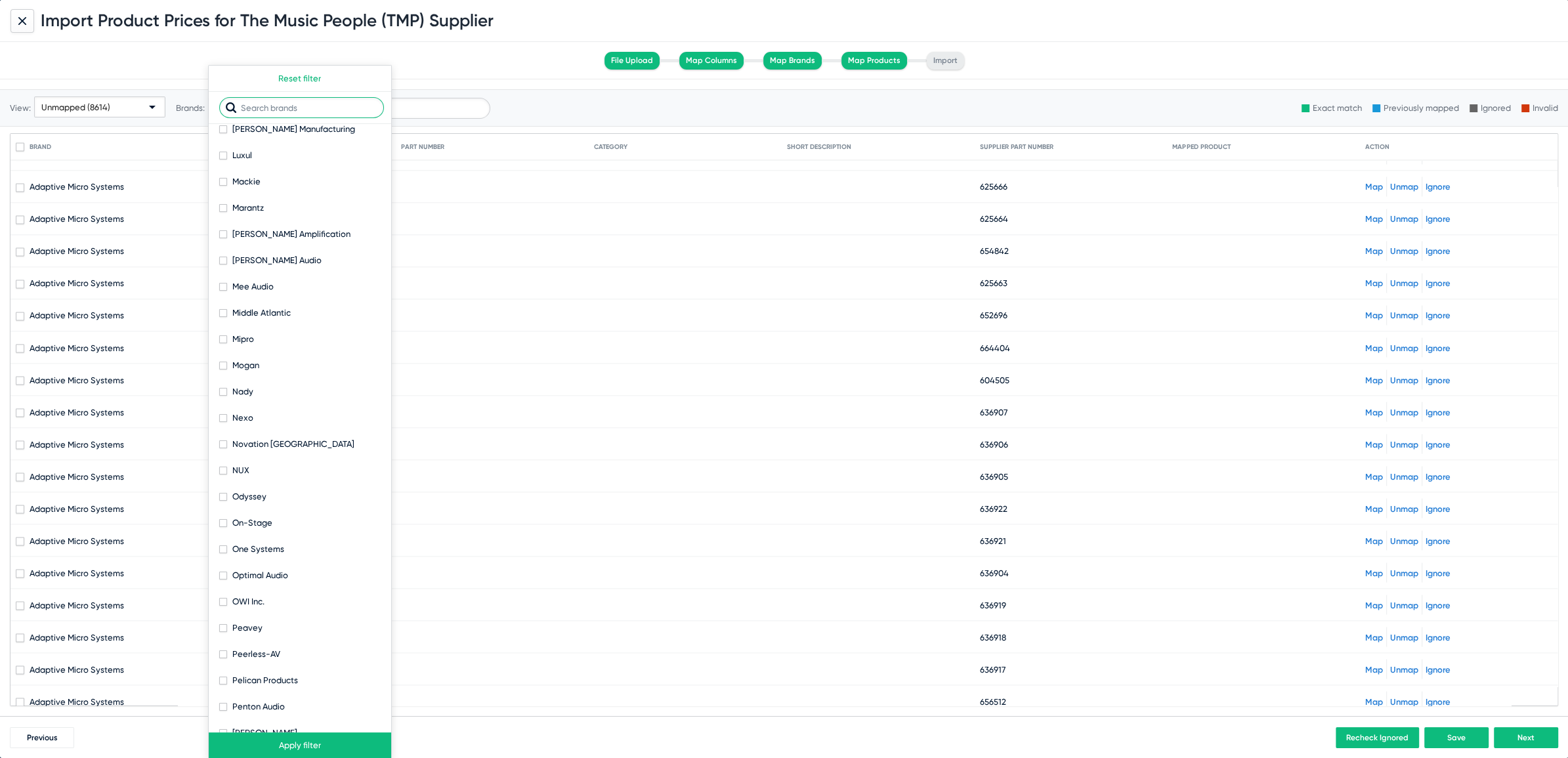
scroll to position [2634, 0]
click at [220, 522] on span at bounding box center [223, 521] width 8 height 8
click at [222, 524] on input "On-Stage" at bounding box center [222, 524] width 1 height 1
checkbox input "true"
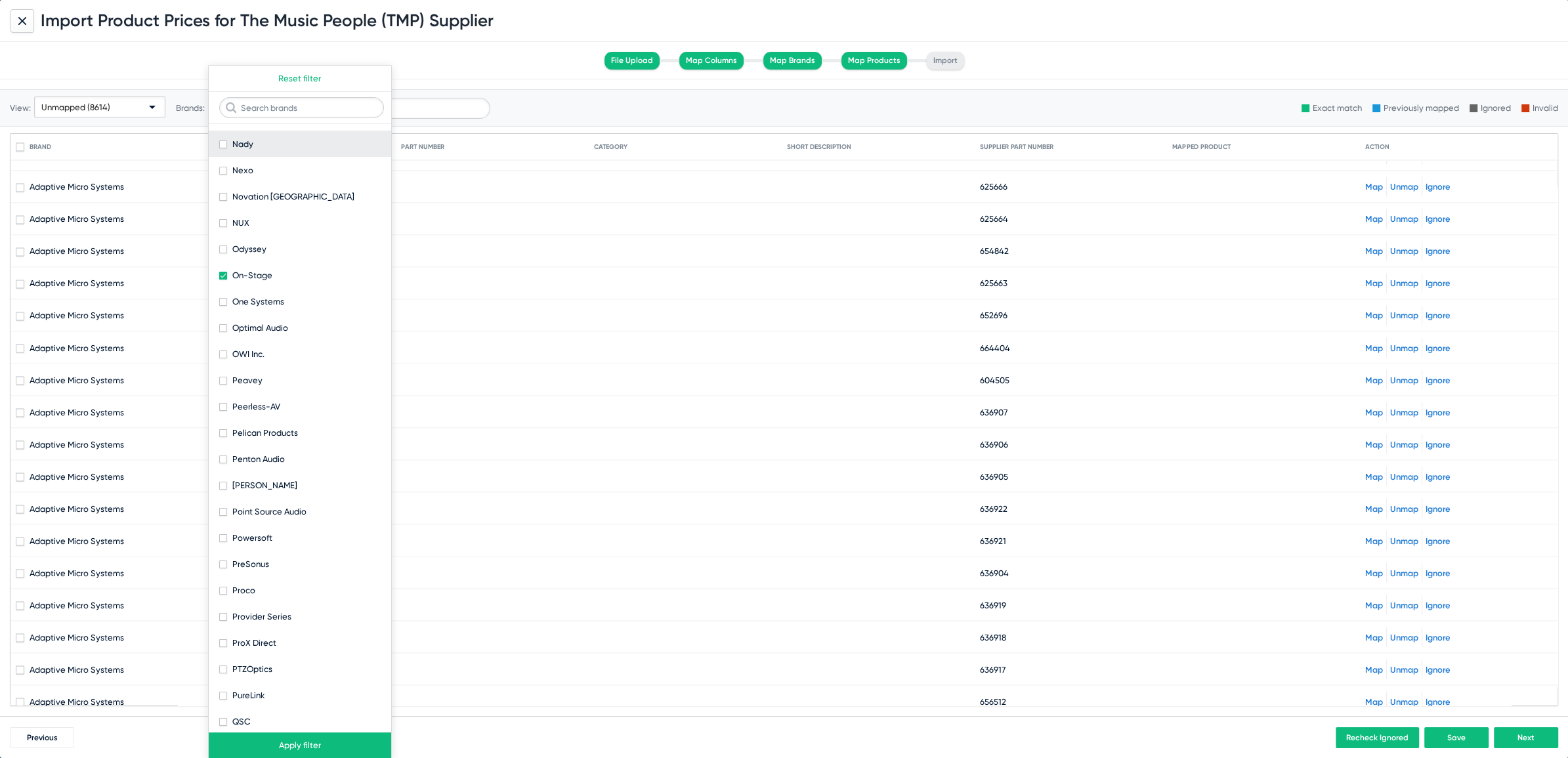
scroll to position [2890, 0]
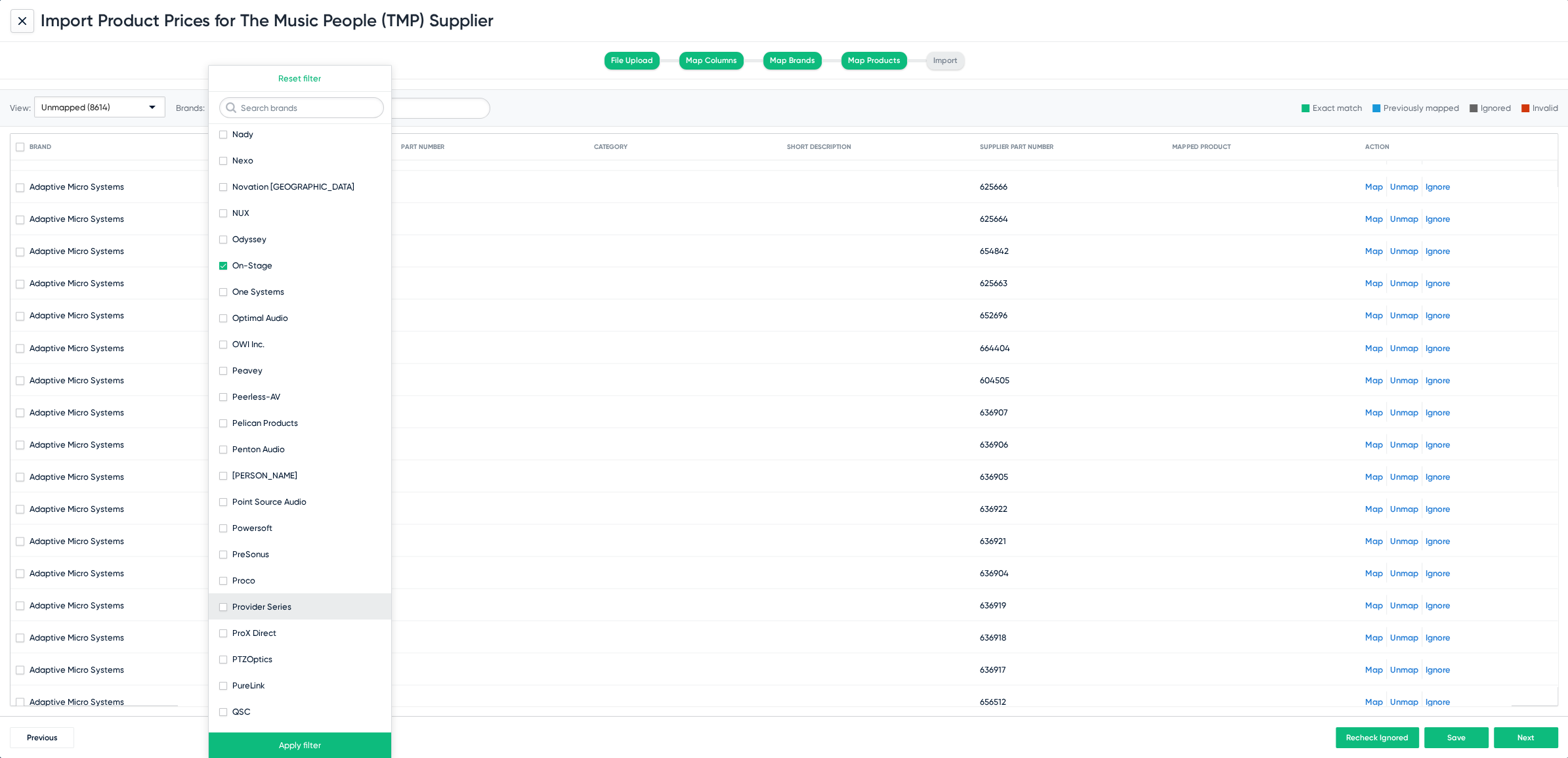
click at [225, 604] on span at bounding box center [223, 607] width 8 height 8
click at [223, 611] on input "Provider Series" at bounding box center [222, 611] width 1 height 1
checkbox input "true"
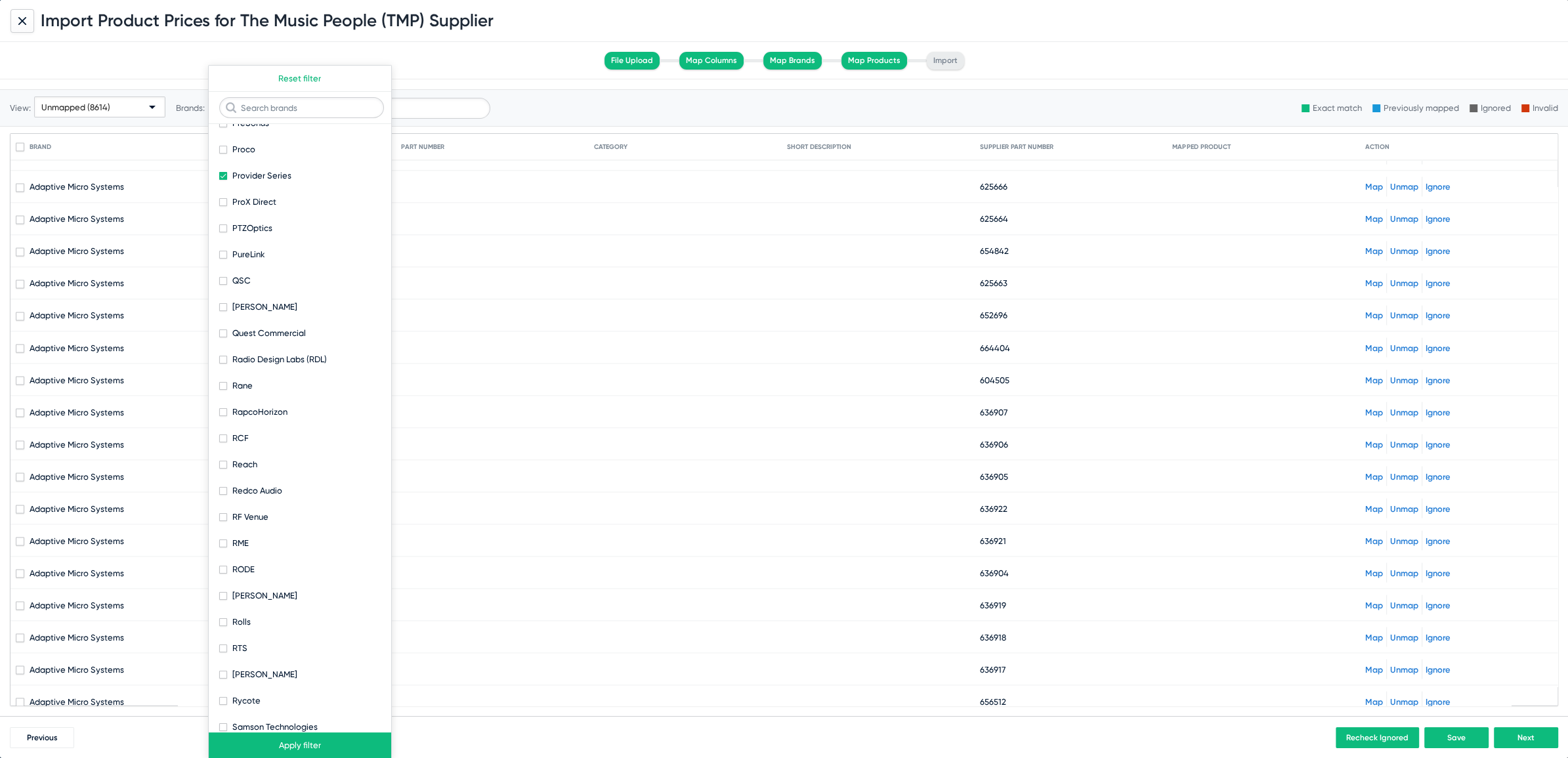
scroll to position [3301, 0]
click at [223, 350] on span at bounding box center [223, 354] width 8 height 8
click at [223, 357] on input "Quest Commercial" at bounding box center [222, 357] width 1 height 1
checkbox input "true"
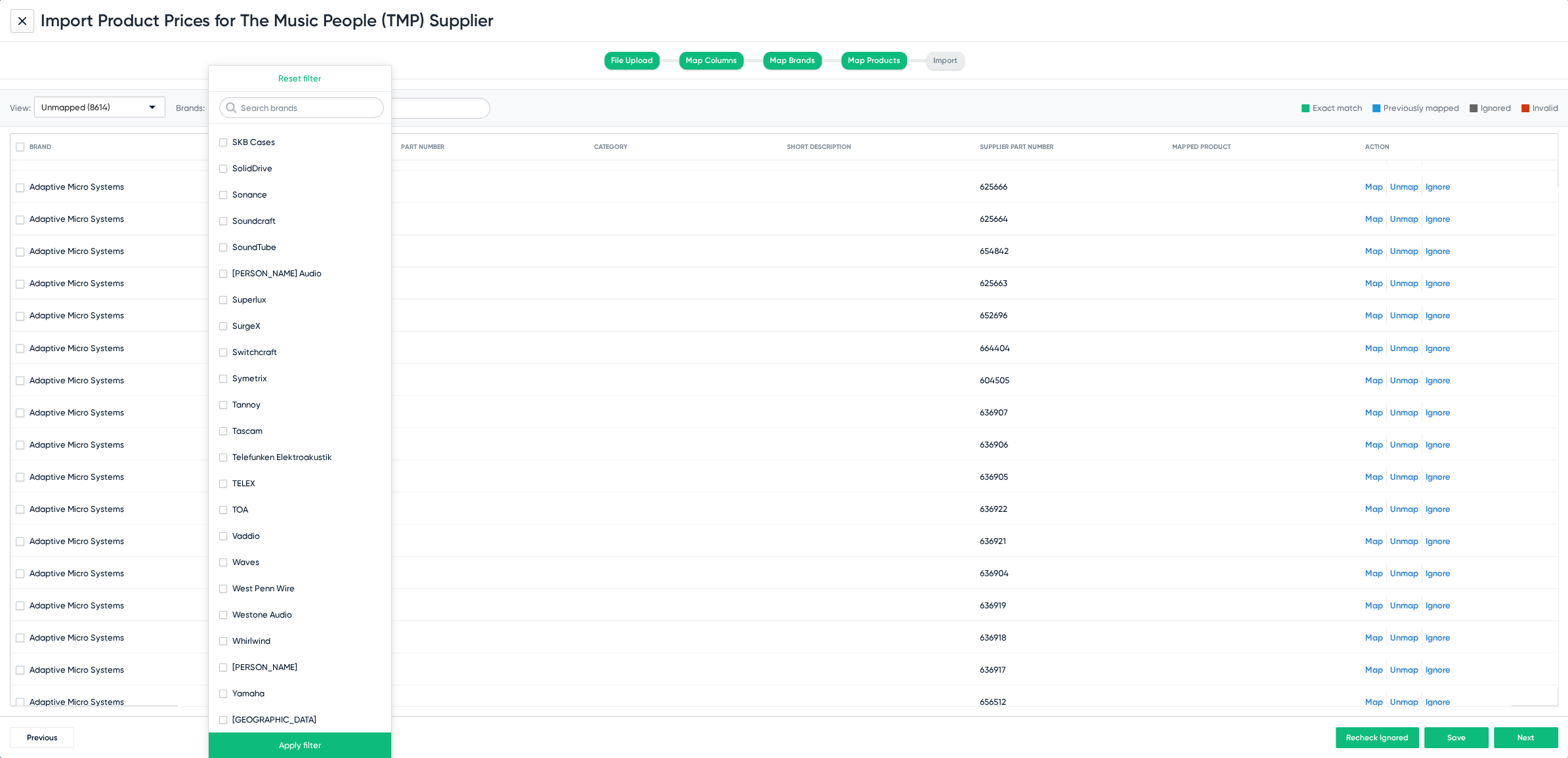
click at [295, 736] on button "Apply filter" at bounding box center [300, 745] width 182 height 26
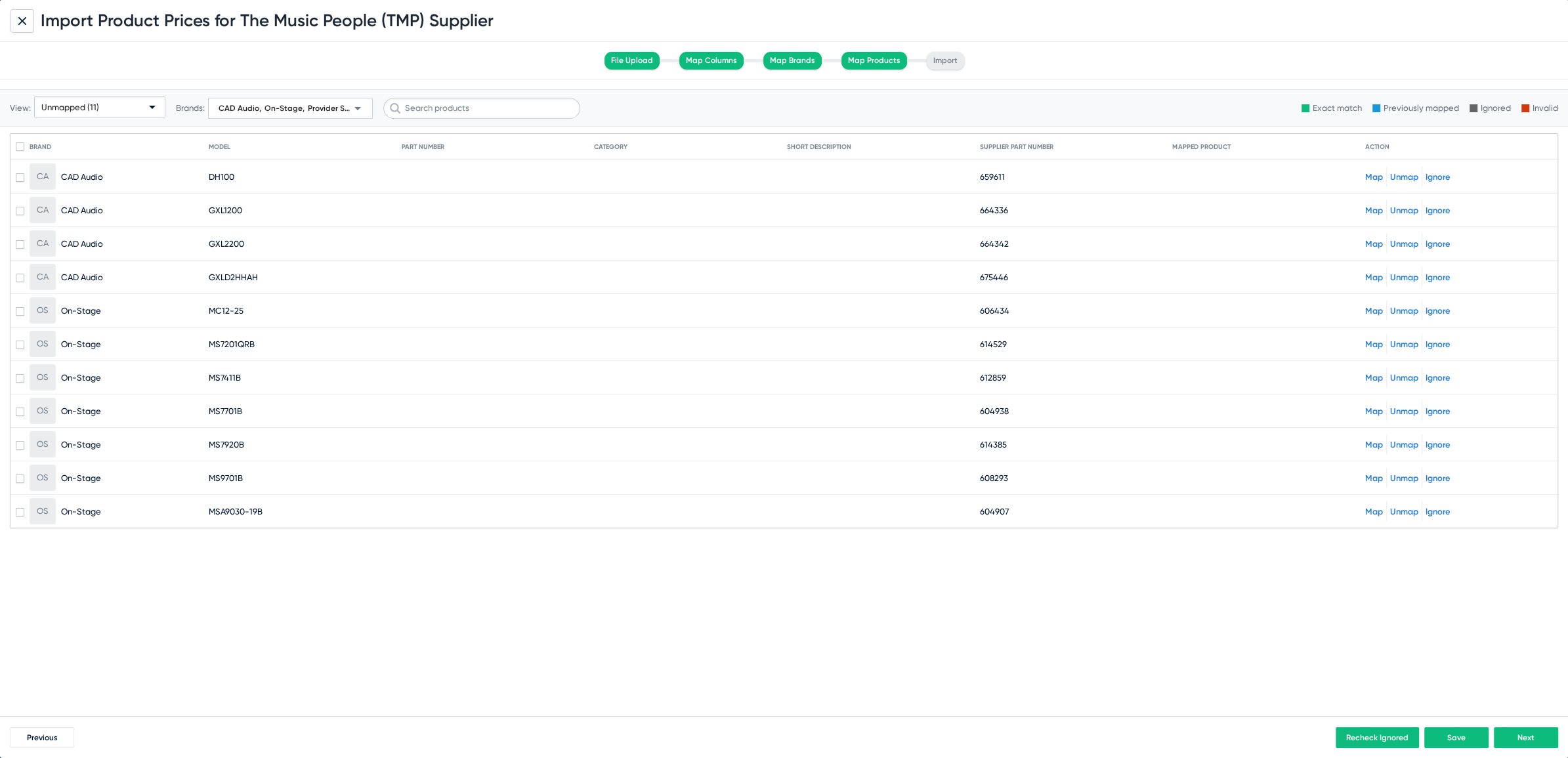
click at [1372, 178] on link "Map" at bounding box center [1374, 176] width 18 height 10
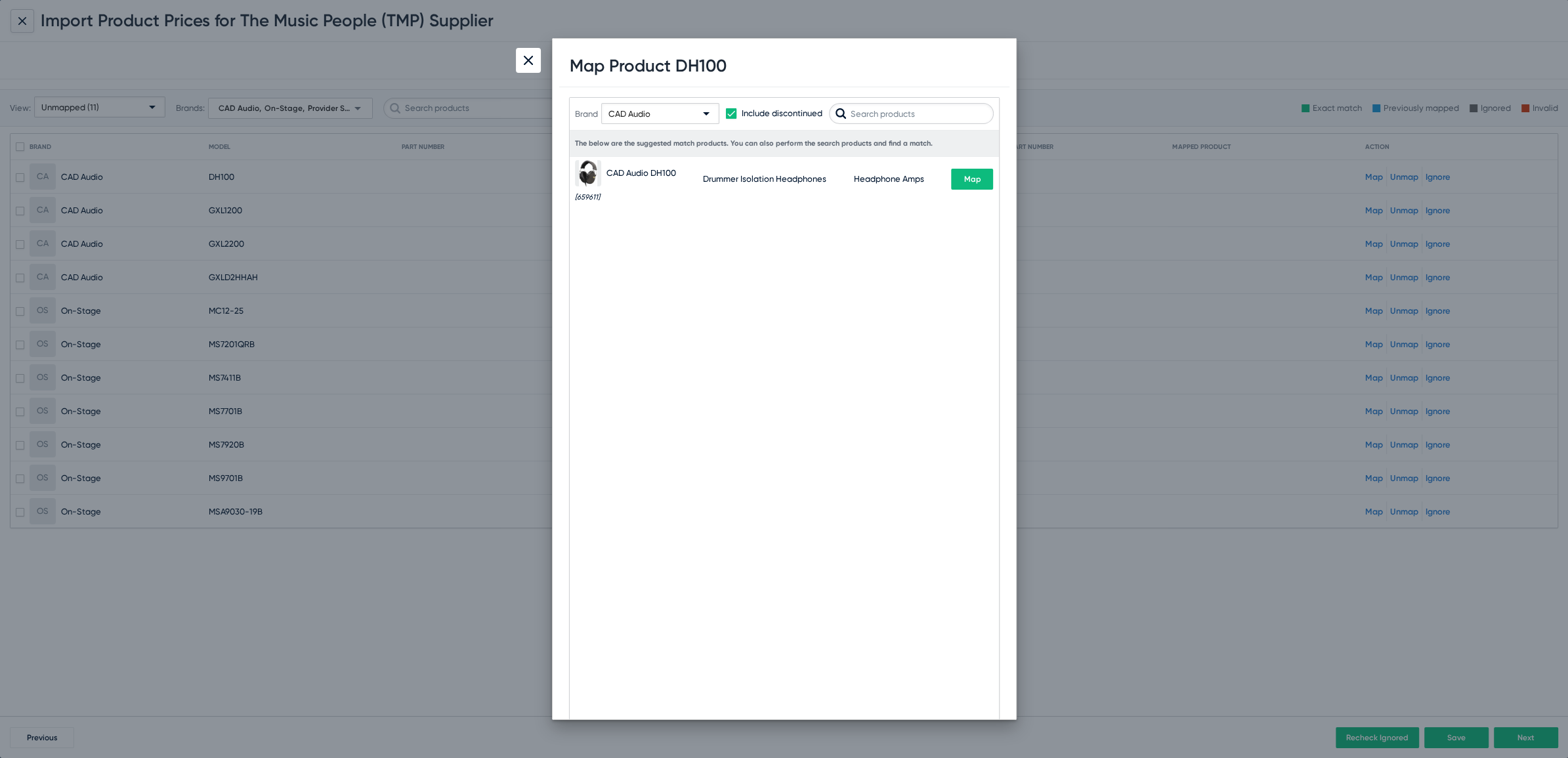
click at [982, 187] on button "Map" at bounding box center [972, 179] width 42 height 21
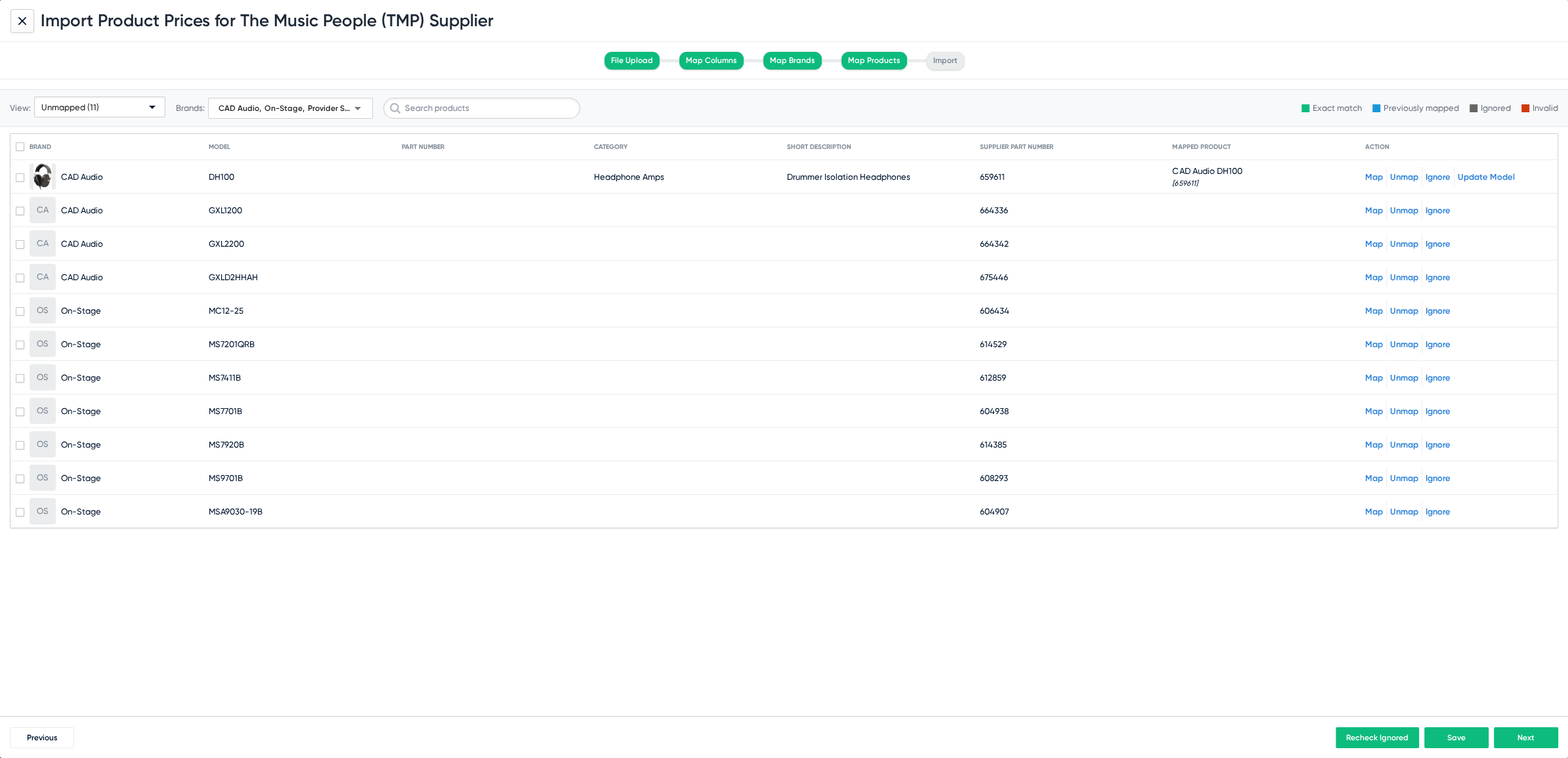
click at [1375, 207] on link "Map" at bounding box center [1374, 210] width 18 height 10
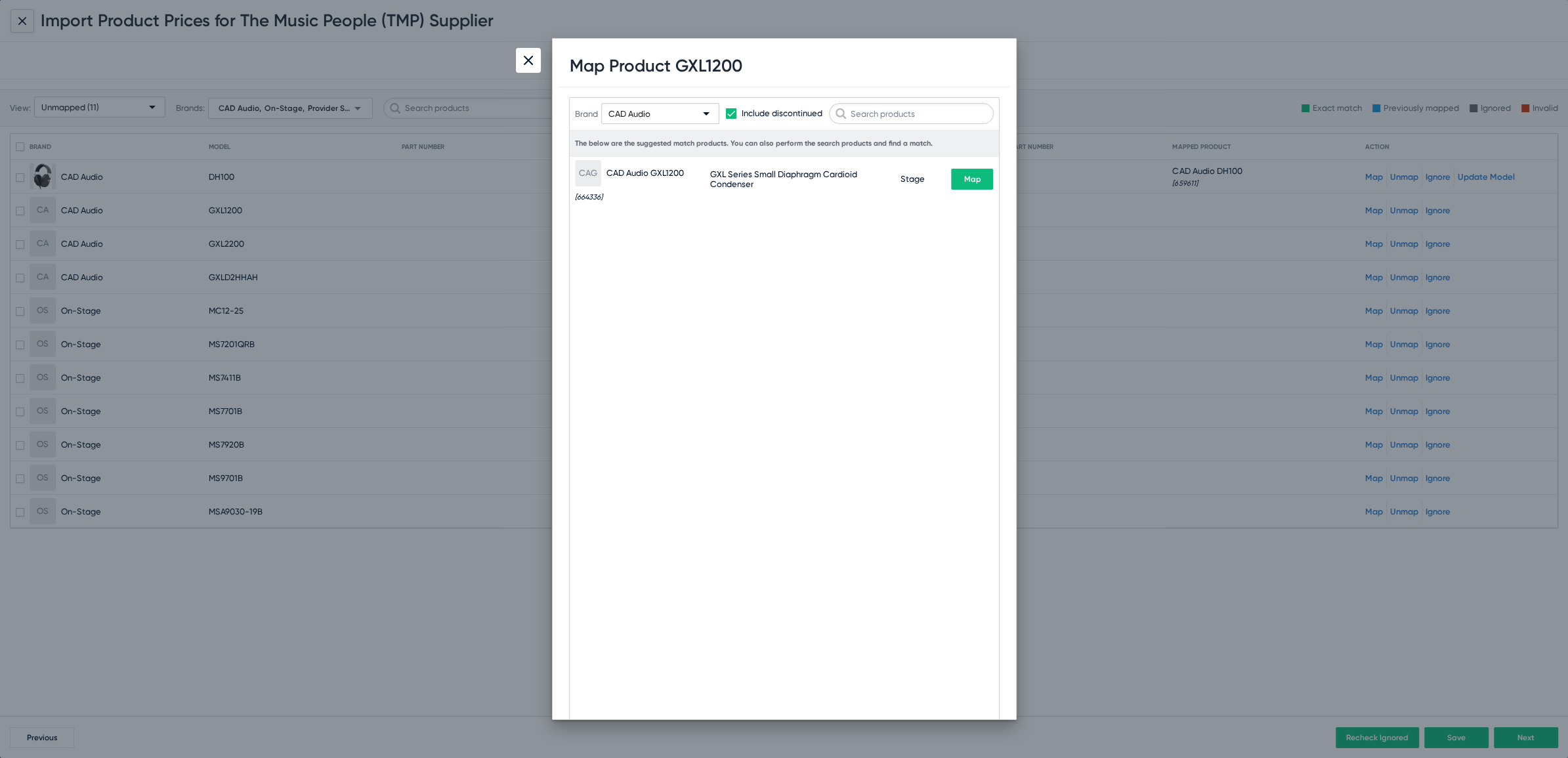
click at [977, 180] on span "Map" at bounding box center [972, 179] width 17 height 9
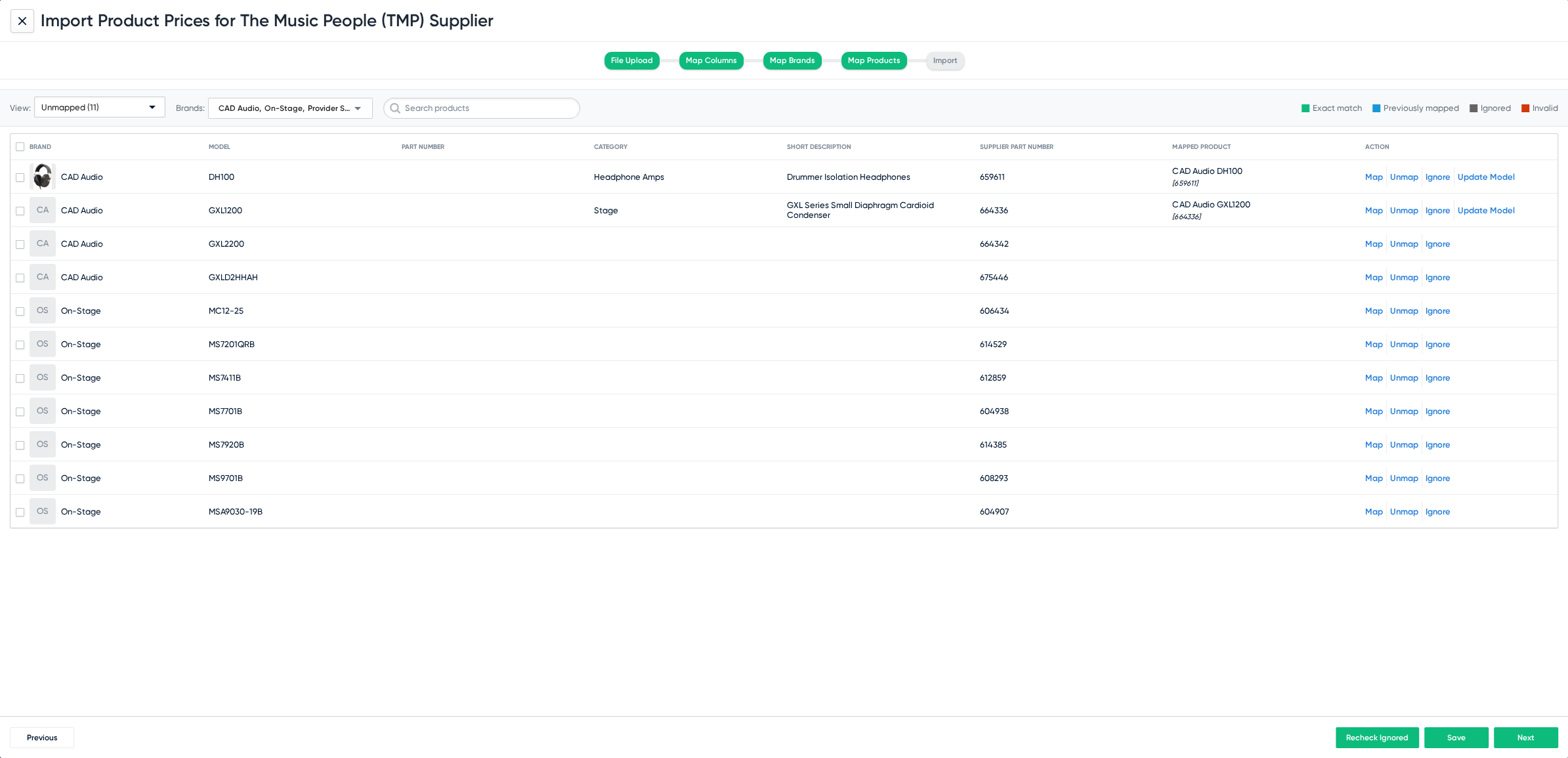
click at [1373, 240] on link "Map" at bounding box center [1374, 243] width 18 height 10
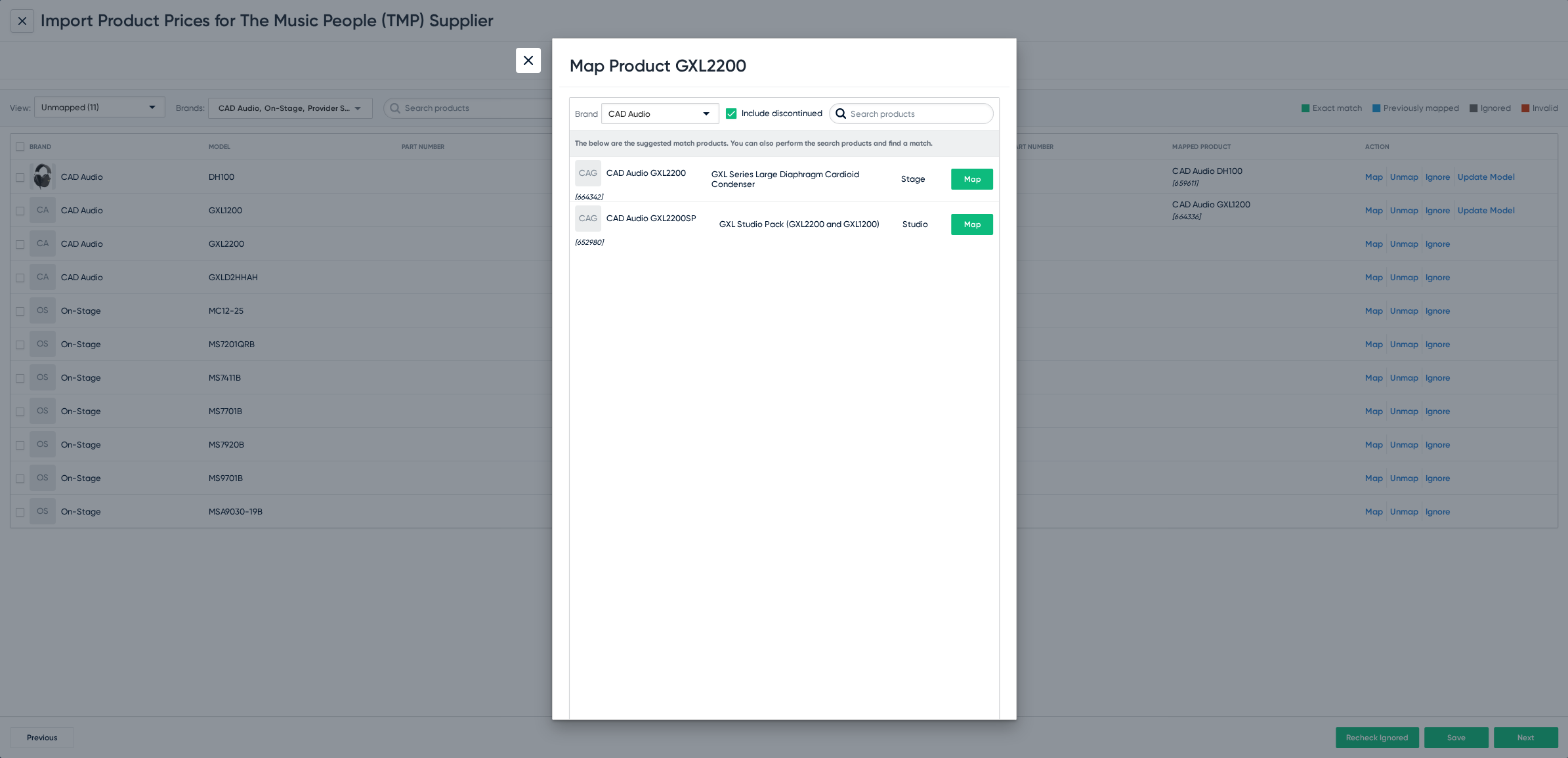
click at [968, 181] on span "Map" at bounding box center [972, 179] width 17 height 9
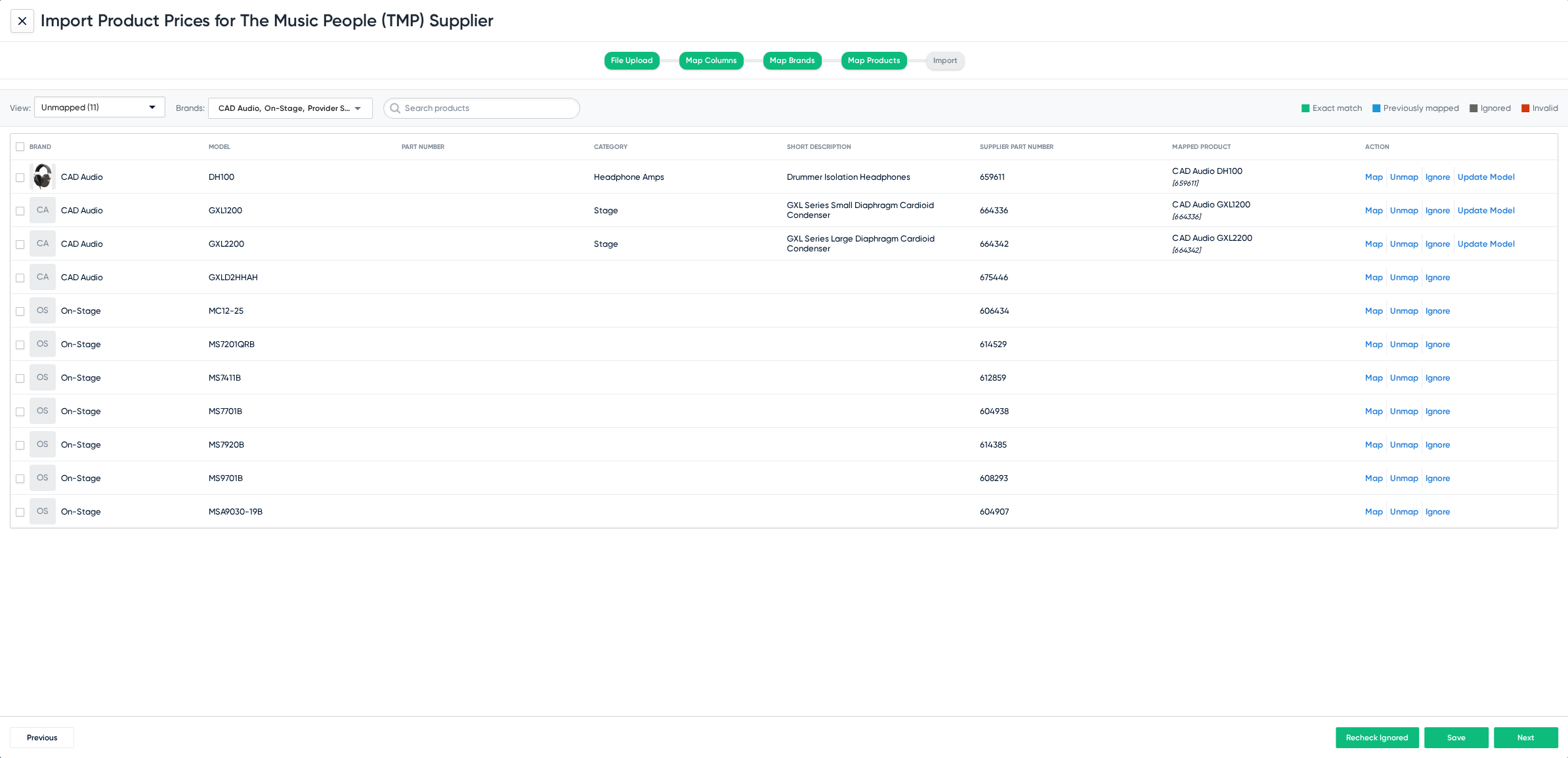
click at [1370, 275] on link "Map" at bounding box center [1374, 277] width 18 height 10
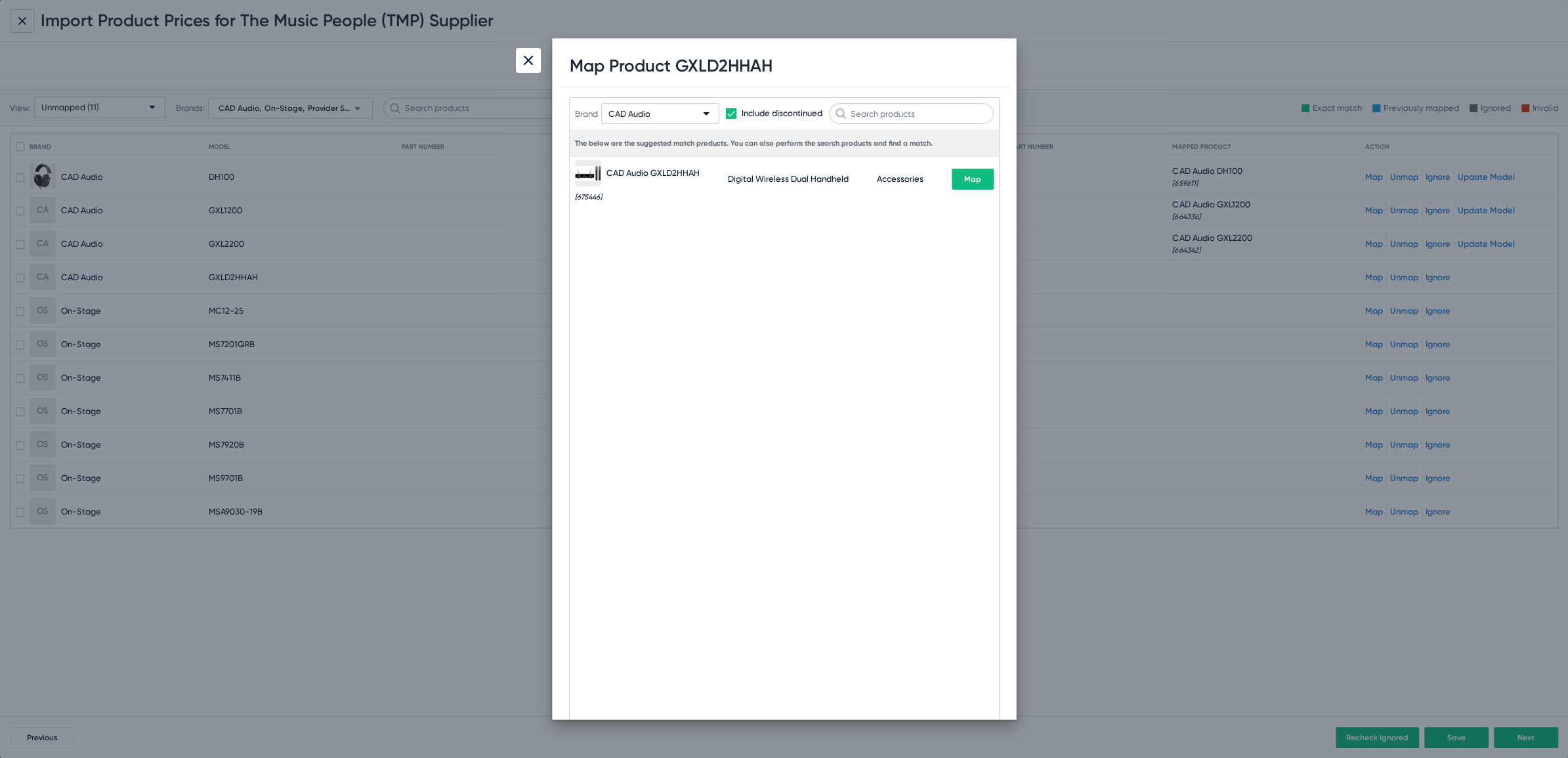
click at [960, 178] on button "Map" at bounding box center [972, 179] width 42 height 21
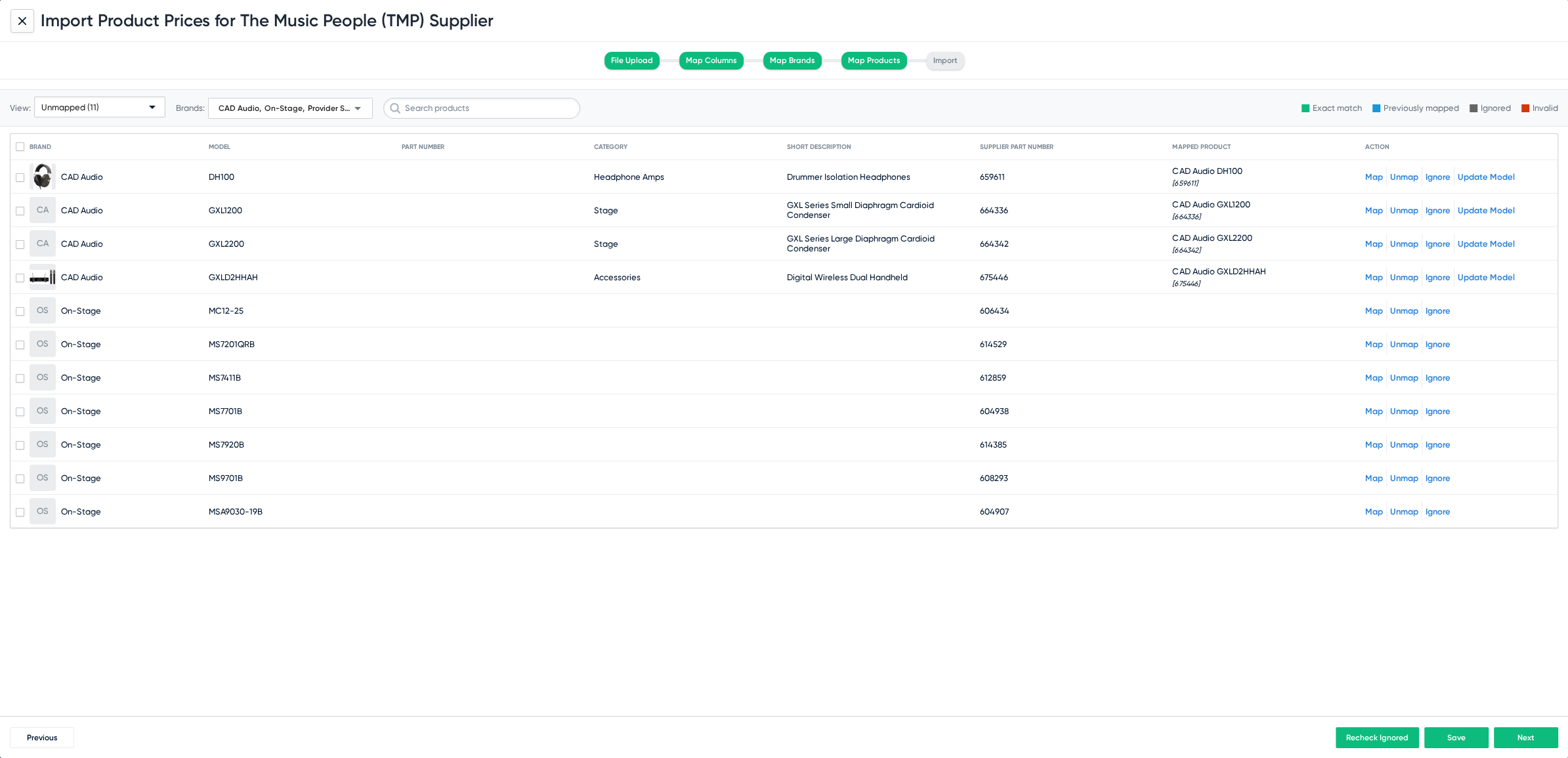
click at [1378, 308] on link "Map" at bounding box center [1374, 310] width 18 height 10
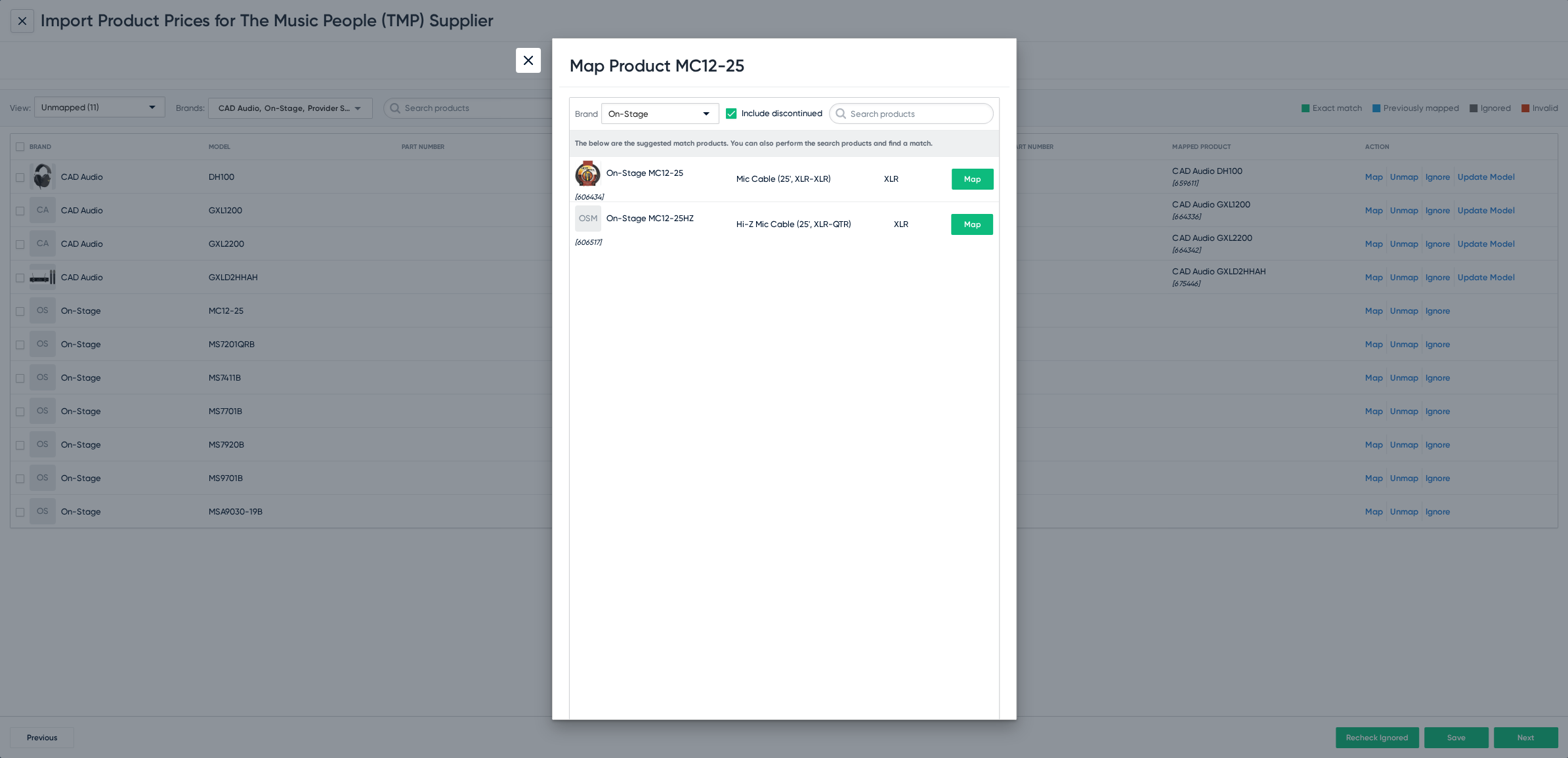
click at [984, 180] on button "Map" at bounding box center [972, 179] width 42 height 21
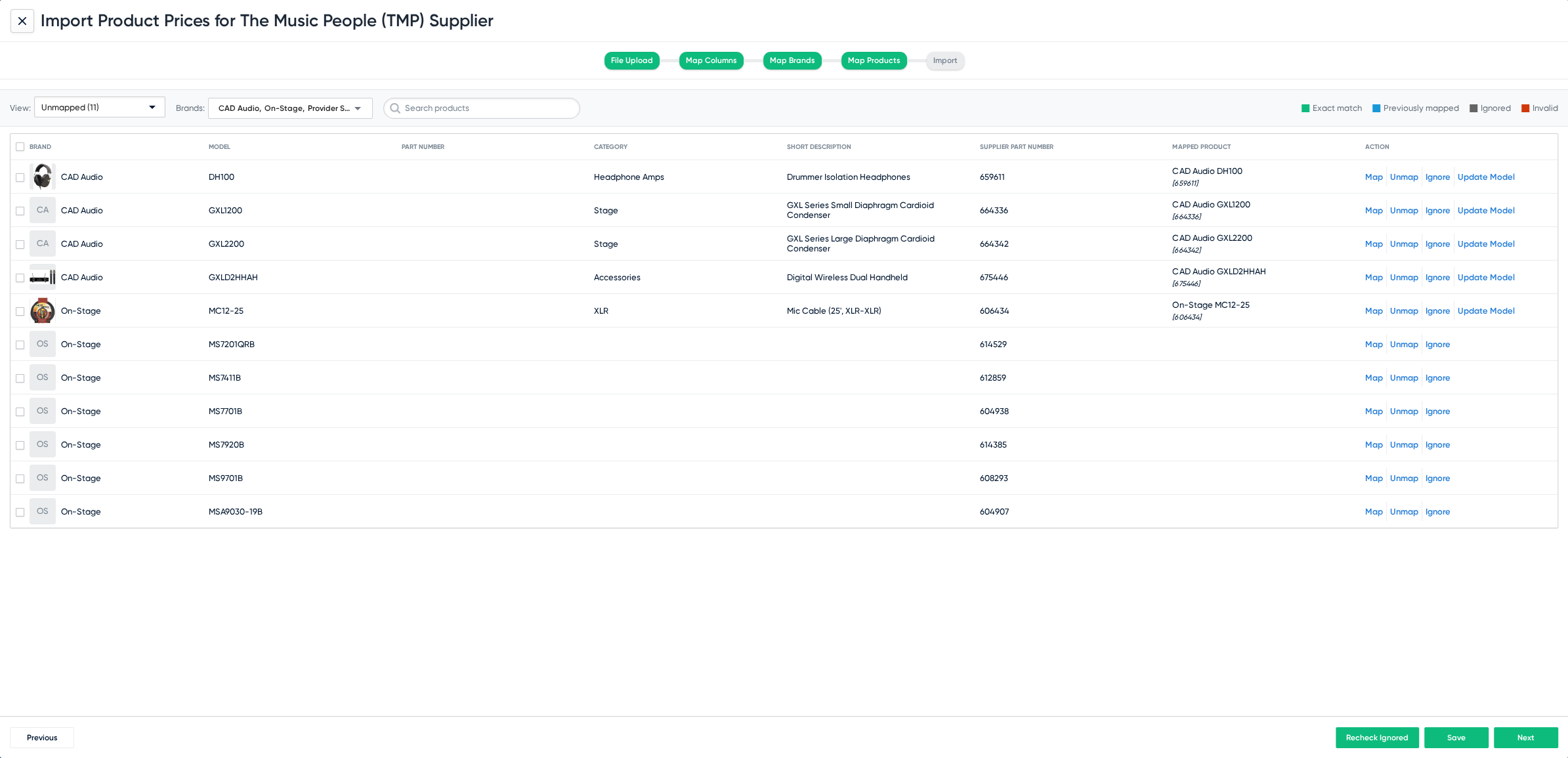
click at [1374, 345] on link "Map" at bounding box center [1374, 344] width 18 height 10
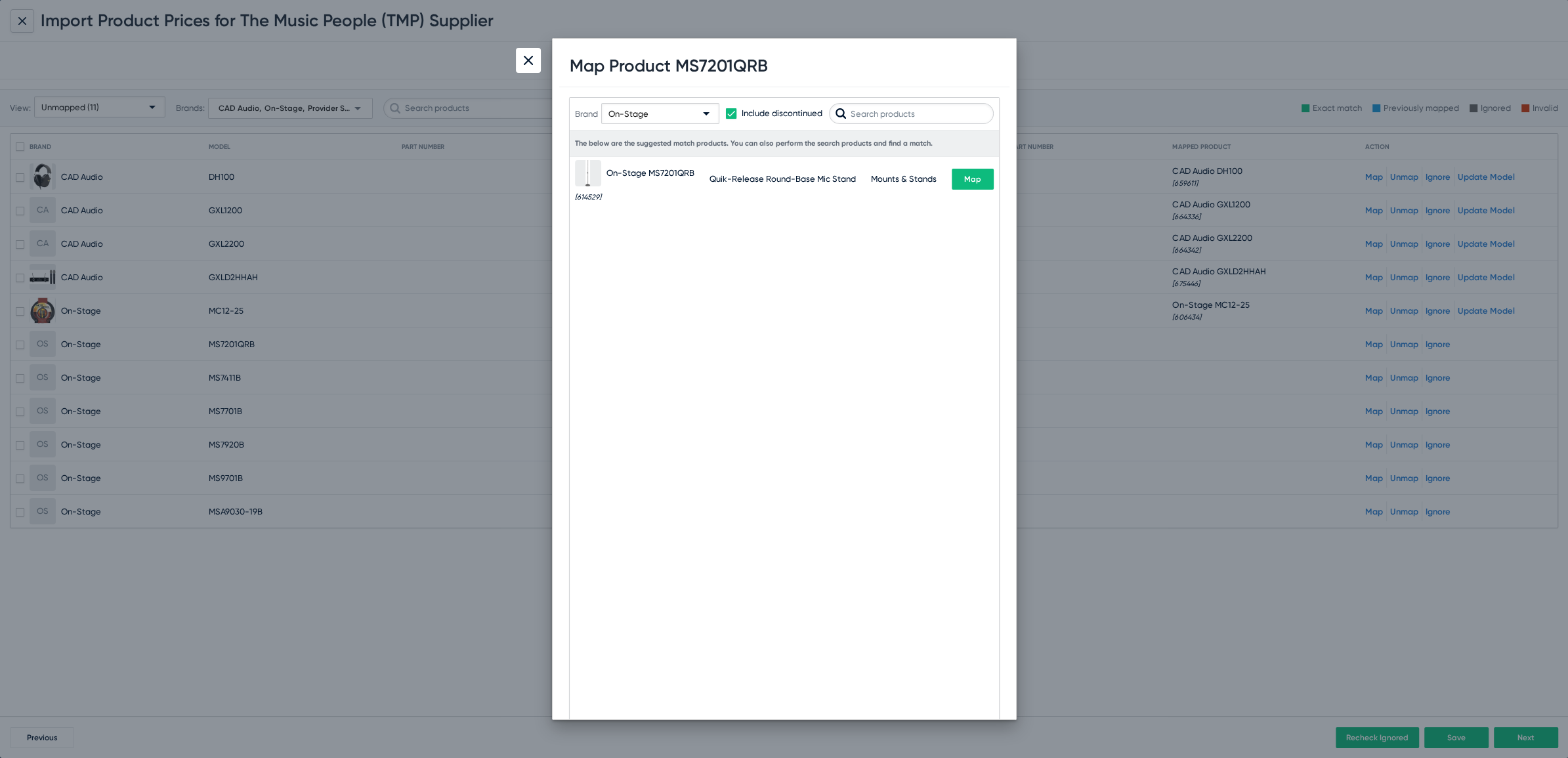
click at [972, 175] on span "Map" at bounding box center [972, 179] width 17 height 9
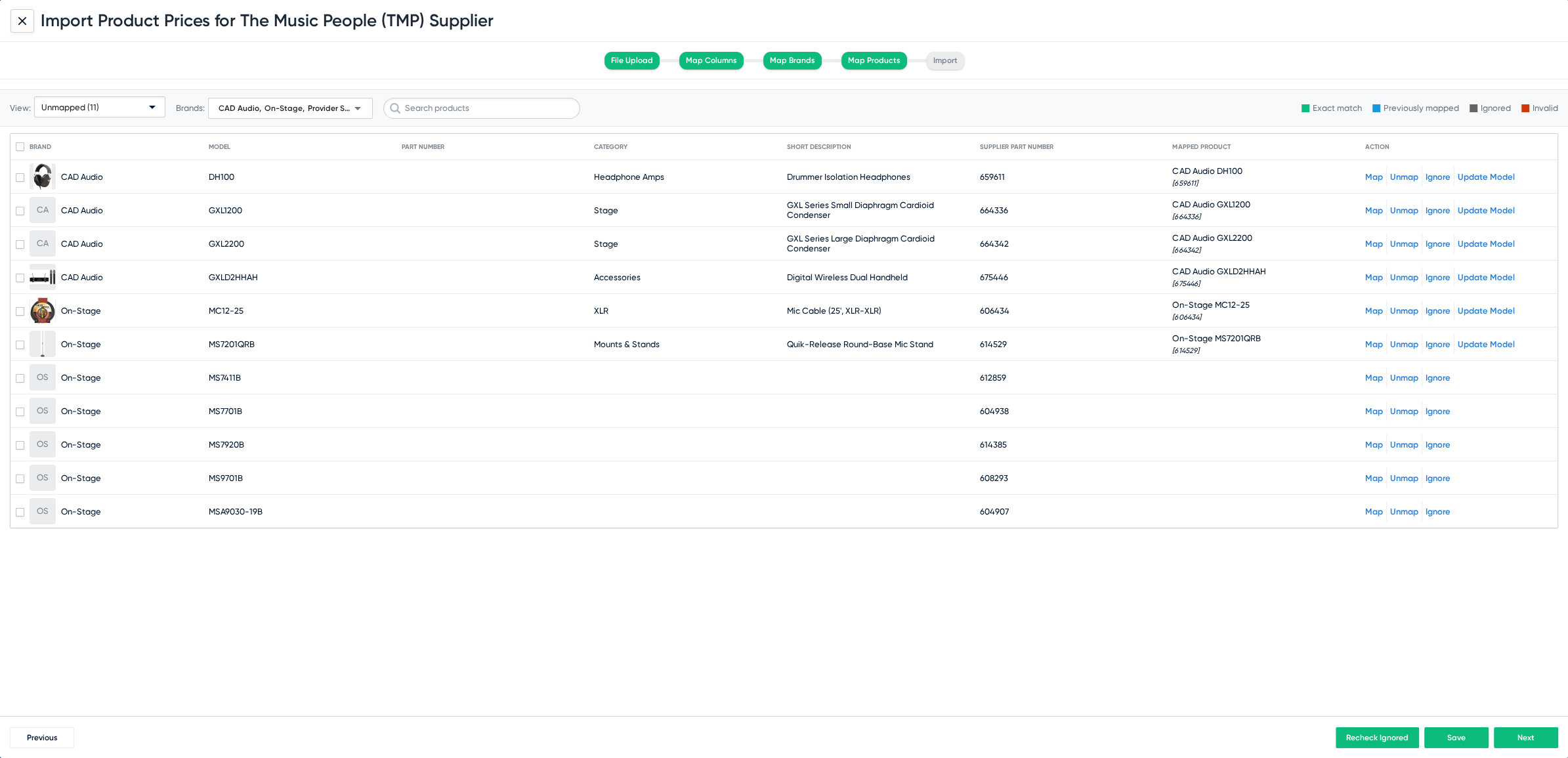
click at [1369, 378] on link "Map" at bounding box center [1374, 377] width 18 height 10
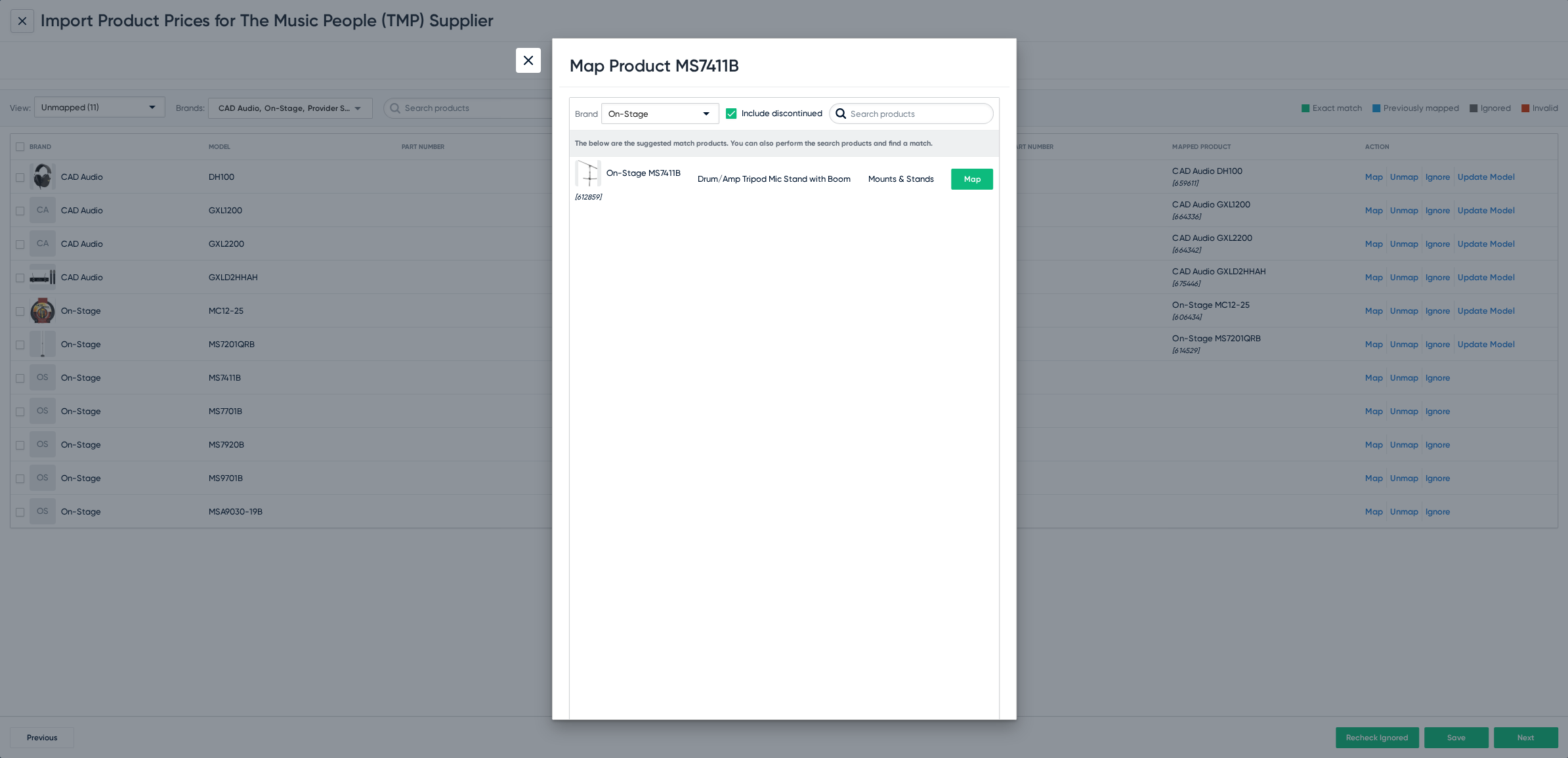
click at [971, 177] on span "Map" at bounding box center [972, 179] width 17 height 9
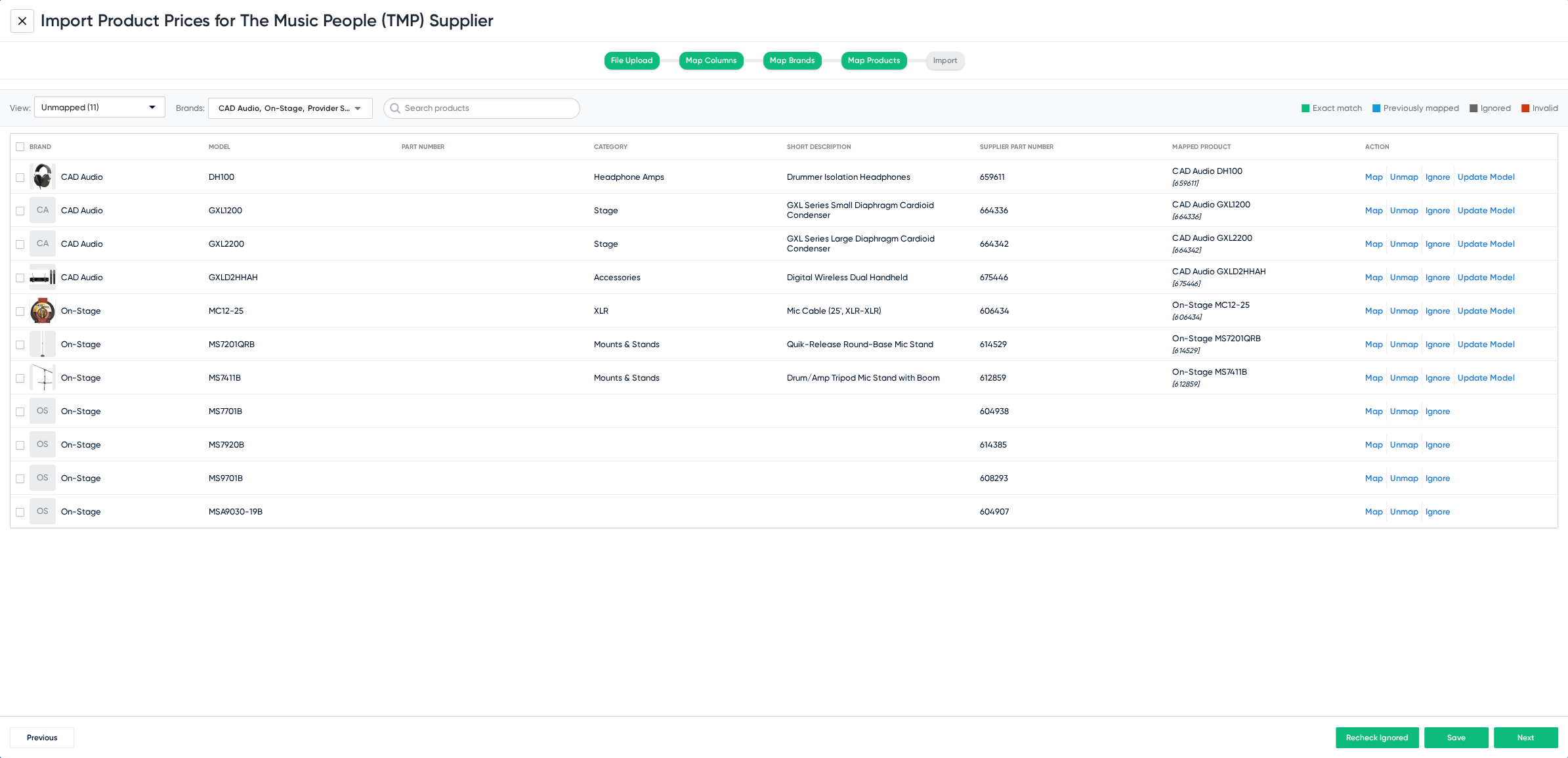
click at [1373, 410] on link "Map" at bounding box center [1374, 410] width 18 height 10
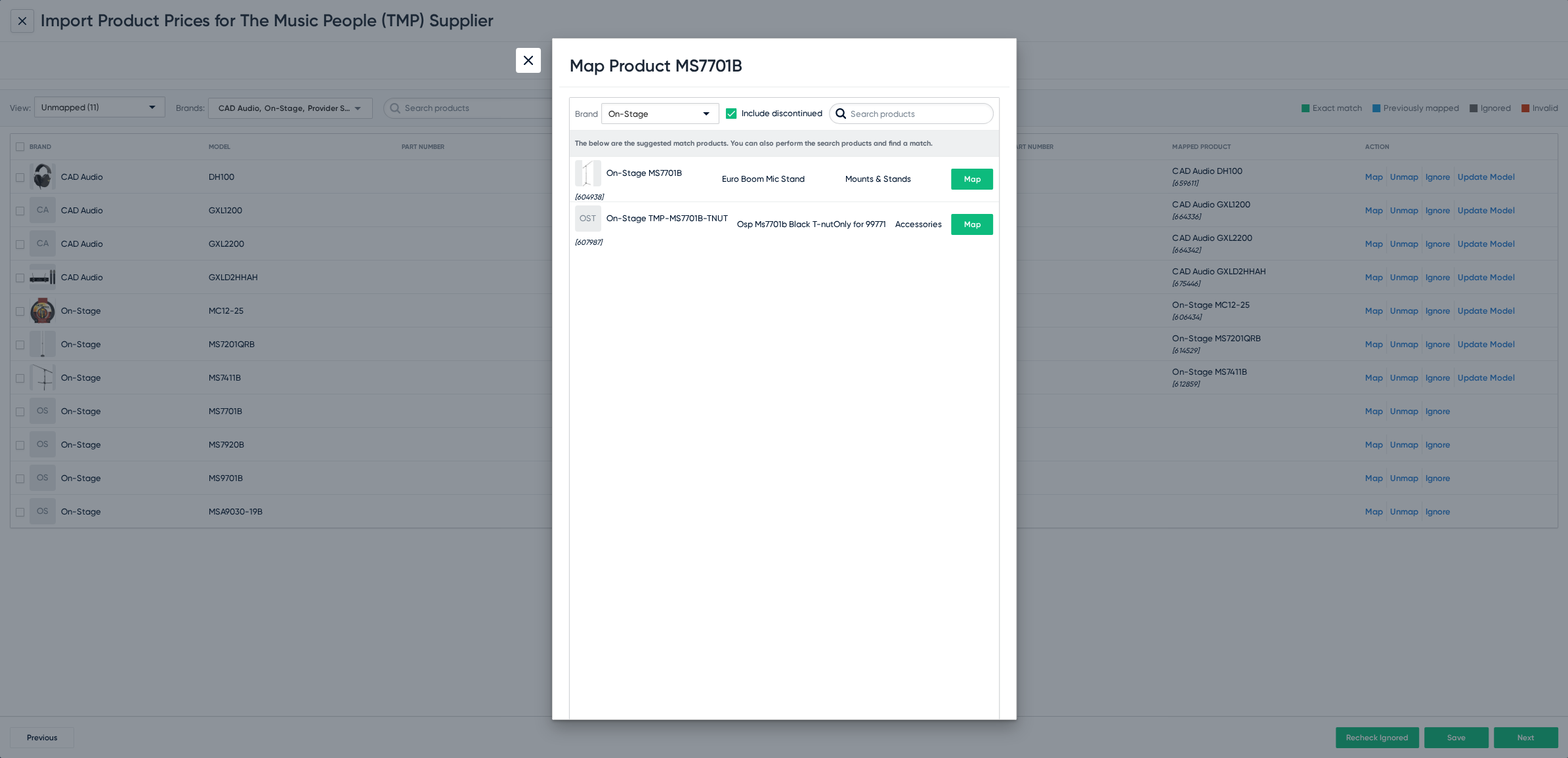
click at [964, 182] on span "Map" at bounding box center [972, 179] width 17 height 9
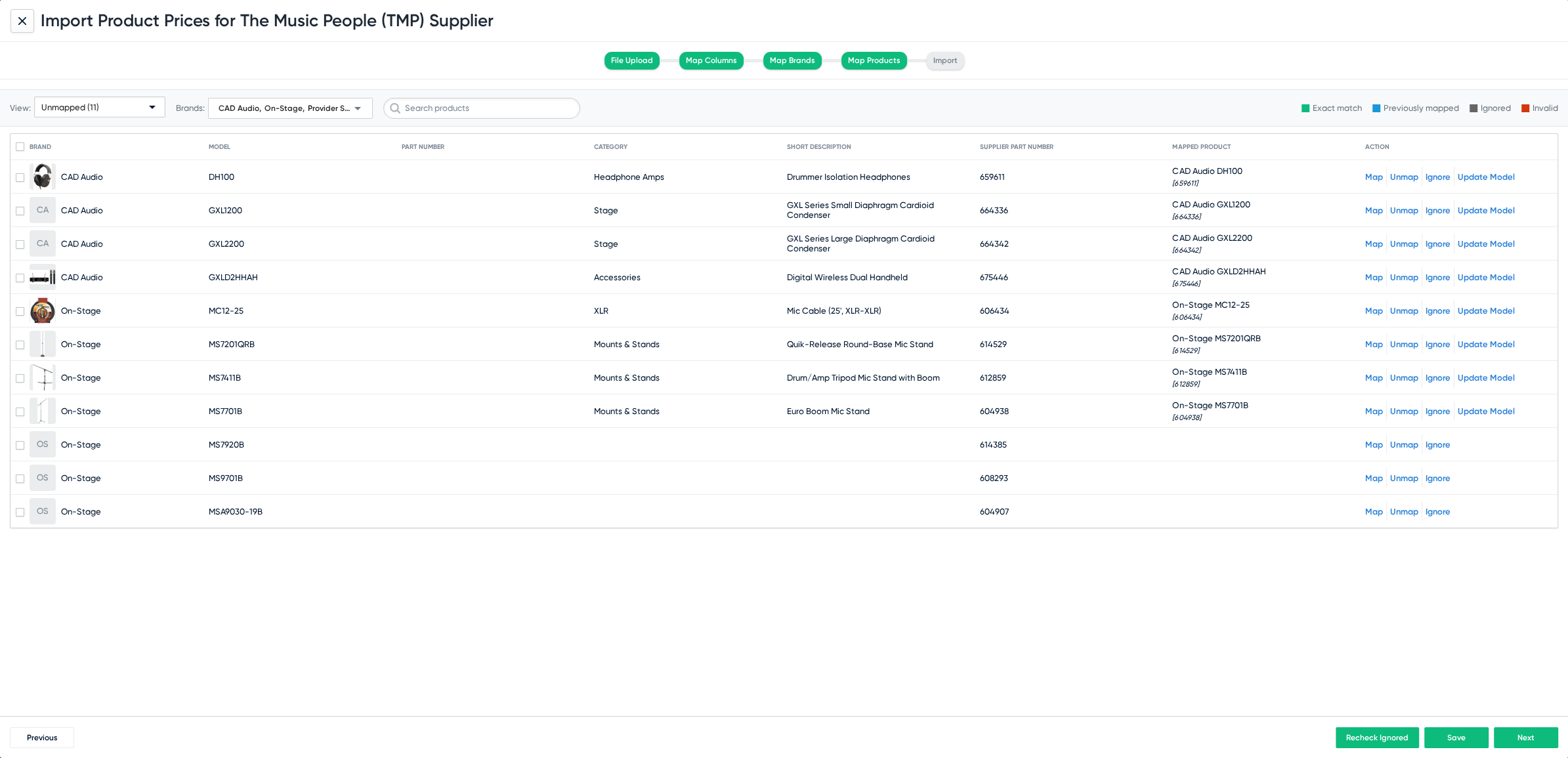
click at [1375, 439] on link "Map" at bounding box center [1374, 444] width 18 height 10
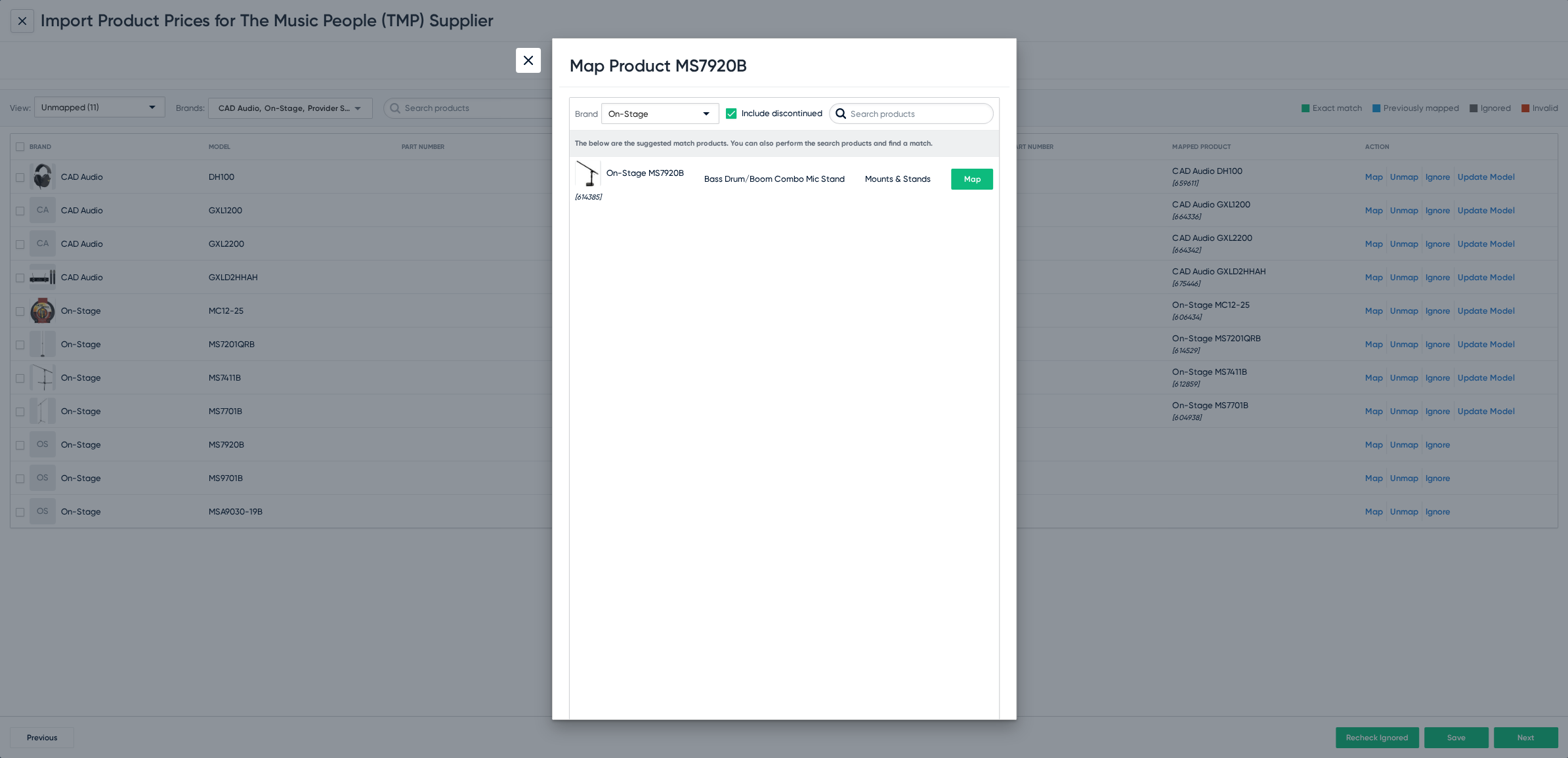
click at [971, 181] on span "Map" at bounding box center [972, 179] width 17 height 9
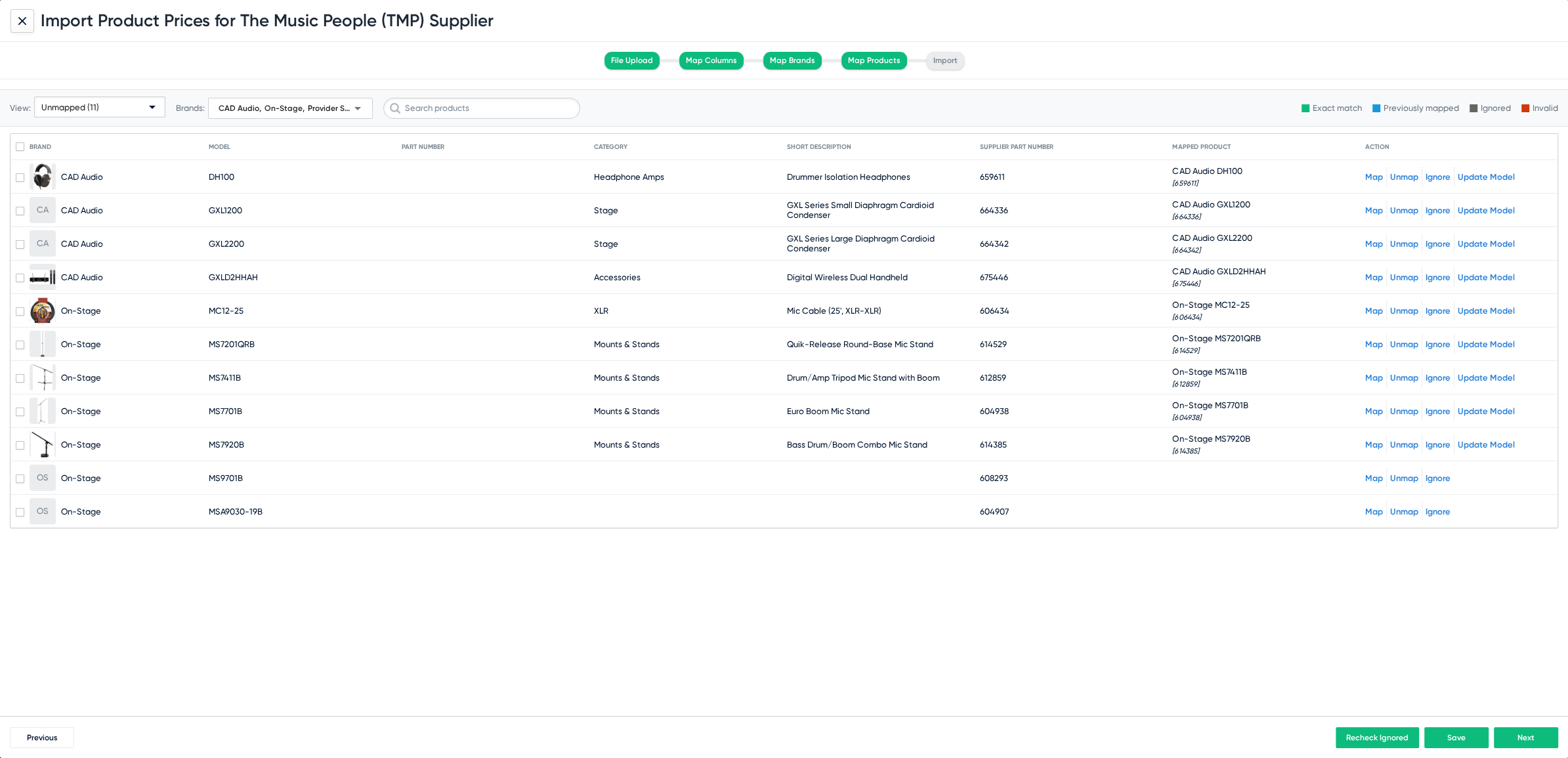
click at [1375, 474] on link "Map" at bounding box center [1374, 477] width 18 height 10
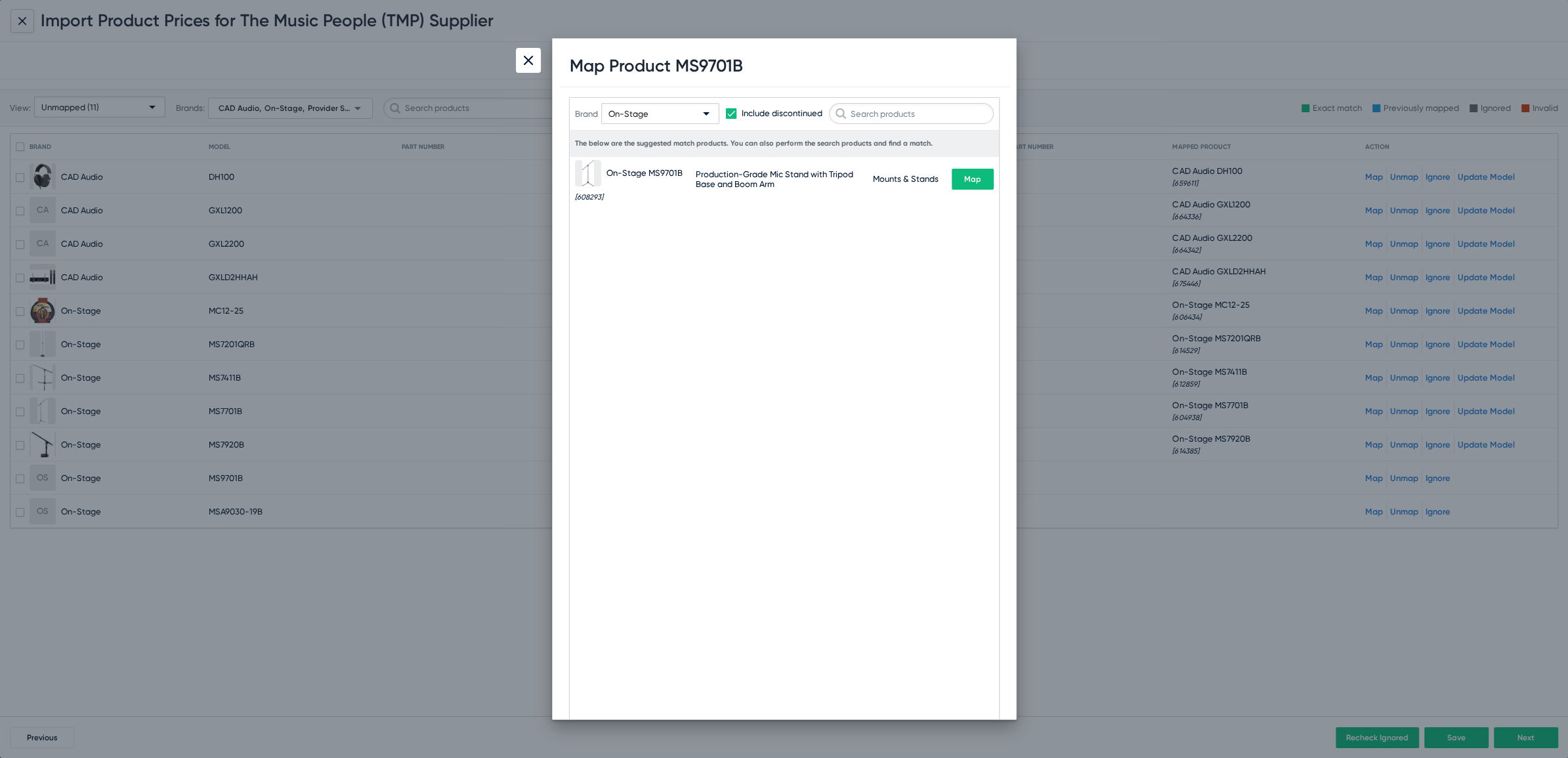
click at [964, 181] on span "Map" at bounding box center [972, 179] width 17 height 9
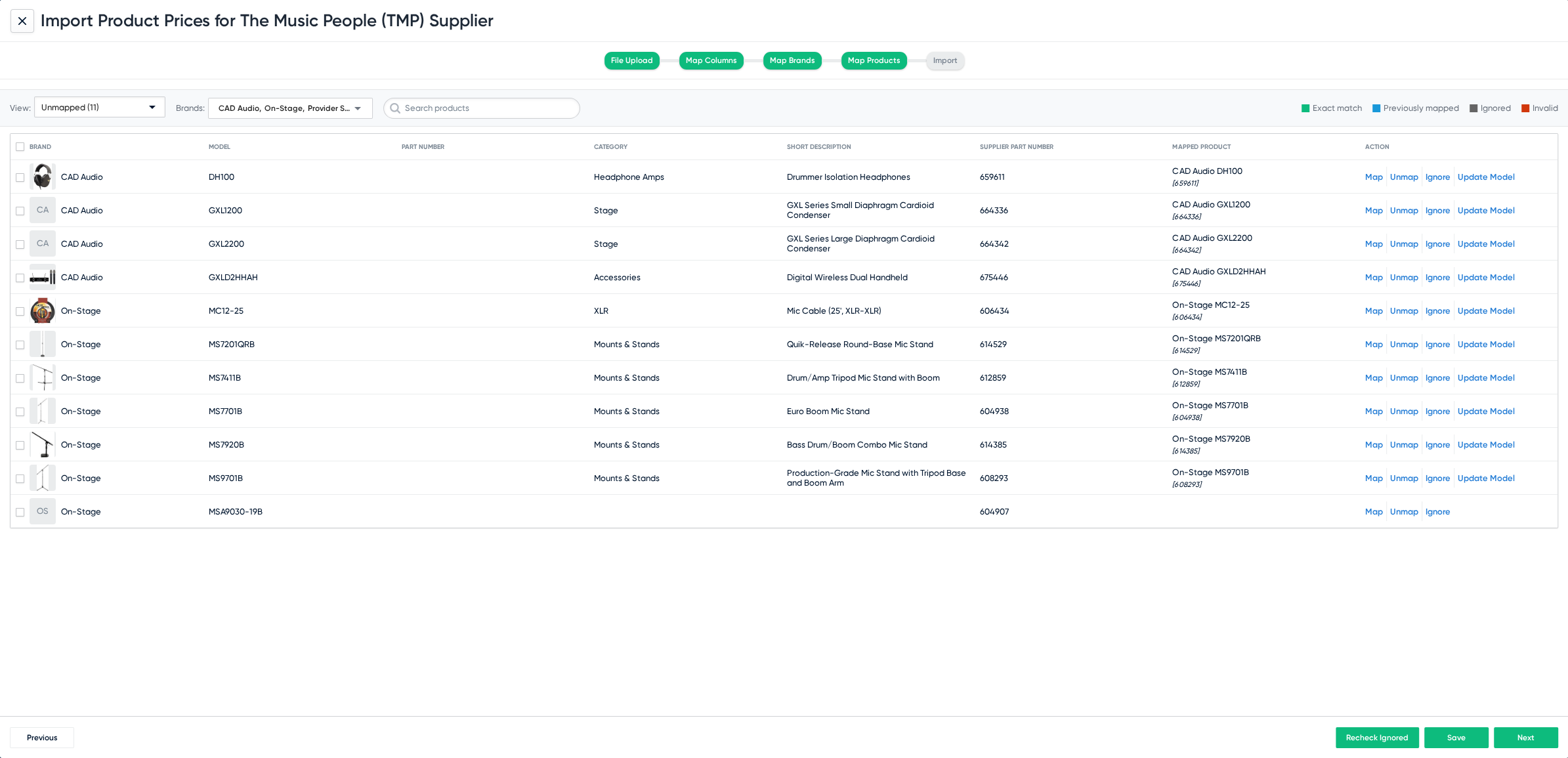
click at [1375, 507] on link "Map" at bounding box center [1374, 511] width 18 height 10
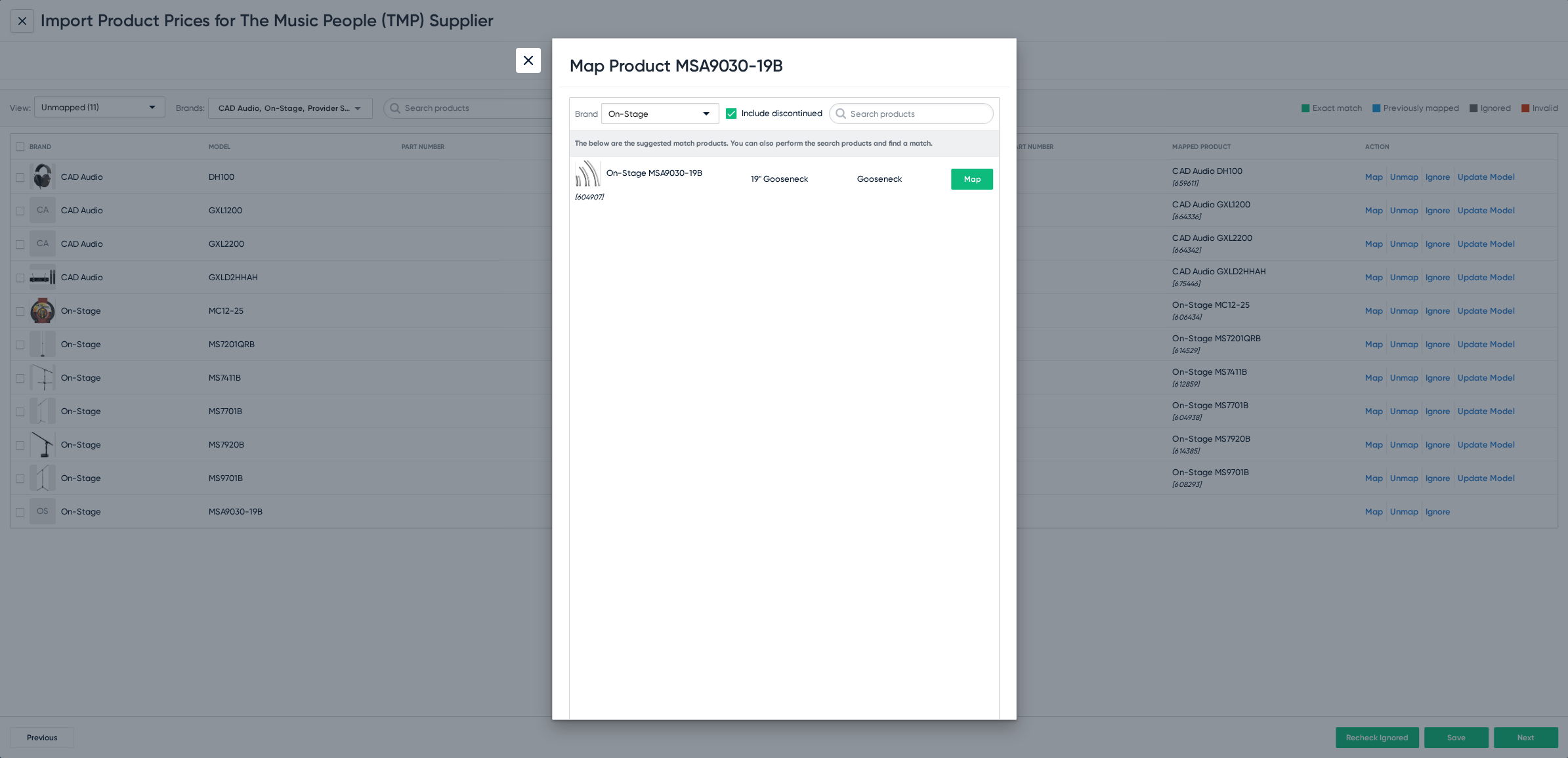
click at [974, 184] on button "Map" at bounding box center [972, 179] width 42 height 21
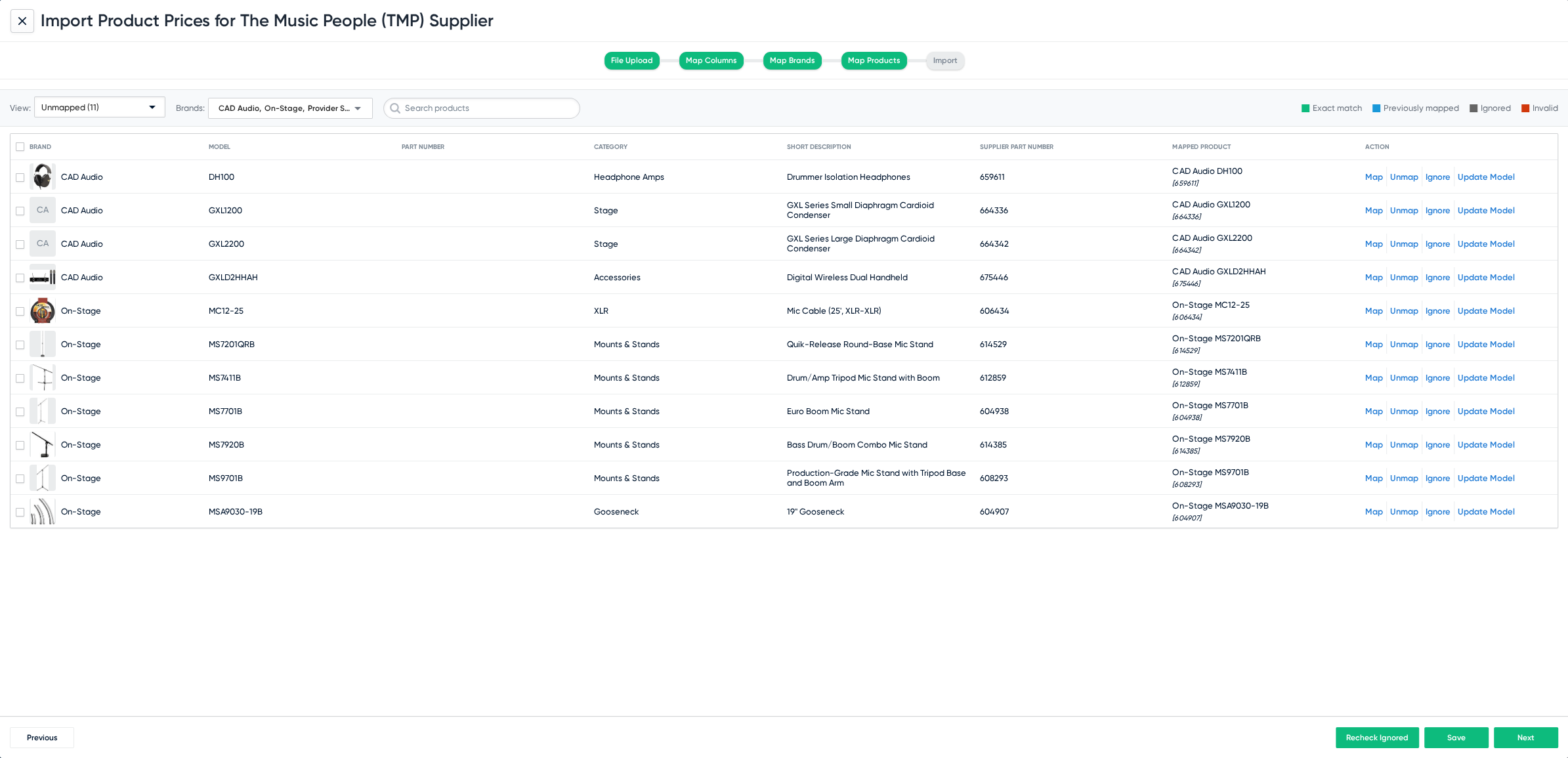
click at [320, 101] on span "CAD Audio , On-Stage , Provider Series , Quest Commercial arrow_drop_down" at bounding box center [290, 108] width 150 height 16
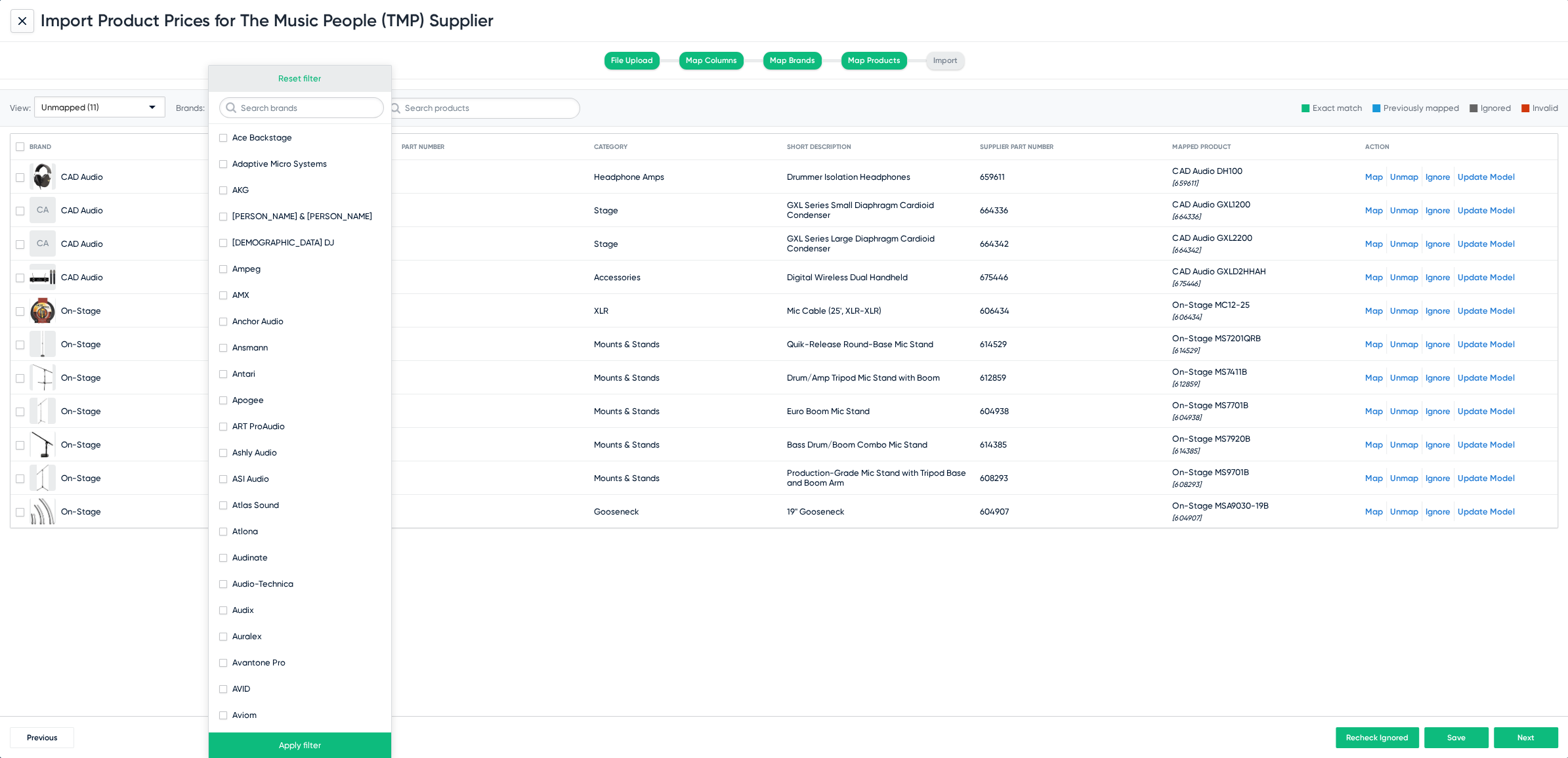
click at [300, 74] on button "Reset filter" at bounding box center [300, 78] width 182 height 26
checkbox input "false"
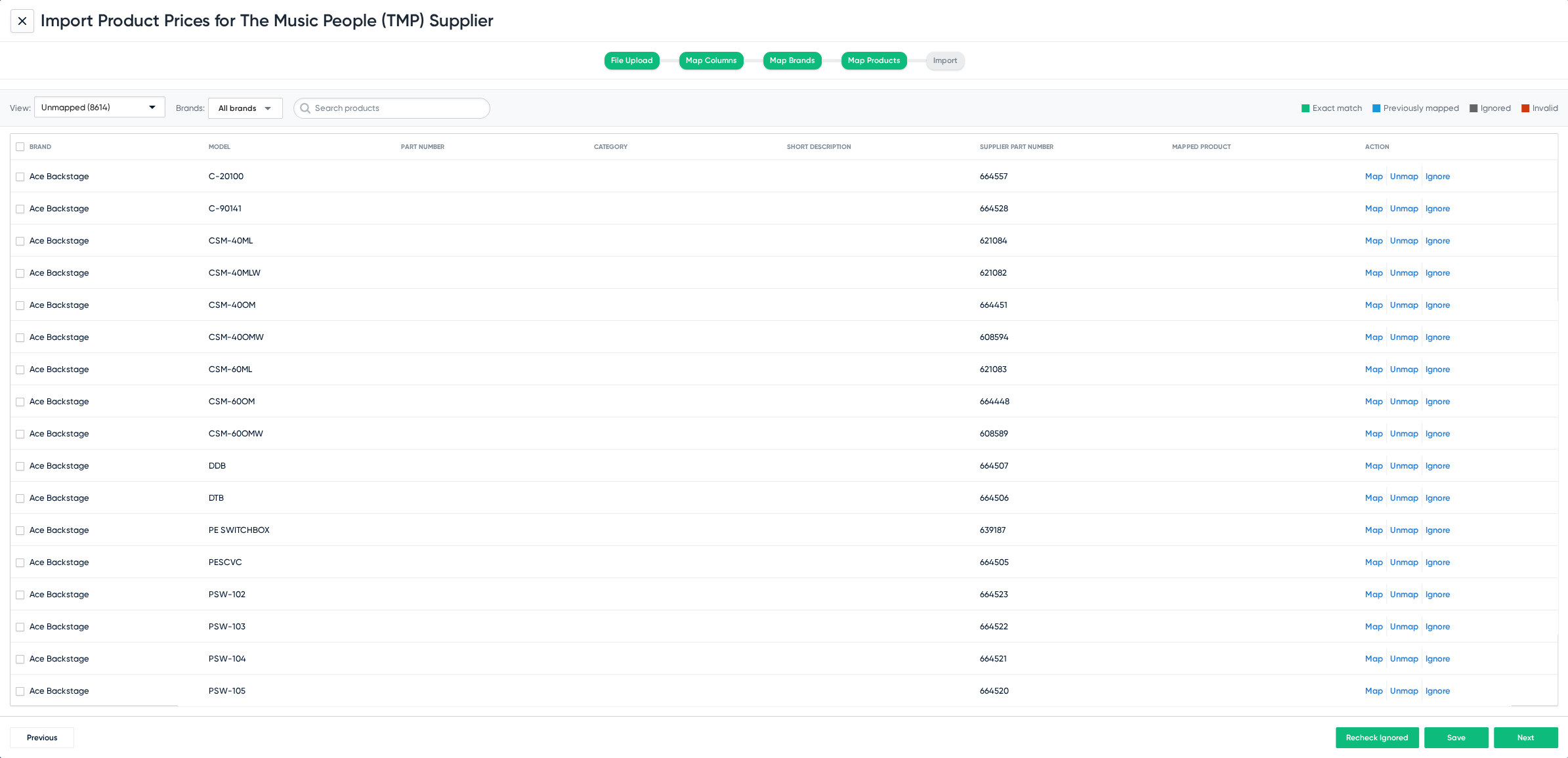
click at [1522, 739] on span "Next" at bounding box center [1525, 737] width 17 height 9
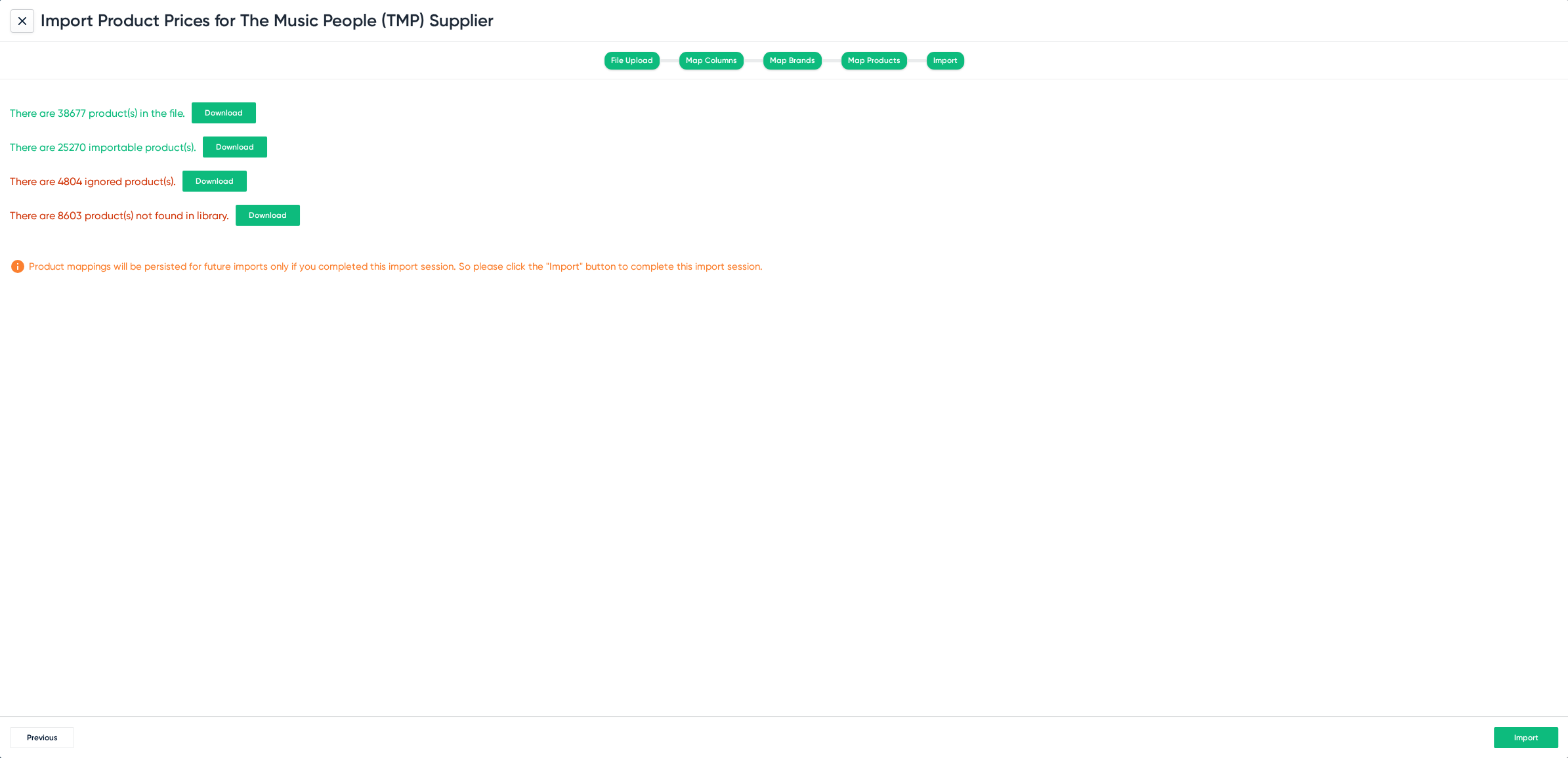
click at [222, 113] on span "Download" at bounding box center [223, 113] width 38 height 9
click at [1517, 735] on span "Import" at bounding box center [1525, 737] width 25 height 9
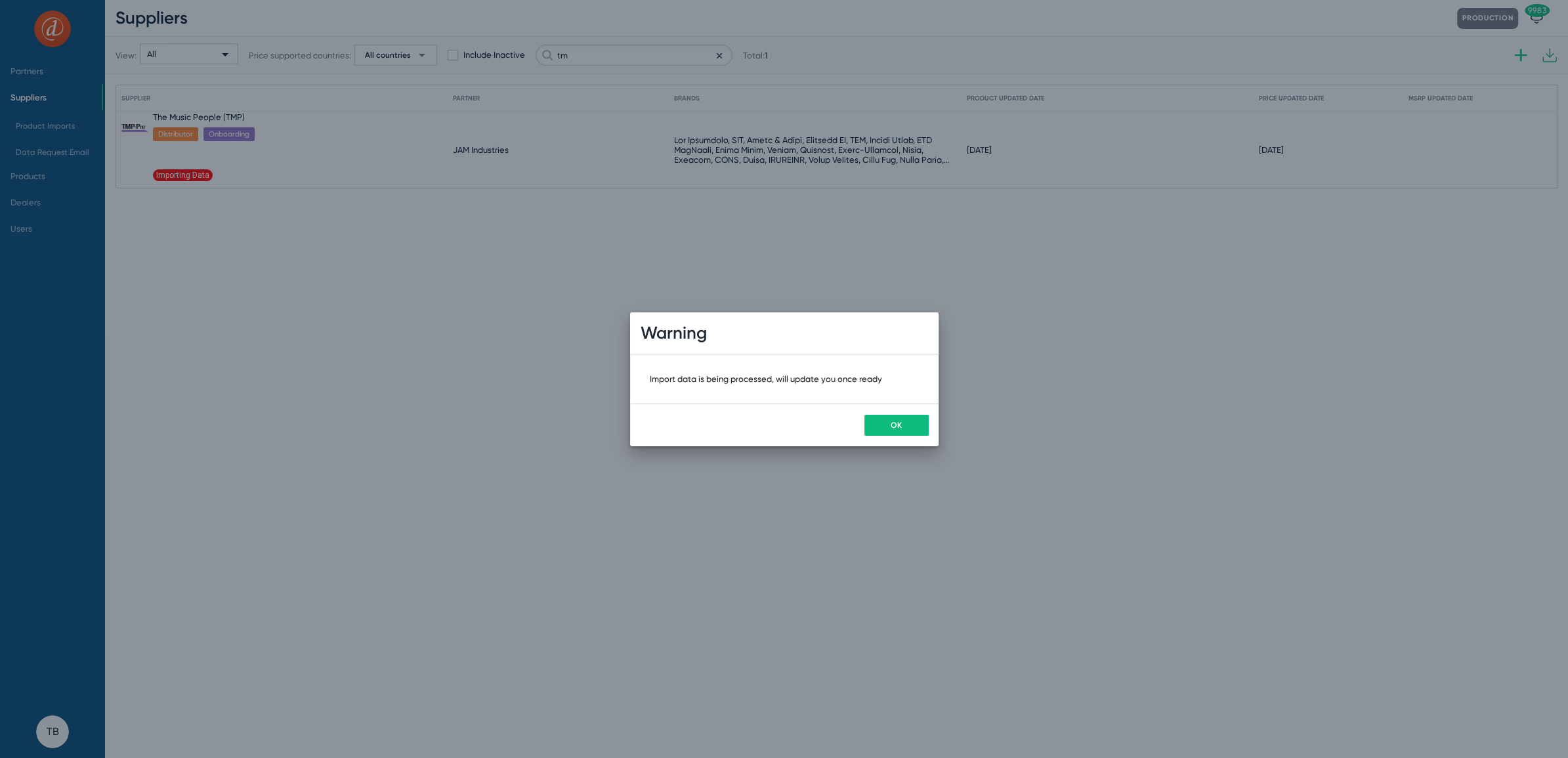
click at [878, 425] on button "OK" at bounding box center [896, 425] width 64 height 21
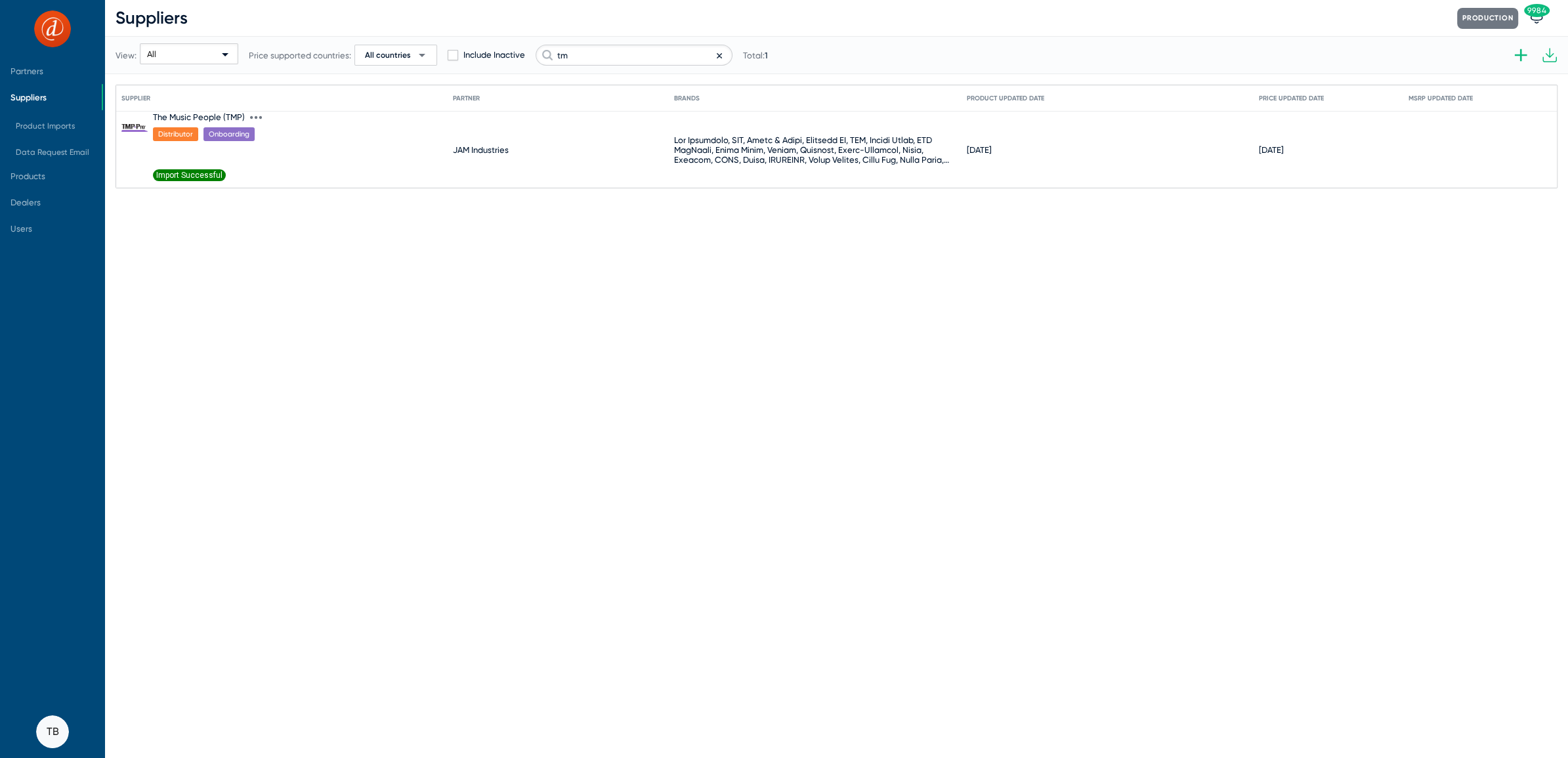
click at [254, 119] on icon at bounding box center [256, 117] width 12 height 12
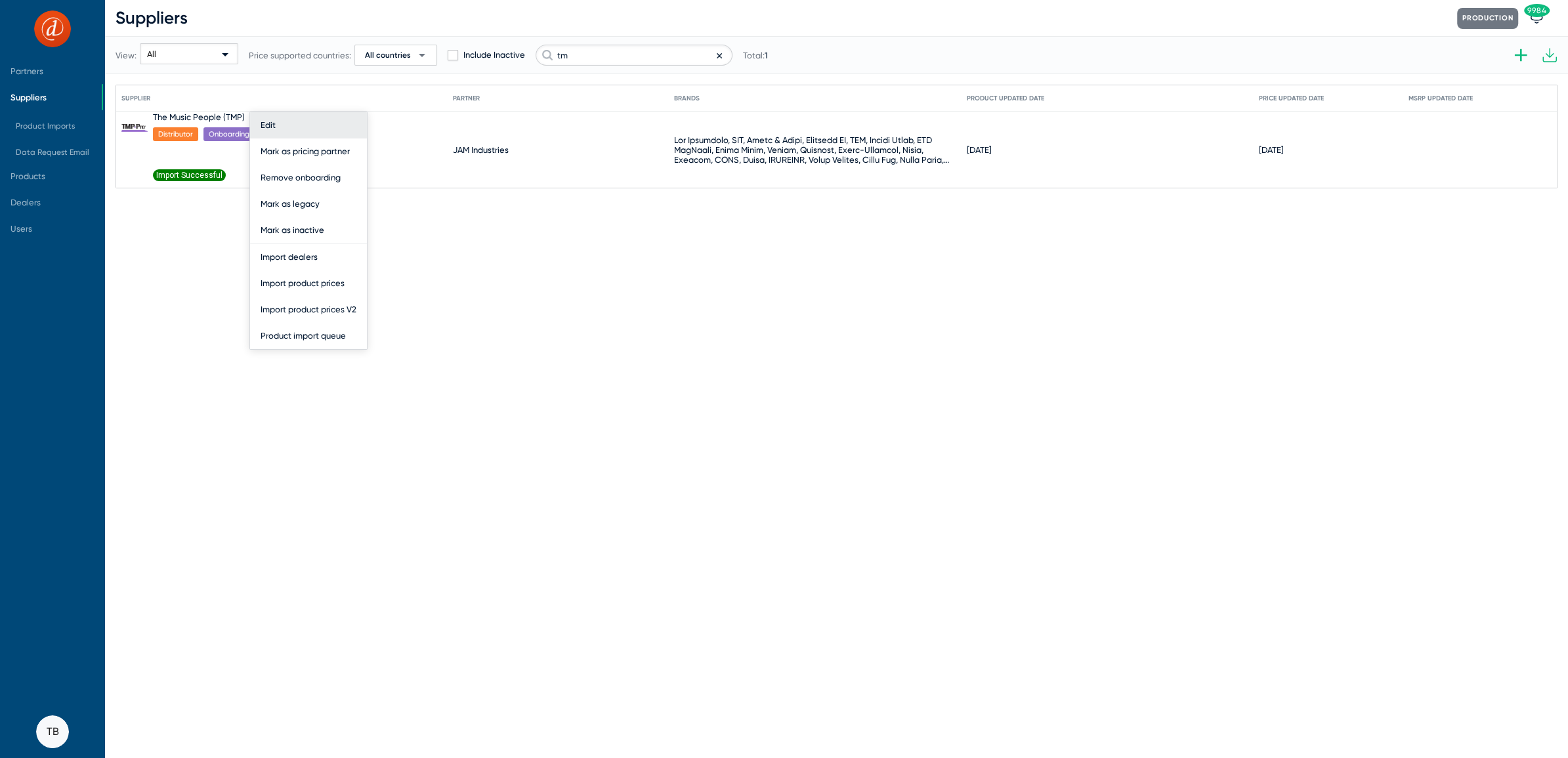
click at [263, 122] on button "Edit" at bounding box center [308, 125] width 117 height 26
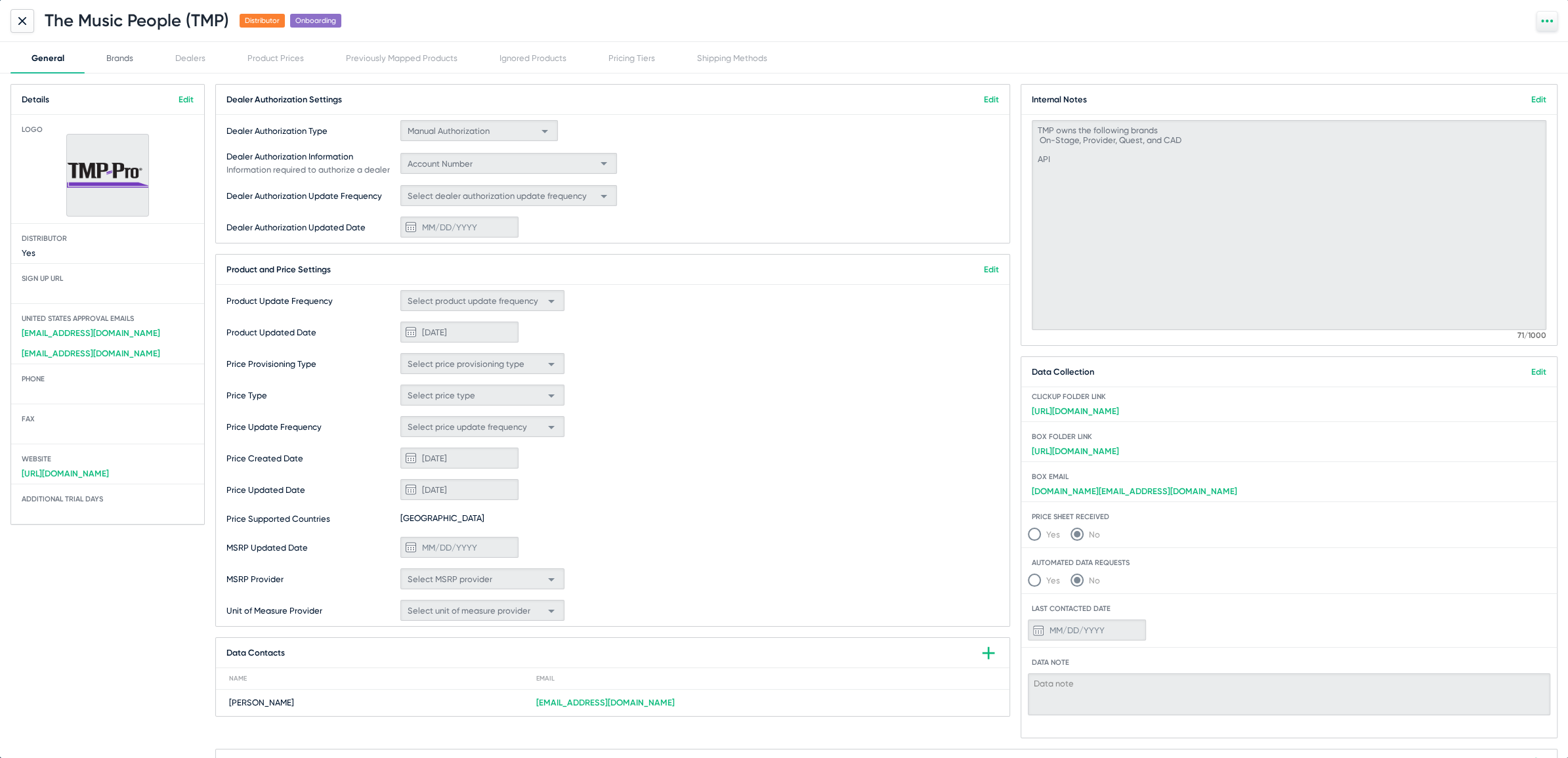
click at [123, 56] on div "Brands" at bounding box center [119, 57] width 27 height 10
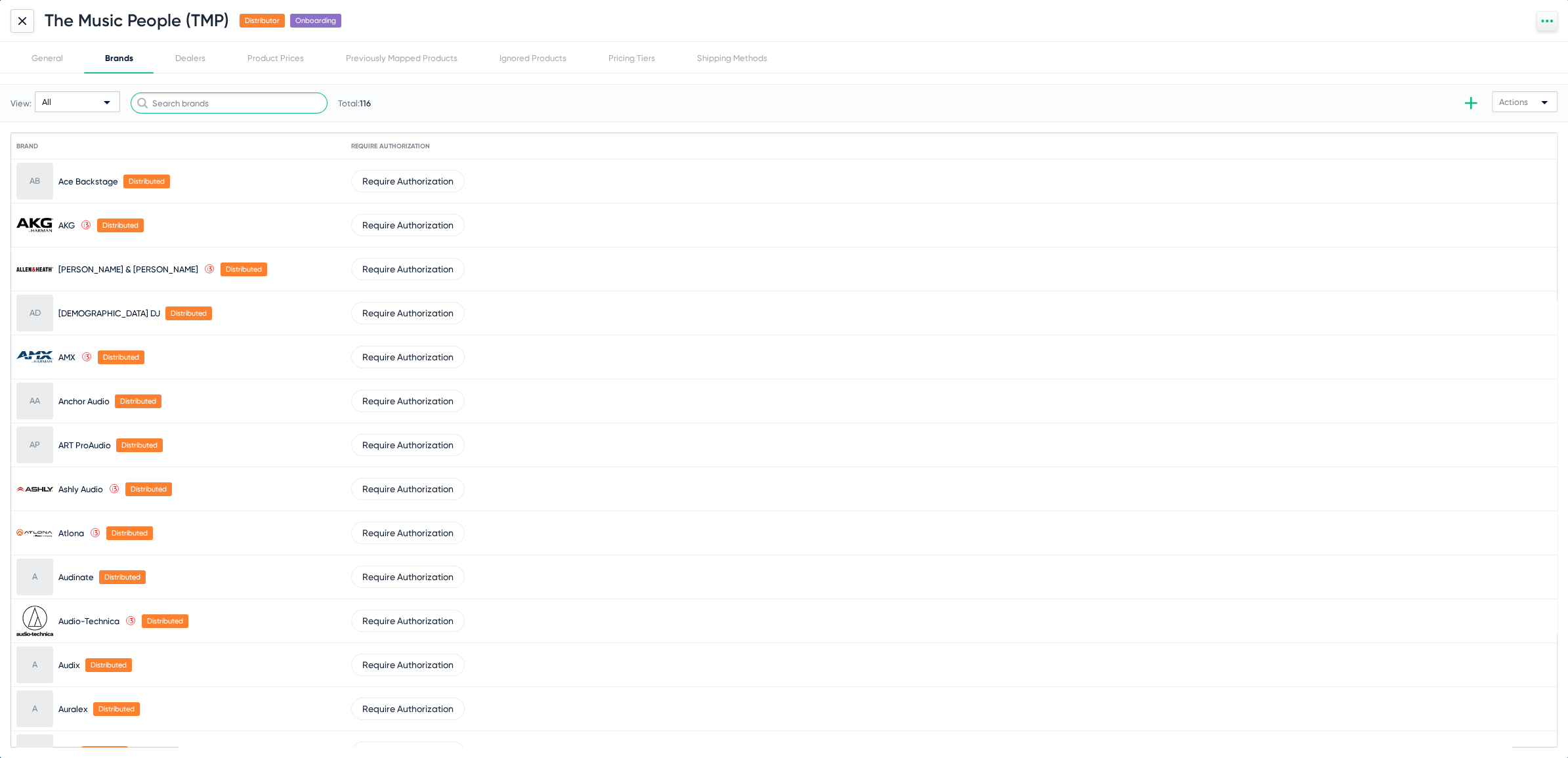
click at [237, 101] on input "text" at bounding box center [229, 103] width 197 height 21
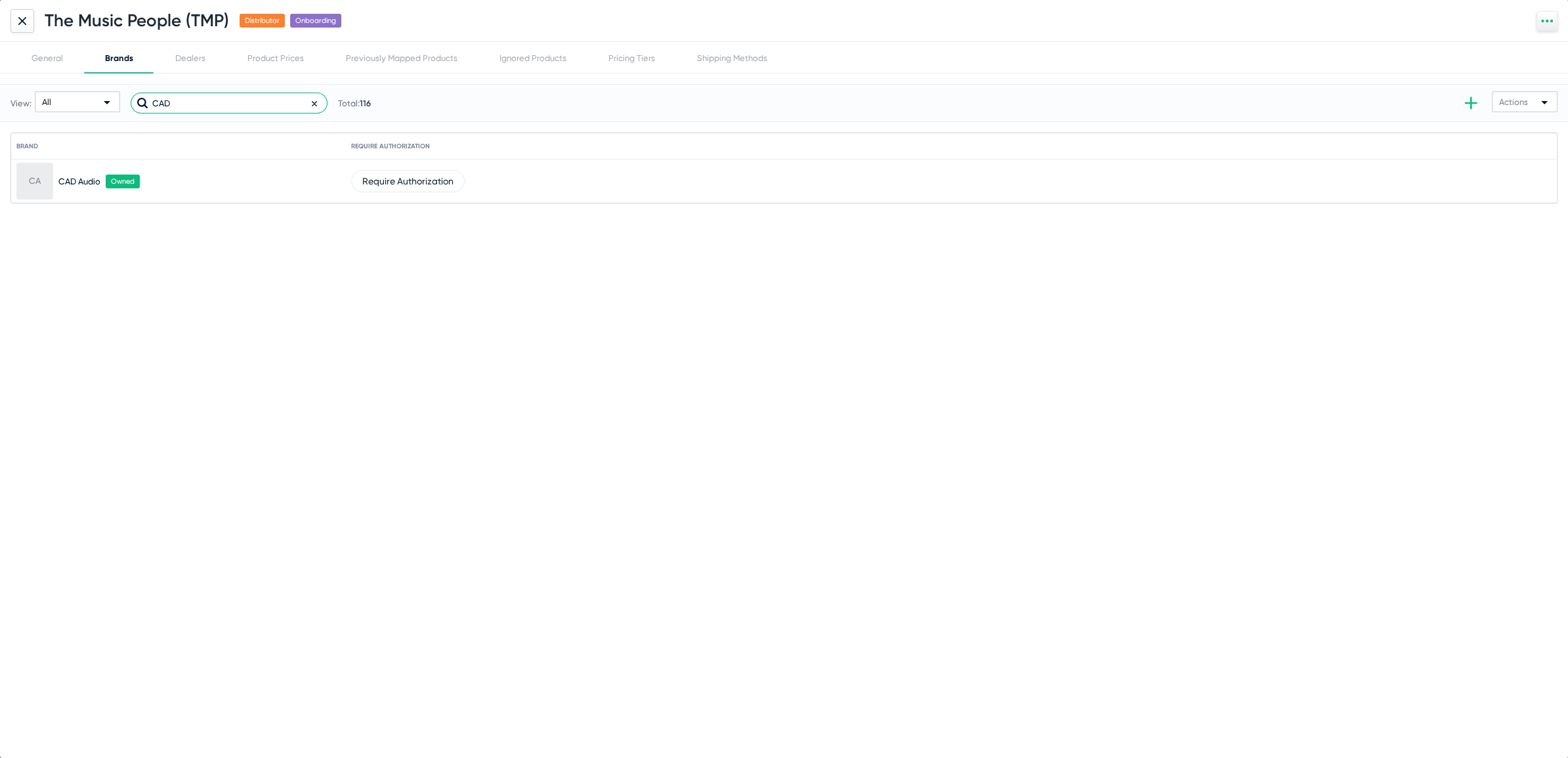
drag, startPoint x: 196, startPoint y: 95, endPoint x: 63, endPoint y: 73, distance: 134.8
click at [63, 73] on div "View: All CAD Total: 116" at bounding box center [190, 103] width 360 height 64
click at [158, 101] on input "CAD" at bounding box center [229, 103] width 197 height 21
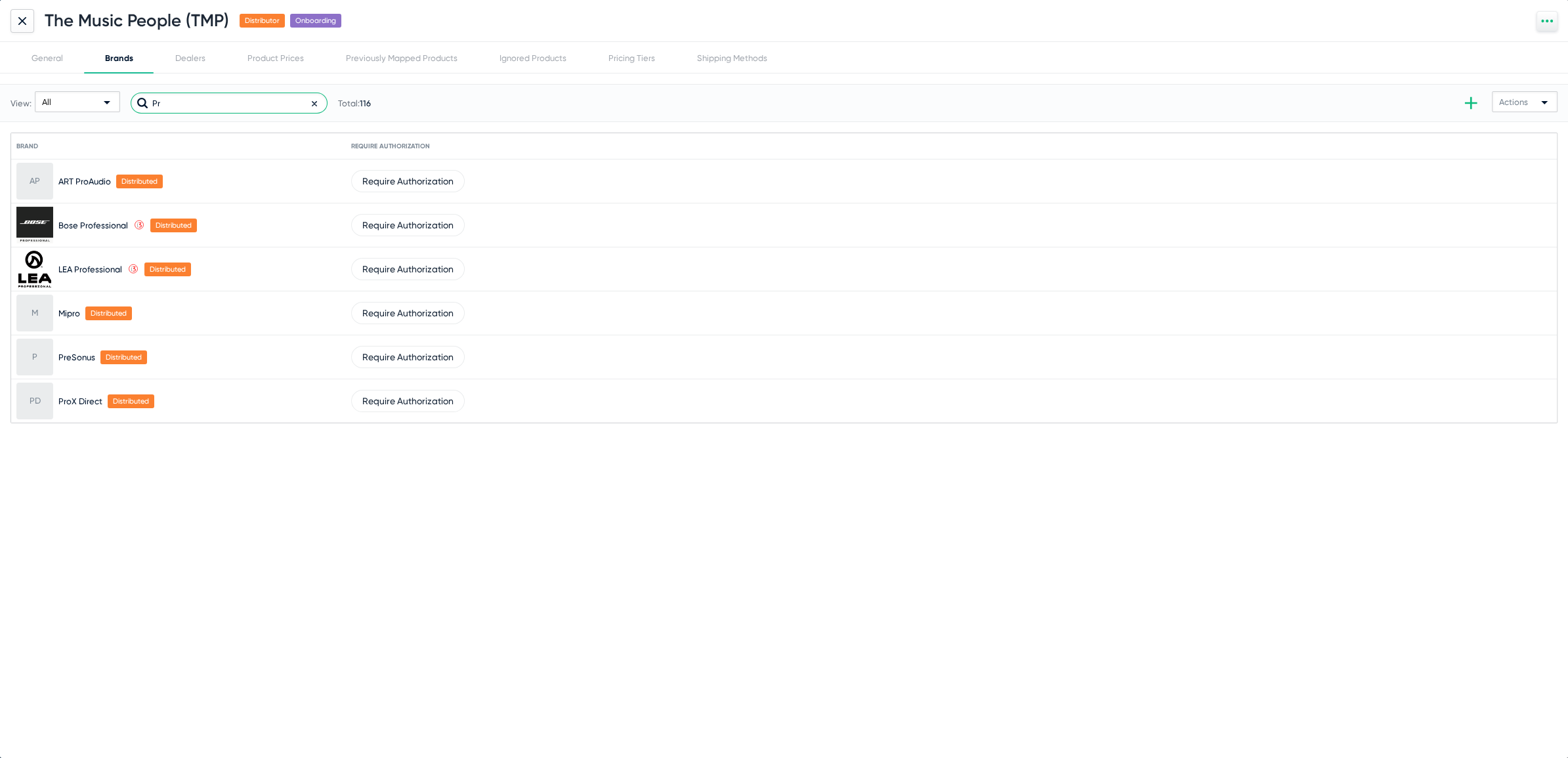
type input "P"
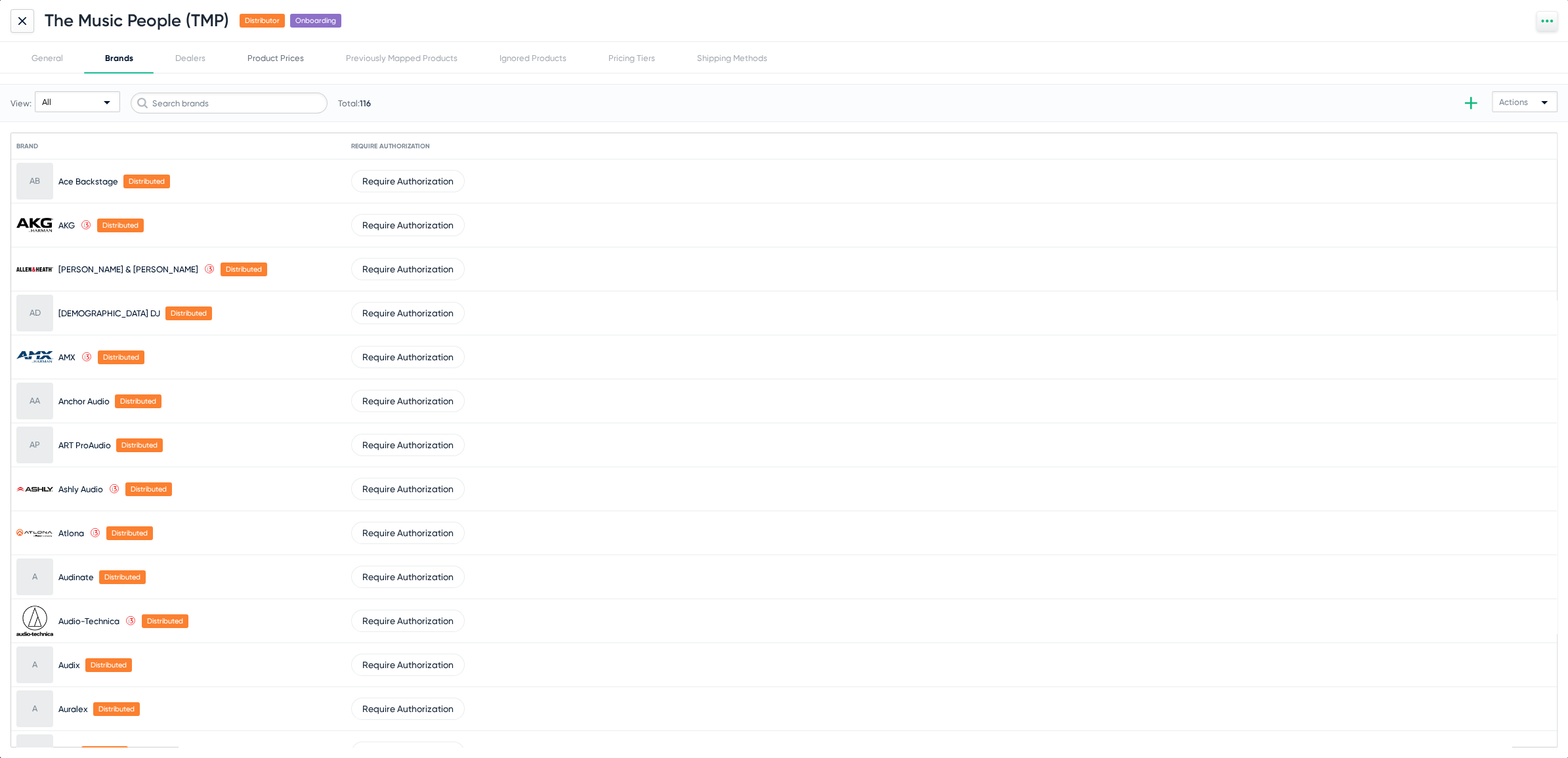
click at [273, 57] on div "Product Prices" at bounding box center [275, 57] width 57 height 10
